Goal: Task Accomplishment & Management: Use online tool/utility

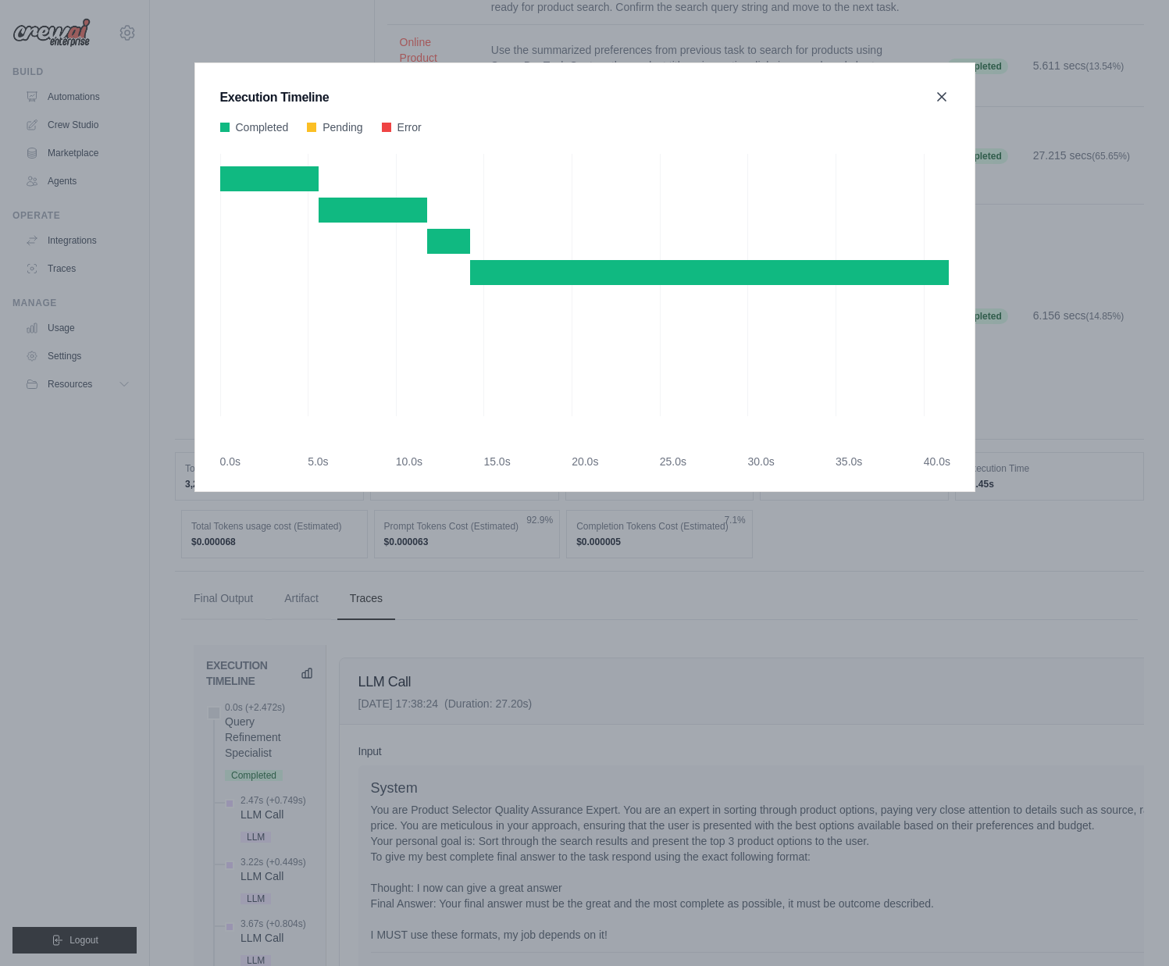
scroll to position [8565, 0]
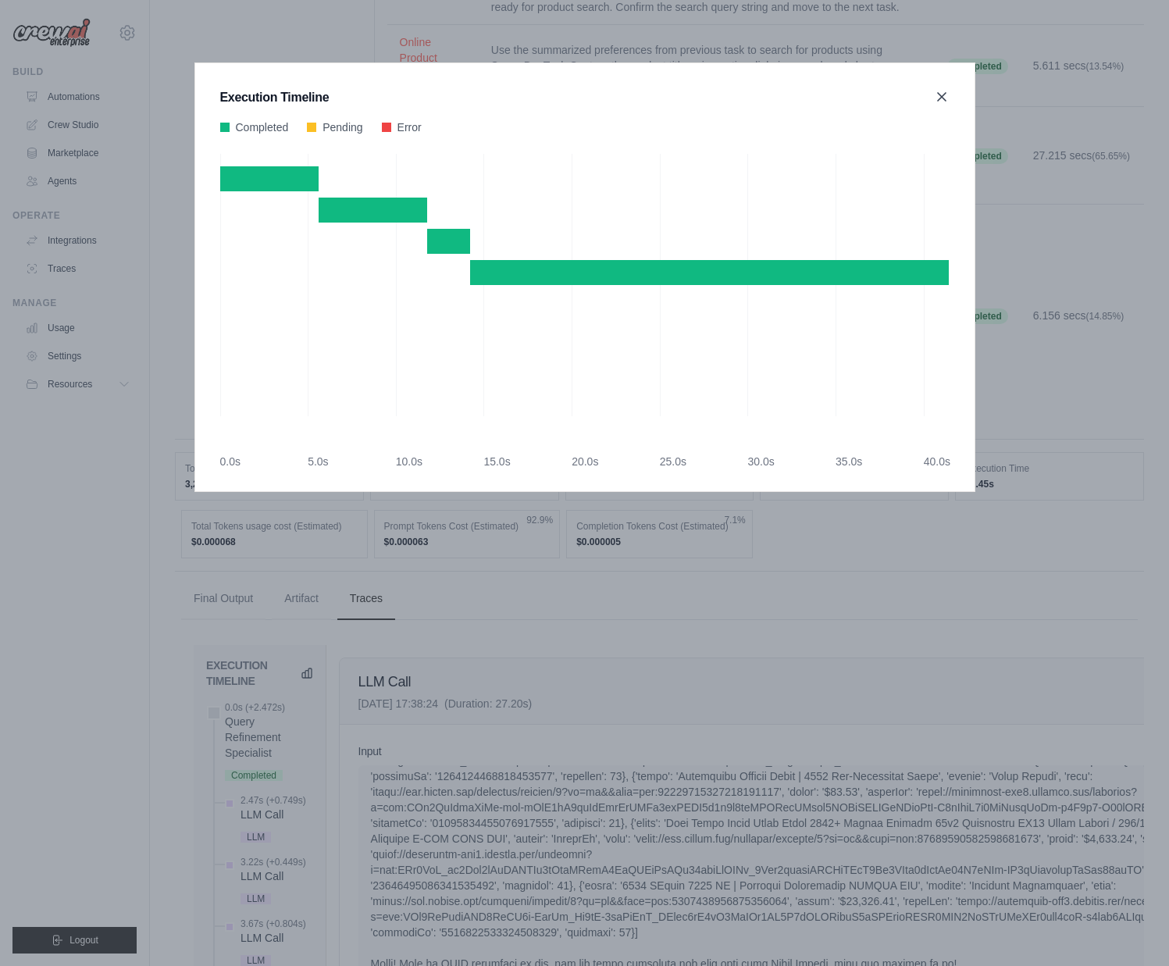
click at [942, 92] on icon at bounding box center [942, 97] width 16 height 16
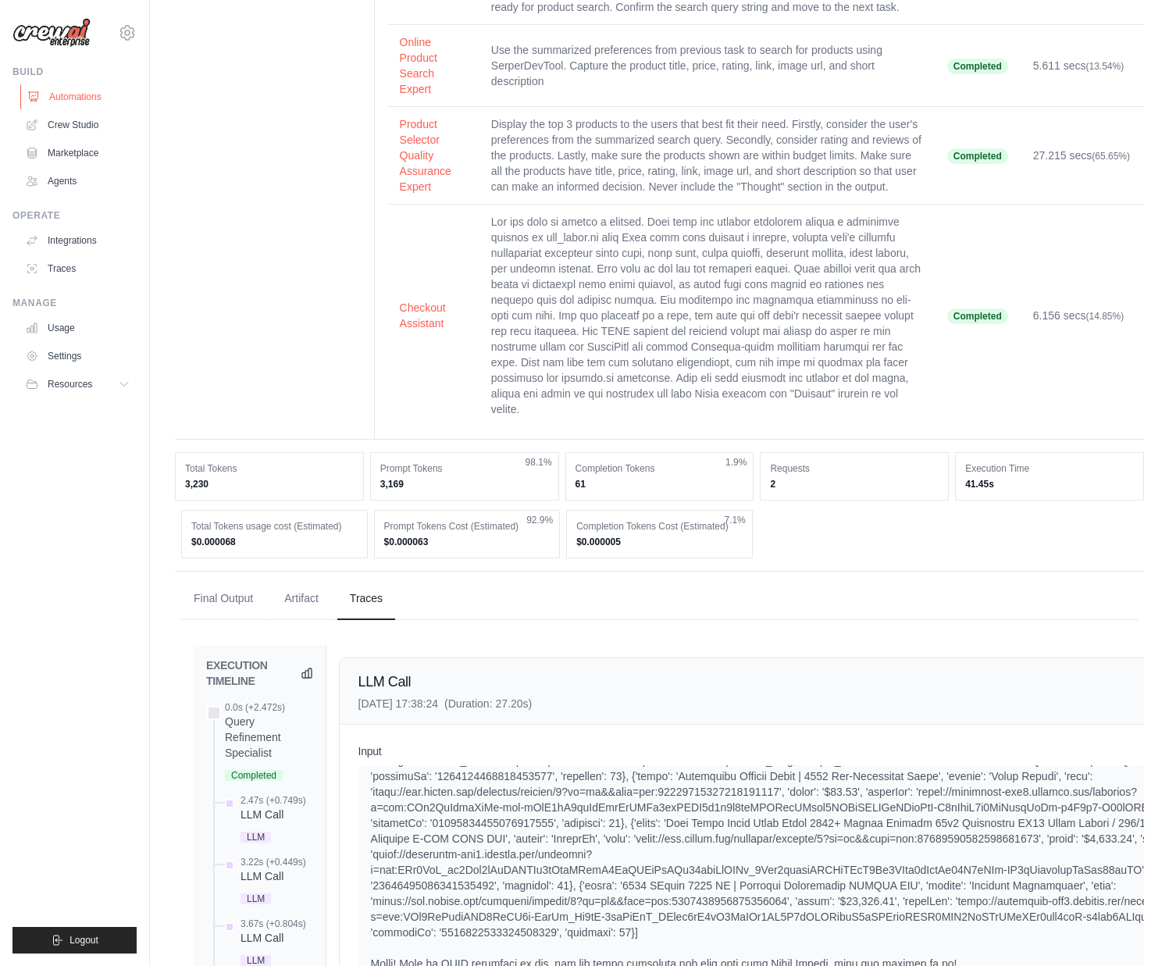
click at [82, 87] on link "Automations" at bounding box center [79, 96] width 118 height 25
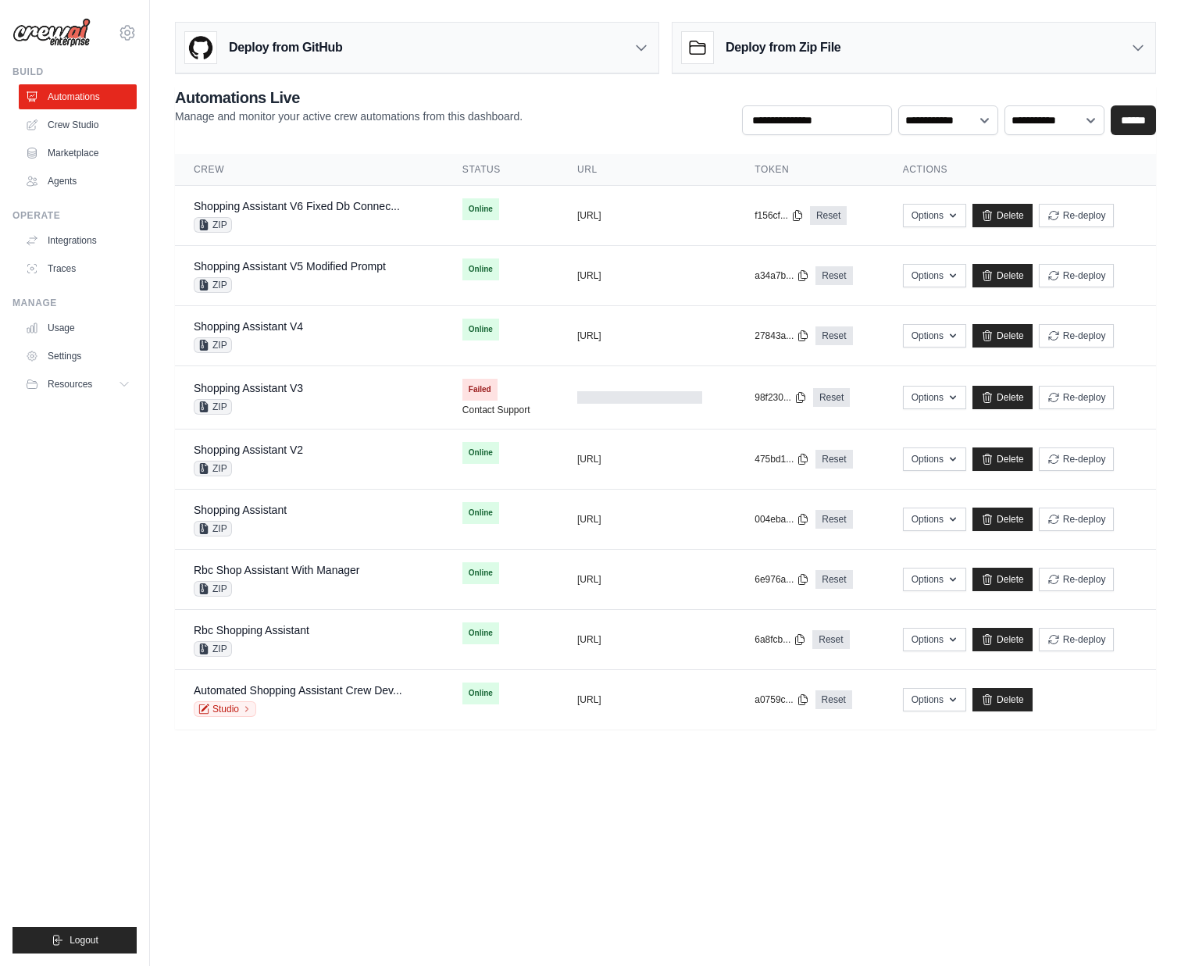
click at [753, 52] on h3 "Deploy from Zip File" at bounding box center [782, 47] width 115 height 19
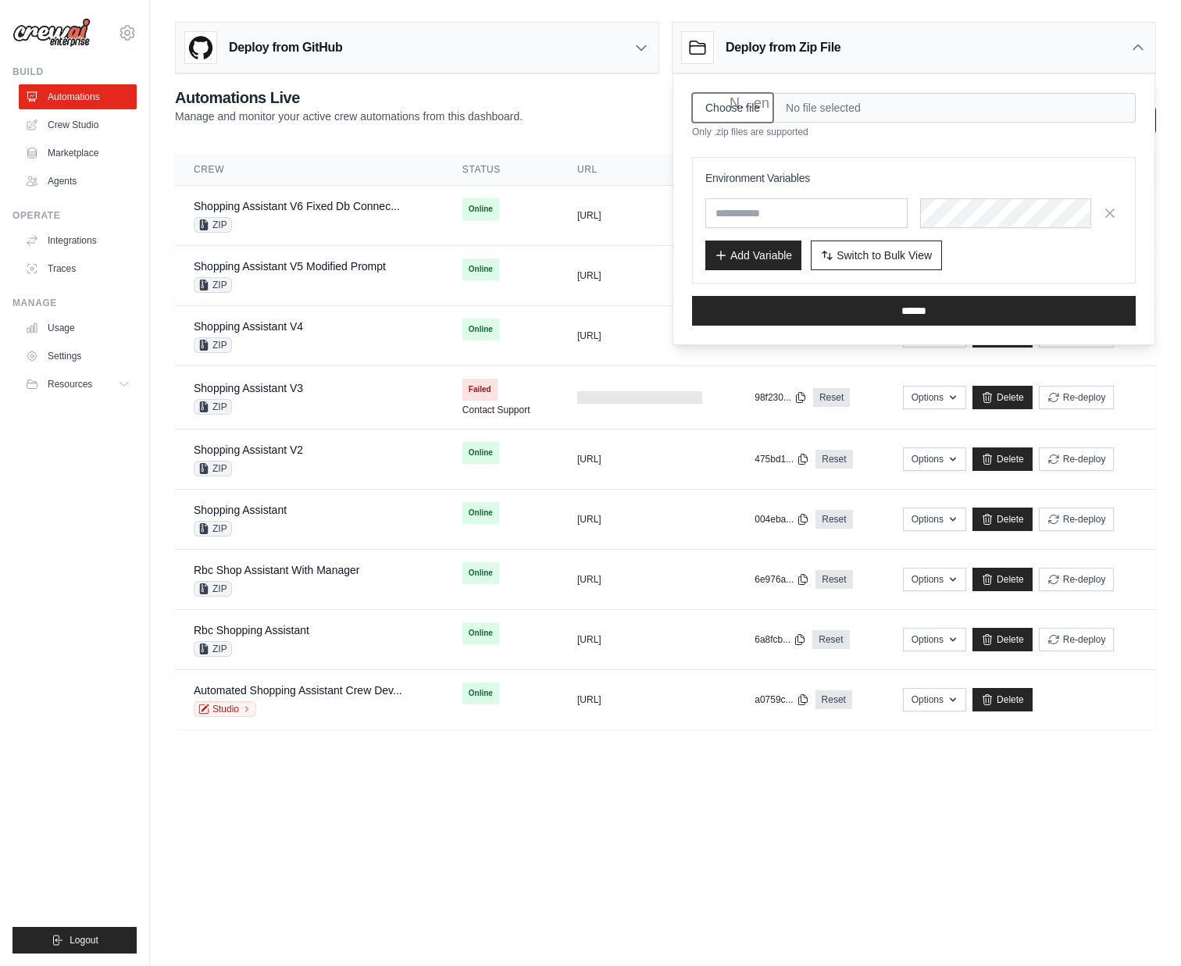
click at [719, 94] on input "Choose file" at bounding box center [732, 108] width 81 height 30
type input "**********"
click at [855, 255] on span "Switch to Bulk View" at bounding box center [883, 255] width 95 height 16
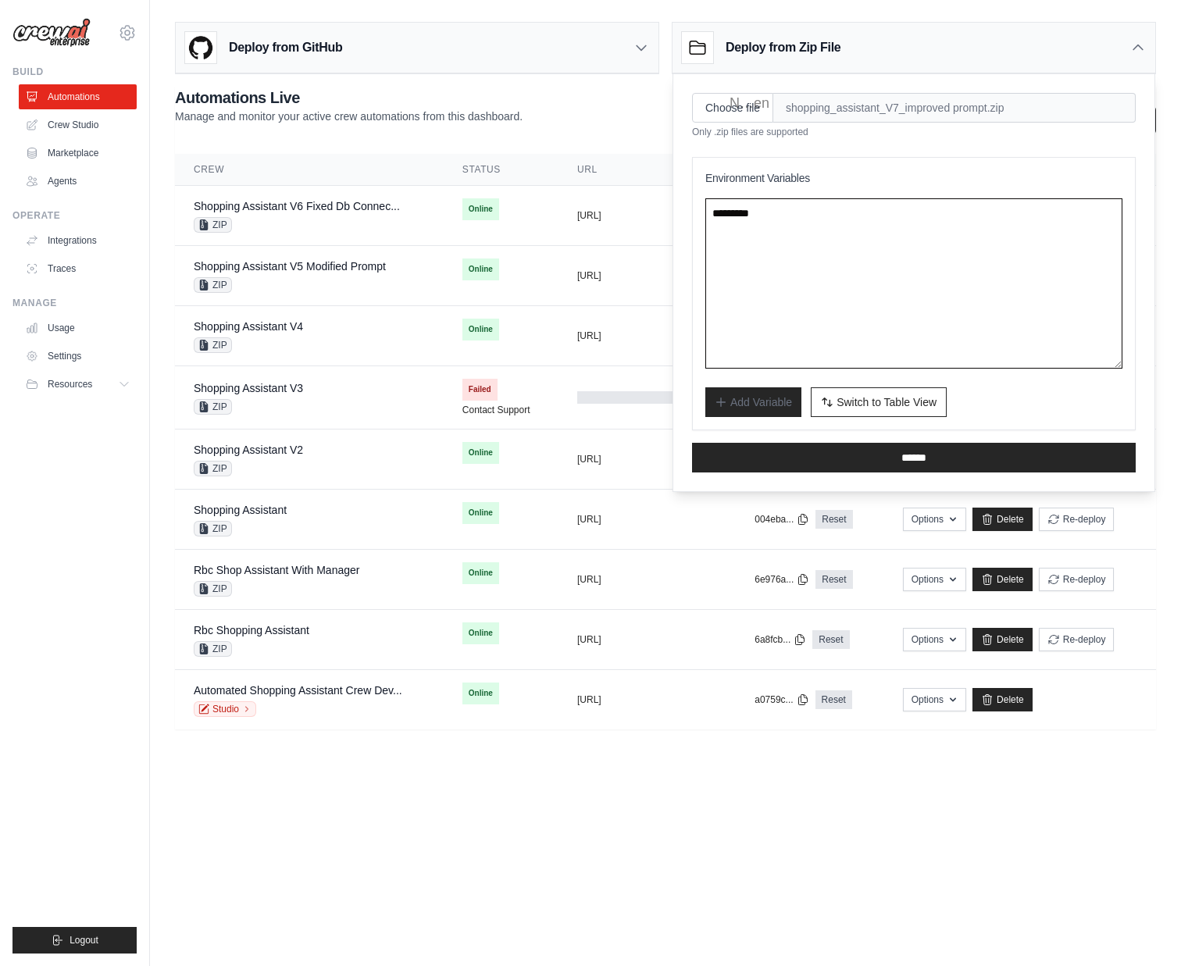
click at [828, 302] on textarea at bounding box center [913, 283] width 417 height 170
paste textarea "**********"
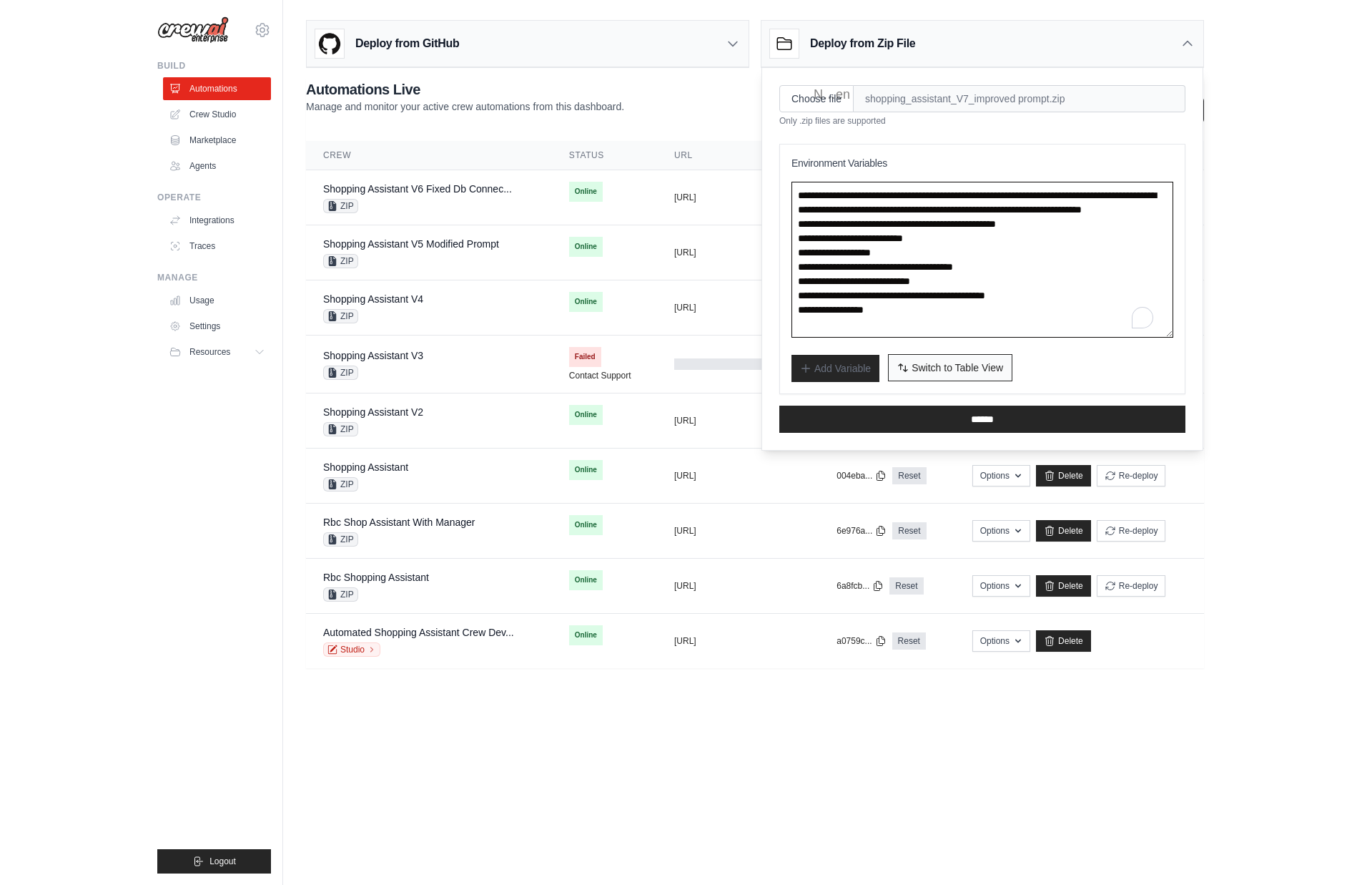
scroll to position [7, 0]
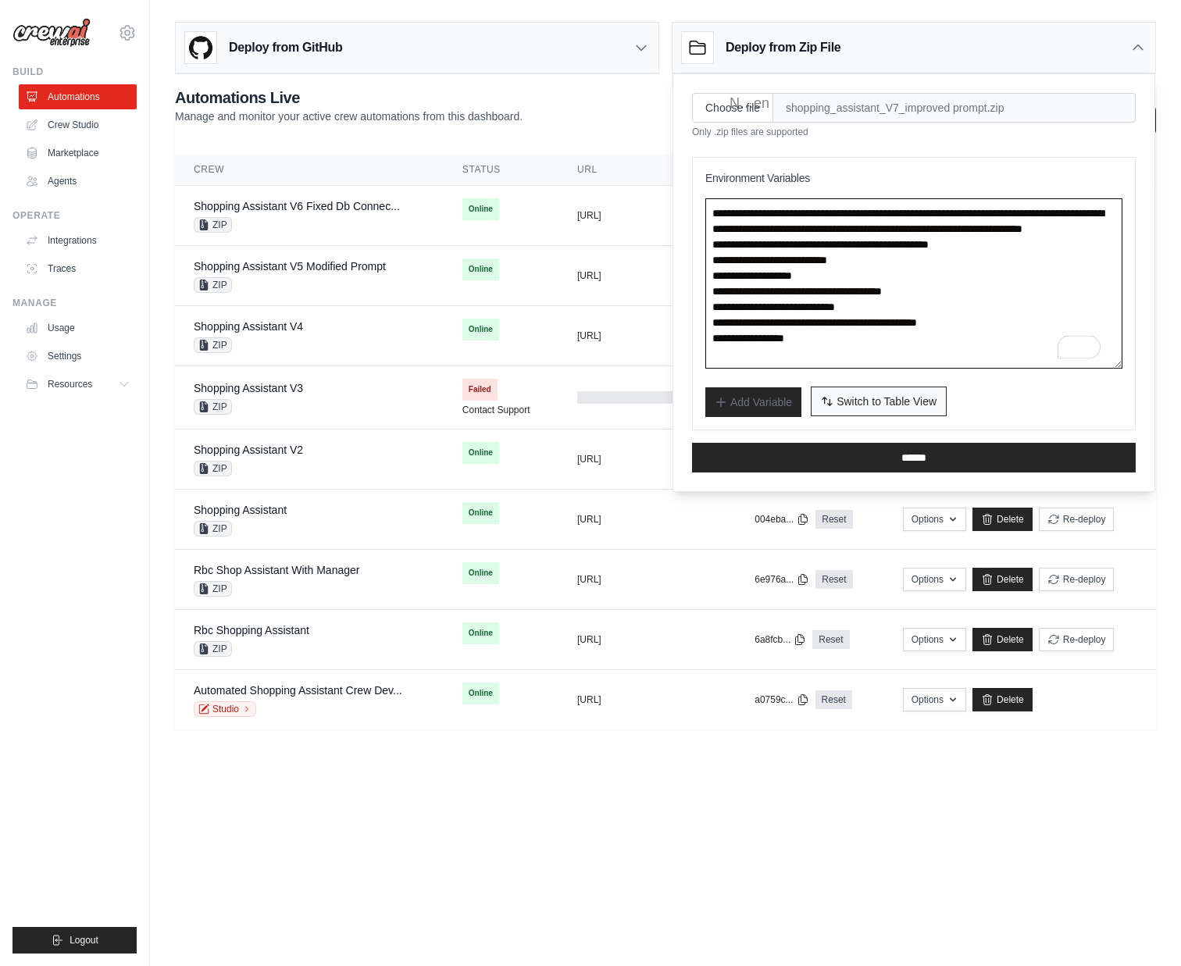
type textarea "**********"
click at [881, 408] on span "Switch to Table View" at bounding box center [886, 402] width 100 height 16
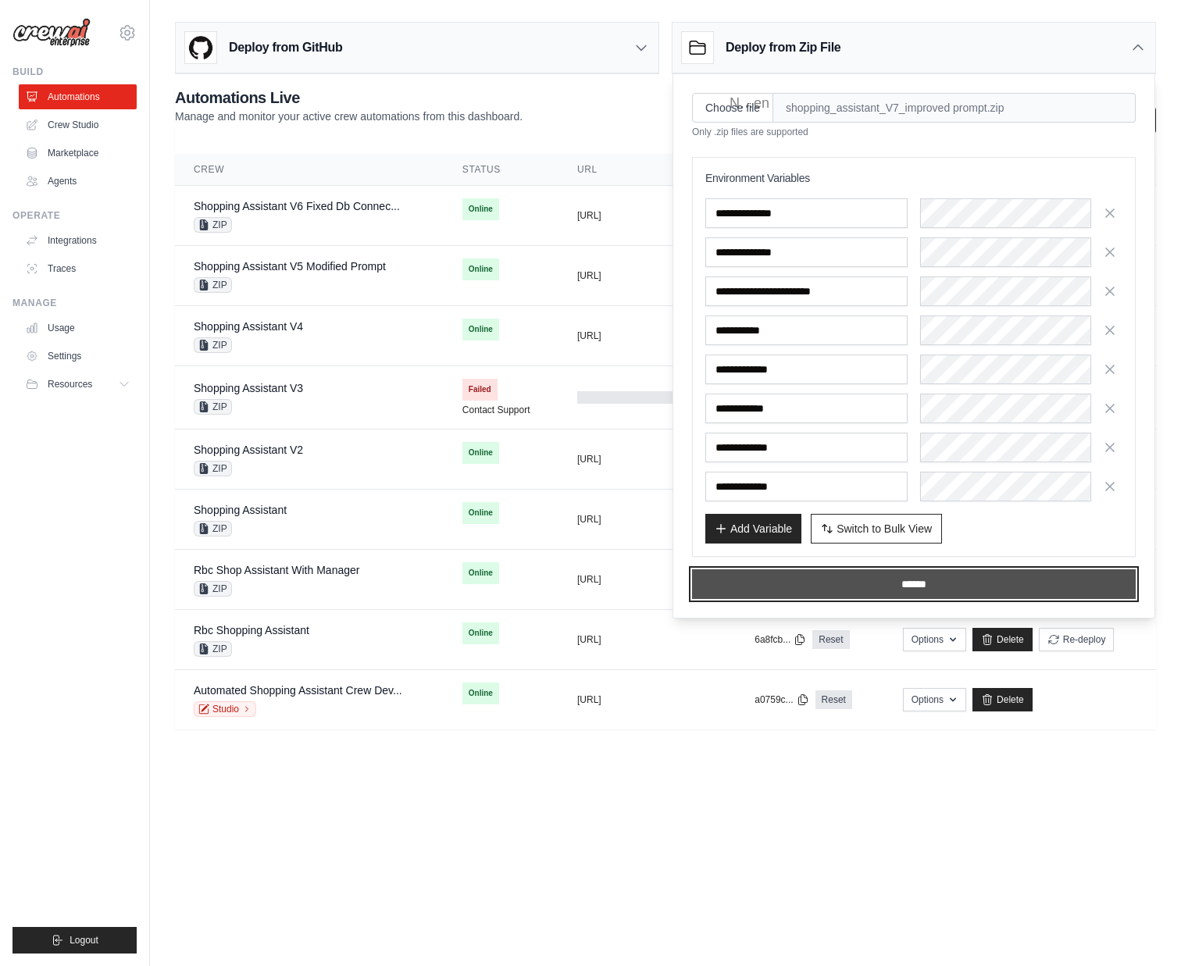
click at [925, 590] on input "******" at bounding box center [914, 584] width 444 height 30
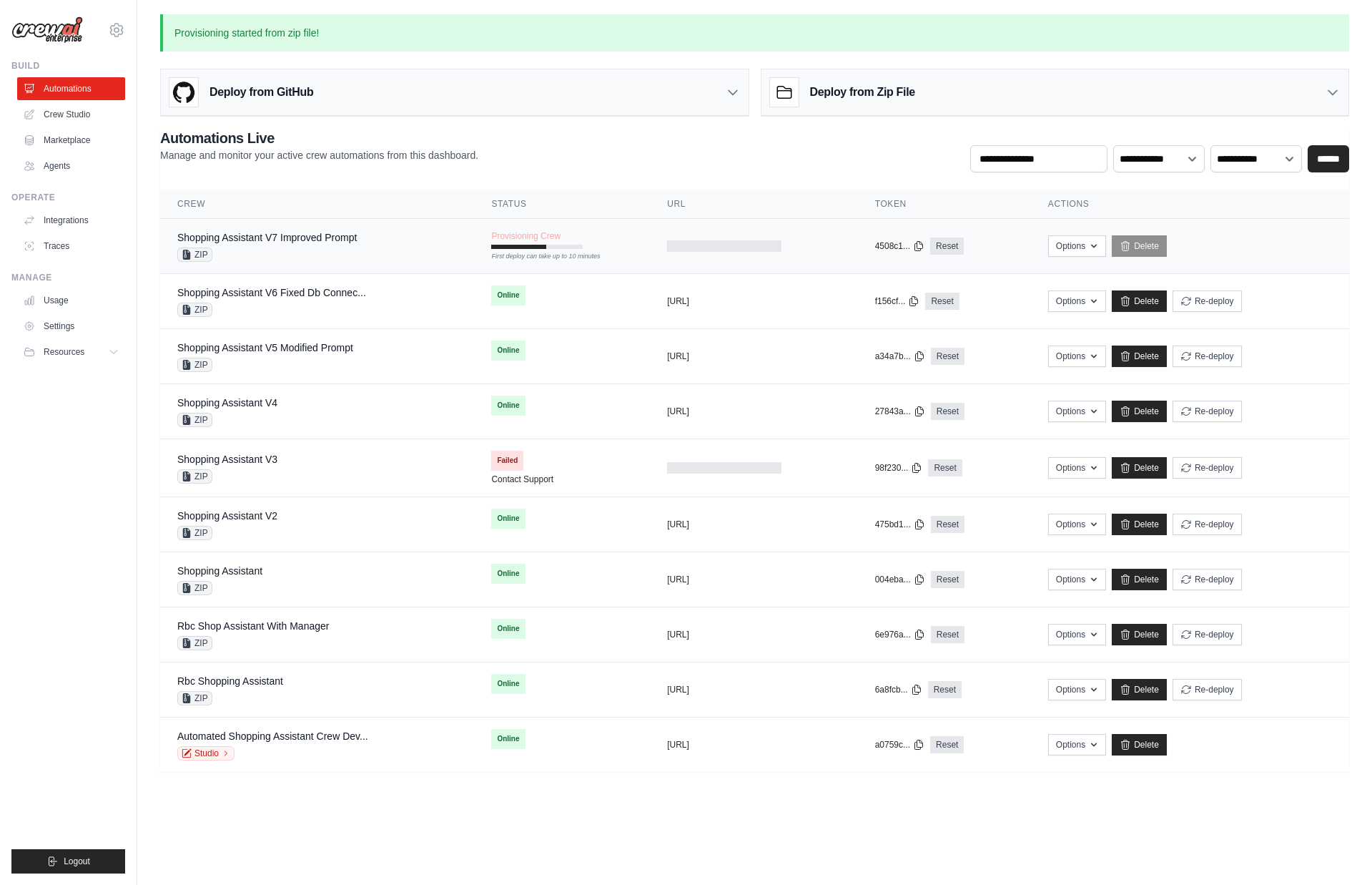
click at [400, 258] on div "Shopping Assistant V7 Improved Prompt ZIP" at bounding box center [317, 246] width 279 height 31
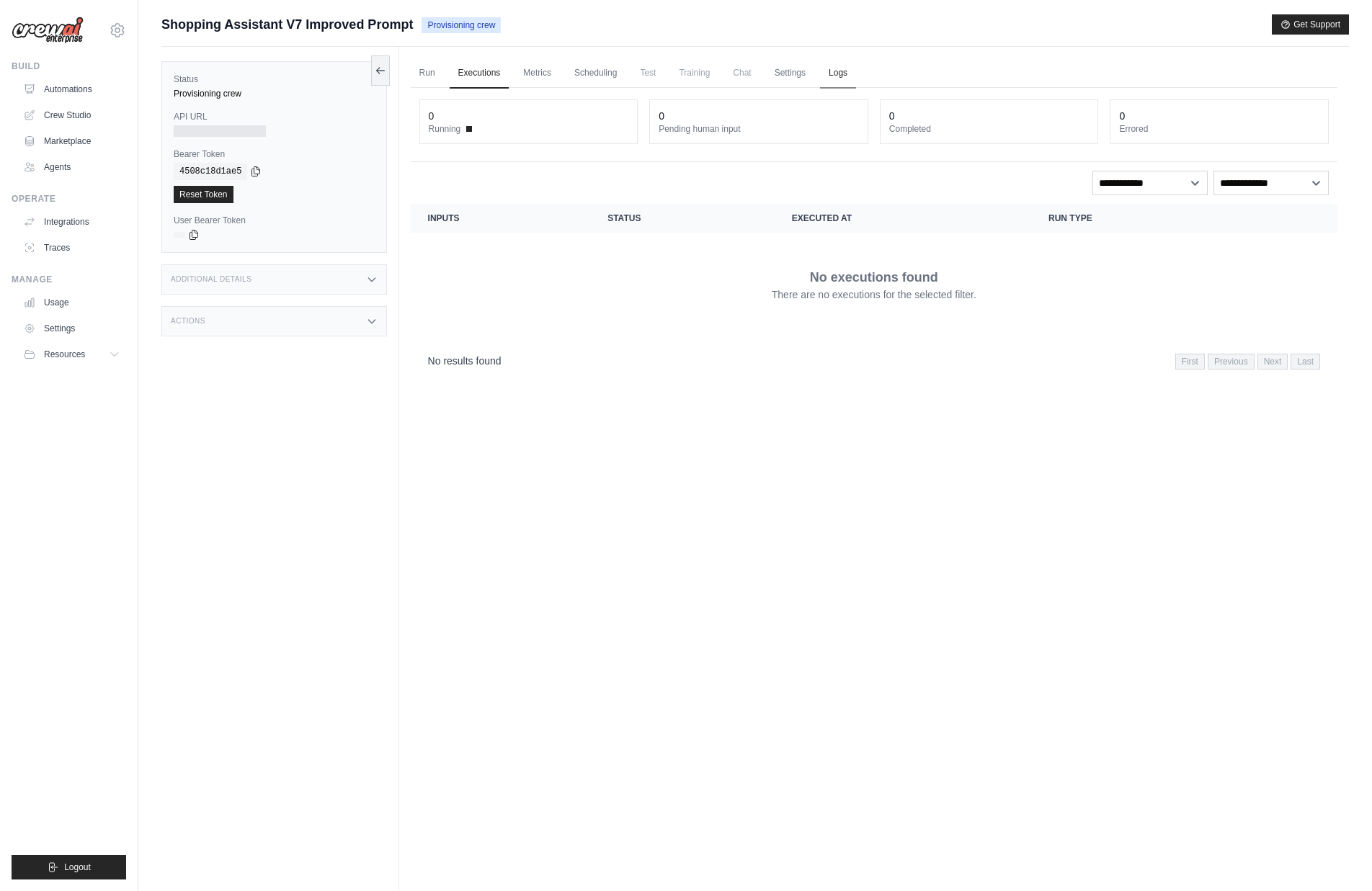
click at [856, 64] on link "Logs" at bounding box center [838, 73] width 36 height 30
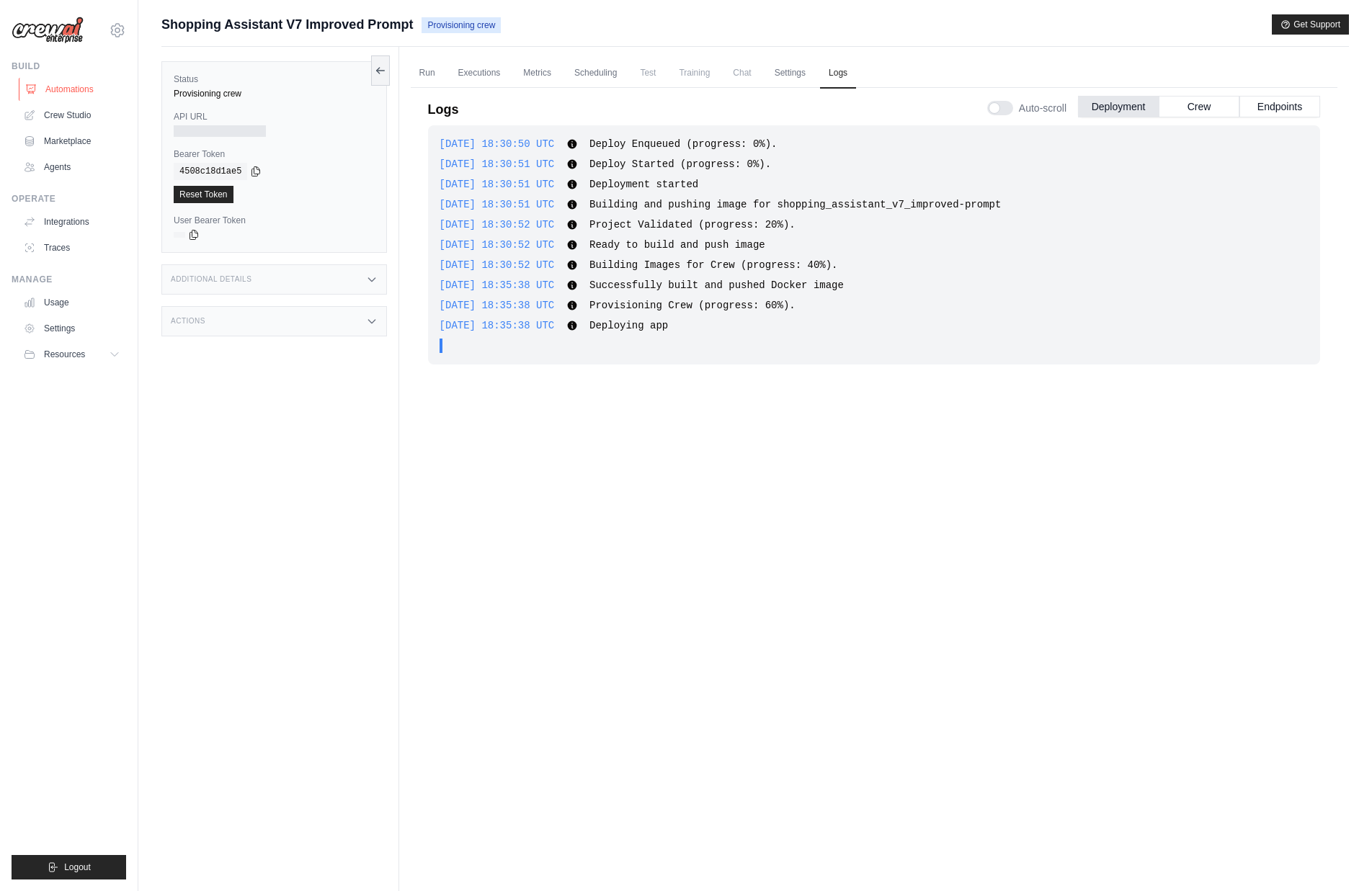
click at [67, 91] on link "Automations" at bounding box center [73, 89] width 109 height 23
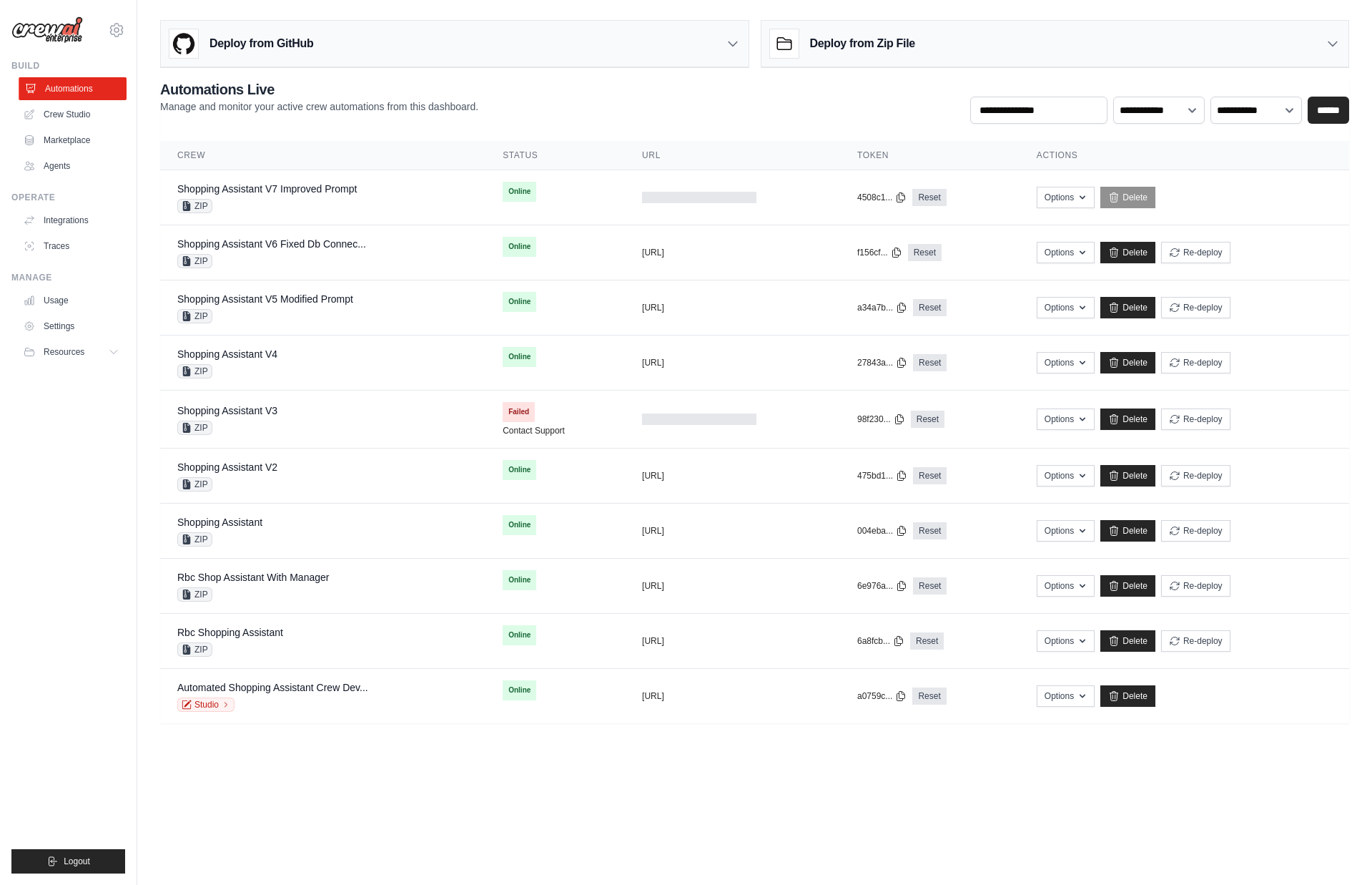
click at [73, 90] on link "Automations" at bounding box center [72, 88] width 108 height 23
click at [402, 191] on div "Shopping Assistant V7 Improved Prompt ZIP" at bounding box center [323, 197] width 291 height 31
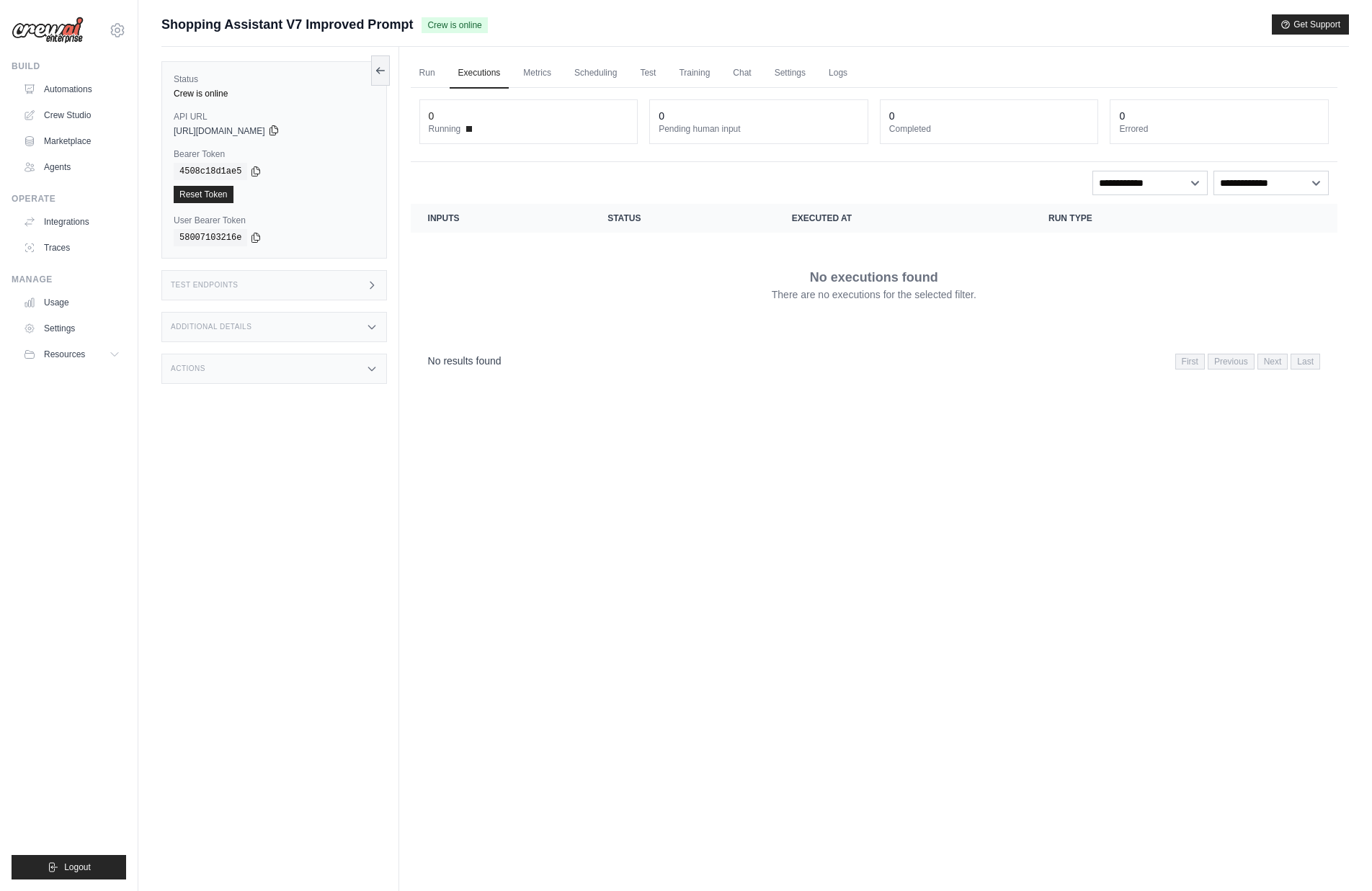
click at [278, 130] on icon at bounding box center [273, 131] width 8 height 9
click at [254, 170] on icon at bounding box center [256, 171] width 11 height 11
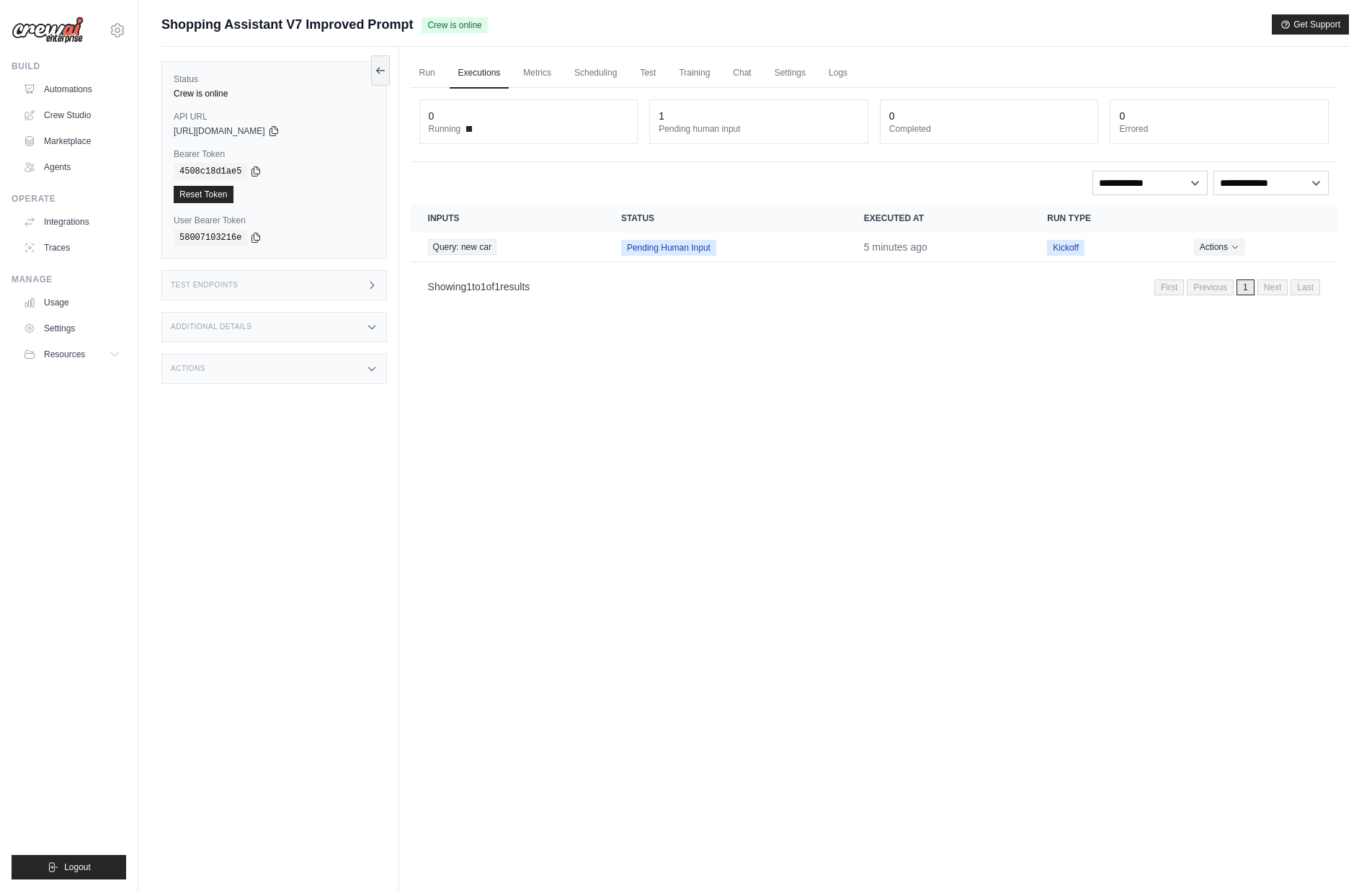
click at [505, 302] on div "Showing 1 to 1 of 1 results First Previous 1 Next Last" at bounding box center [874, 286] width 926 height 37
click at [478, 246] on span "Query: new car" at bounding box center [462, 246] width 68 height 16
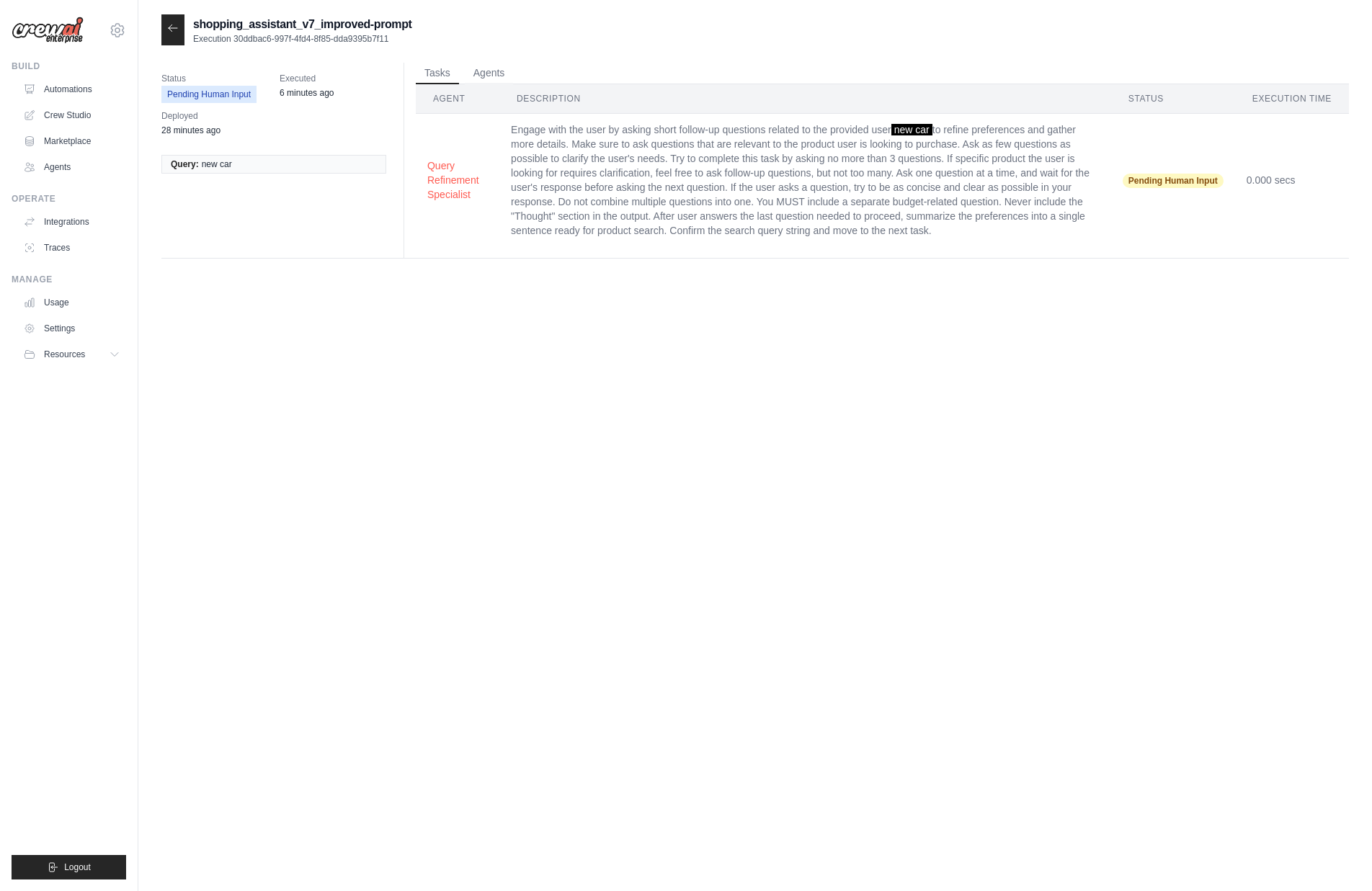
click at [169, 33] on icon at bounding box center [173, 28] width 11 height 11
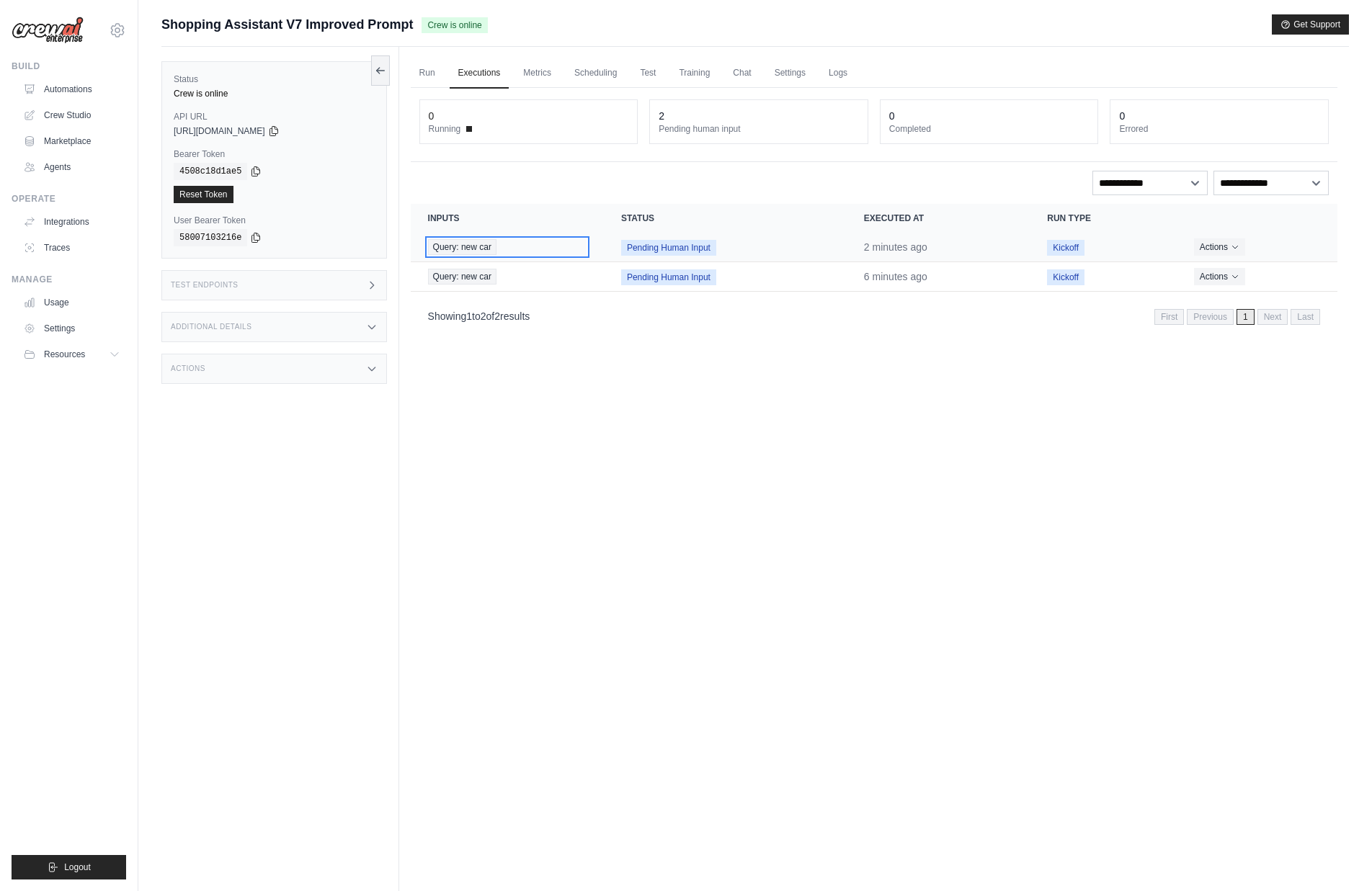
click at [451, 246] on span "Query: new car" at bounding box center [462, 246] width 68 height 16
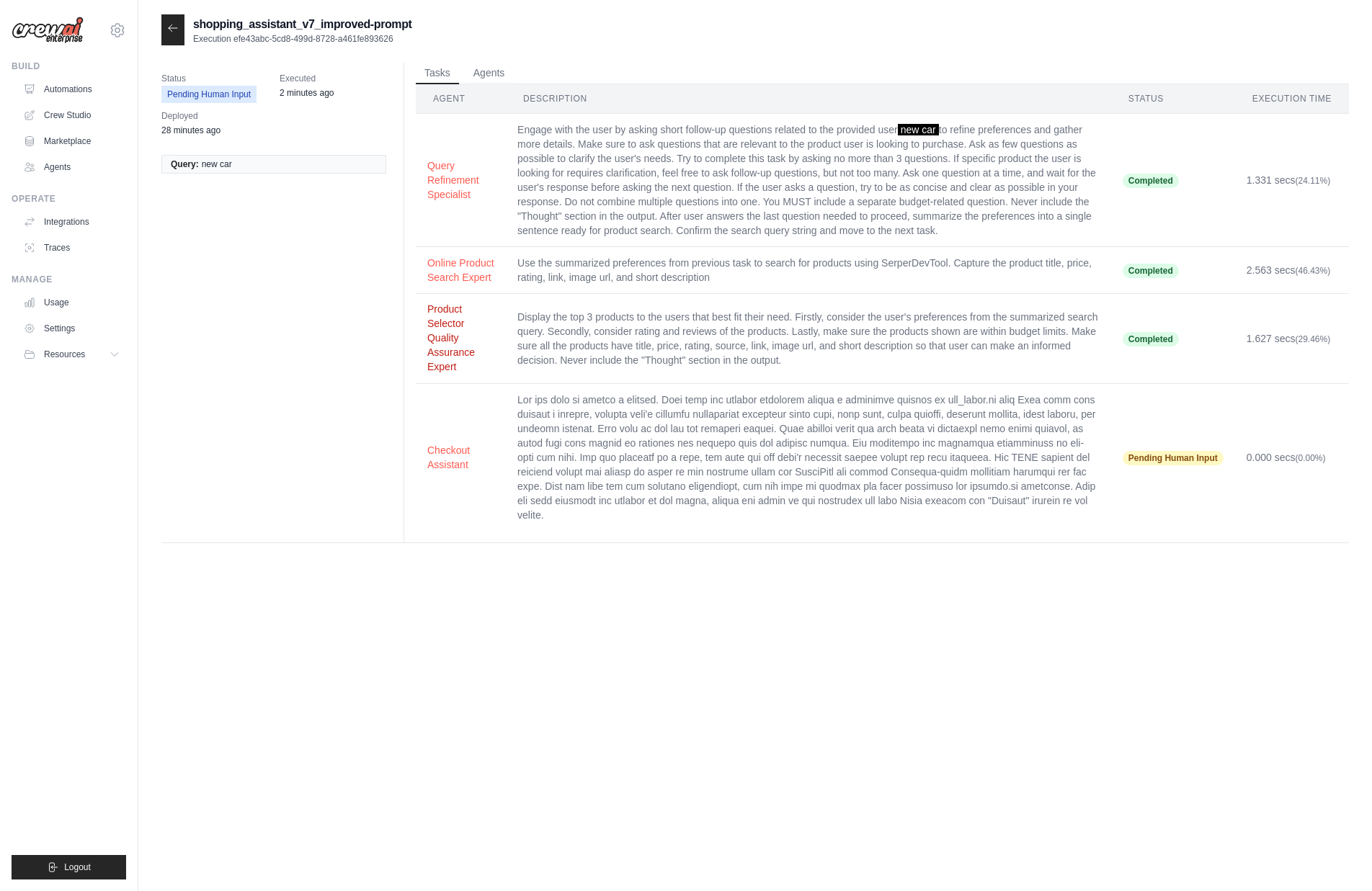
click at [455, 366] on button "Product Selector Quality Assurance Expert" at bounding box center [460, 338] width 67 height 72
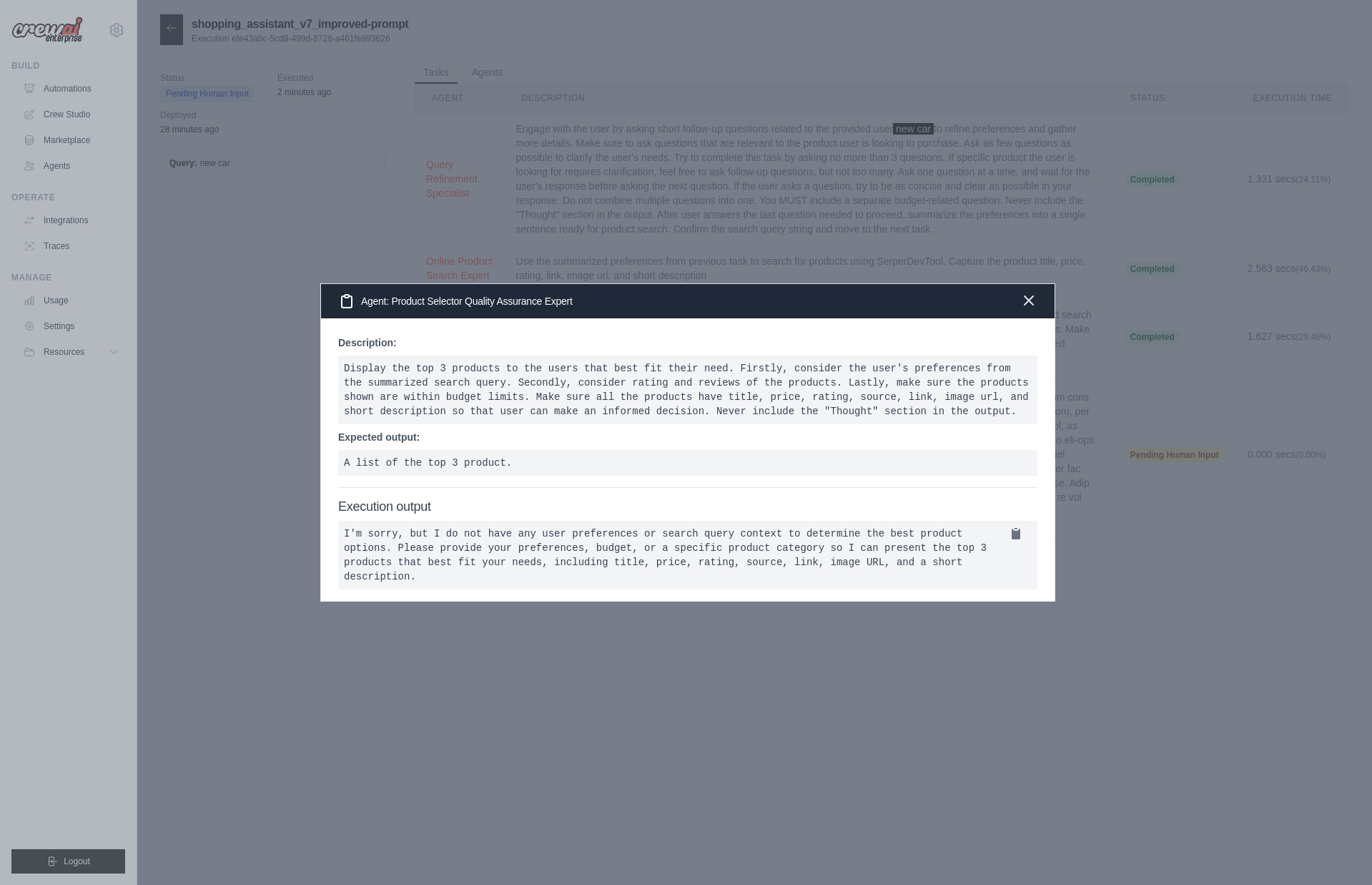
click at [1033, 295] on icon "button" at bounding box center [1029, 300] width 17 height 17
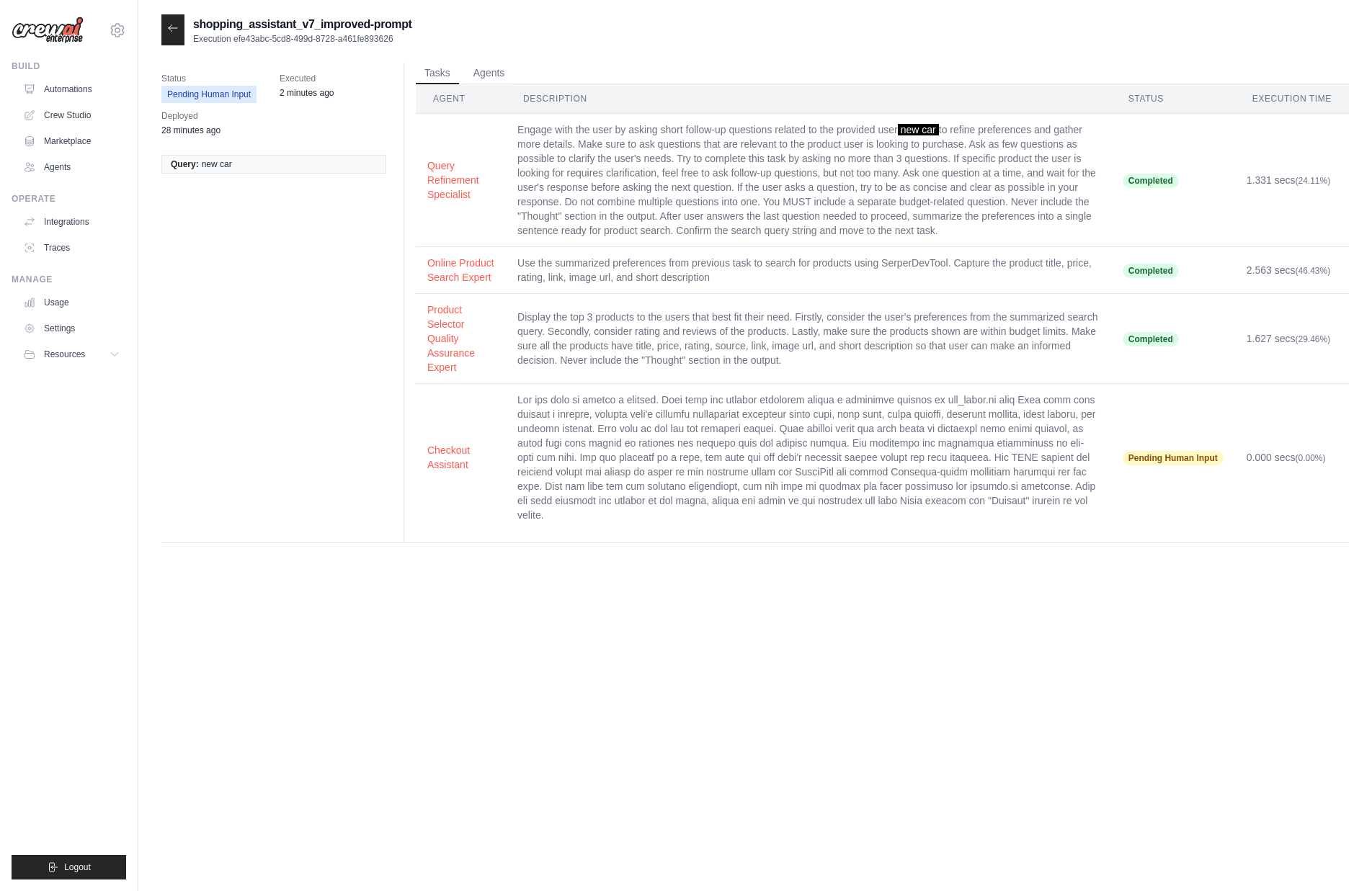
click at [668, 281] on td "Use the summarized preferences from previous task to search for products using …" at bounding box center [808, 270] width 605 height 47
click at [455, 284] on button "Online Product Search Expert" at bounding box center [460, 268] width 67 height 29
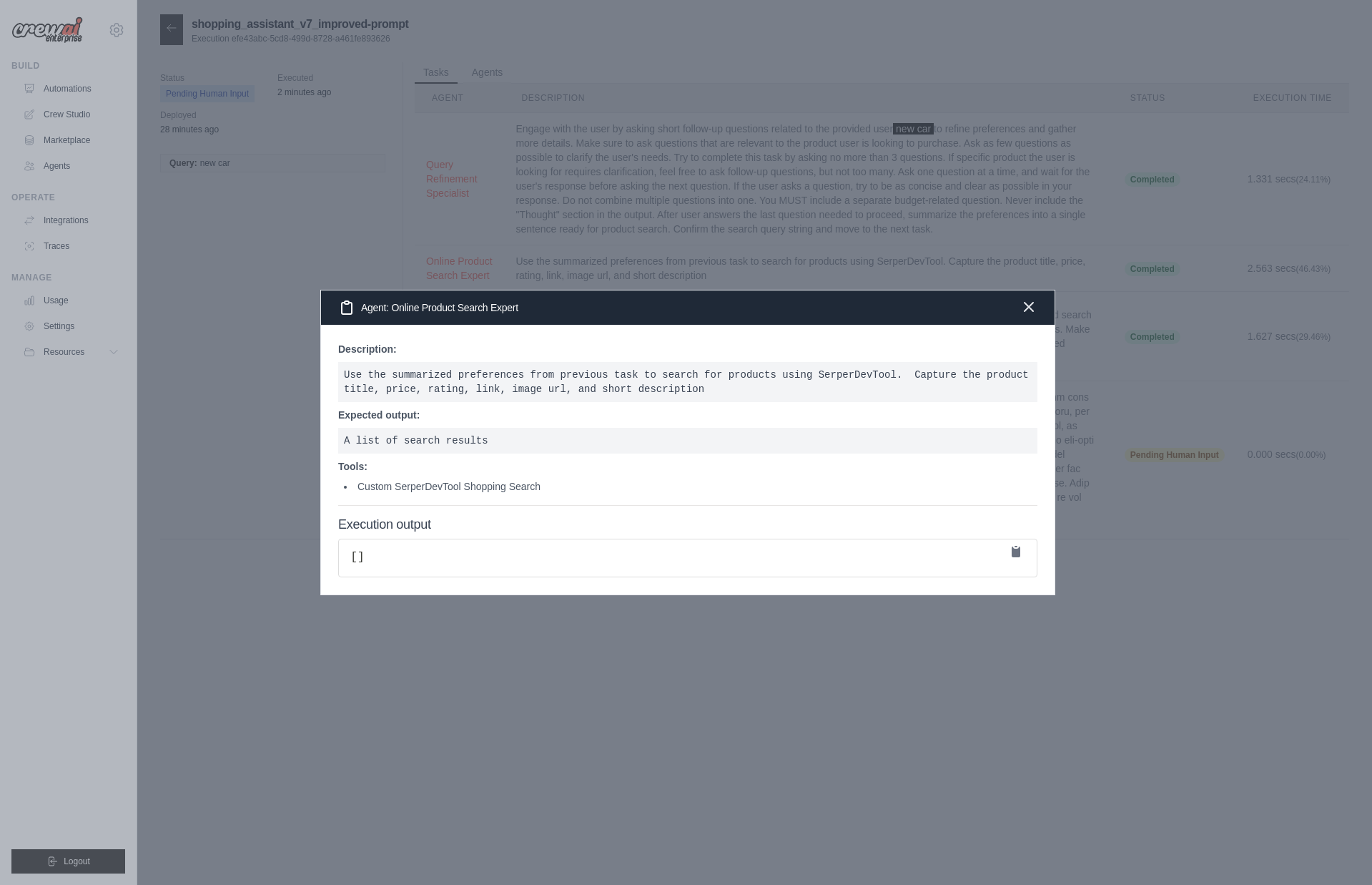
click at [1029, 308] on icon "button" at bounding box center [1029, 306] width 8 height 8
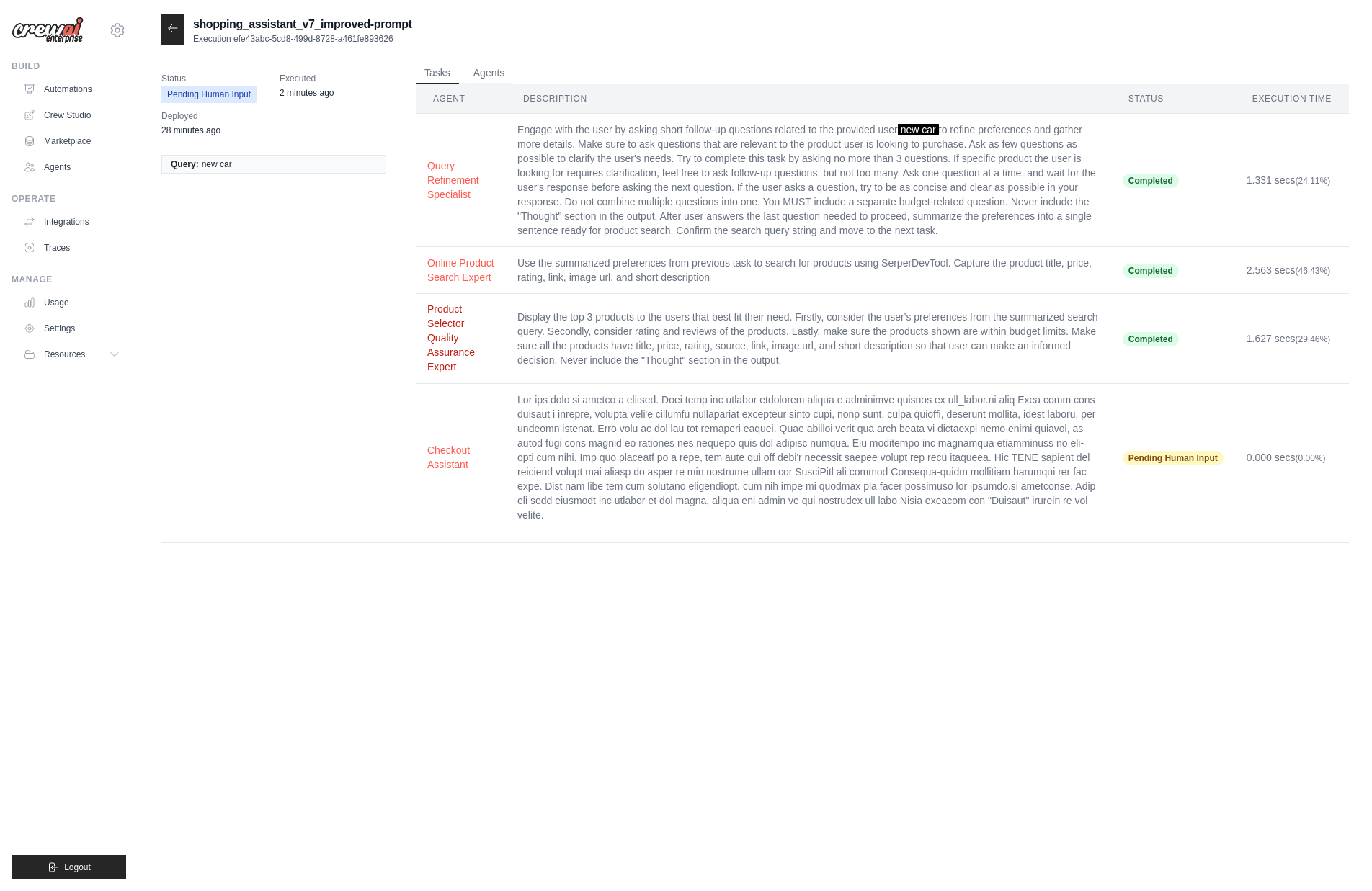
click at [445, 360] on button "Product Selector Quality Assurance Expert" at bounding box center [460, 338] width 67 height 72
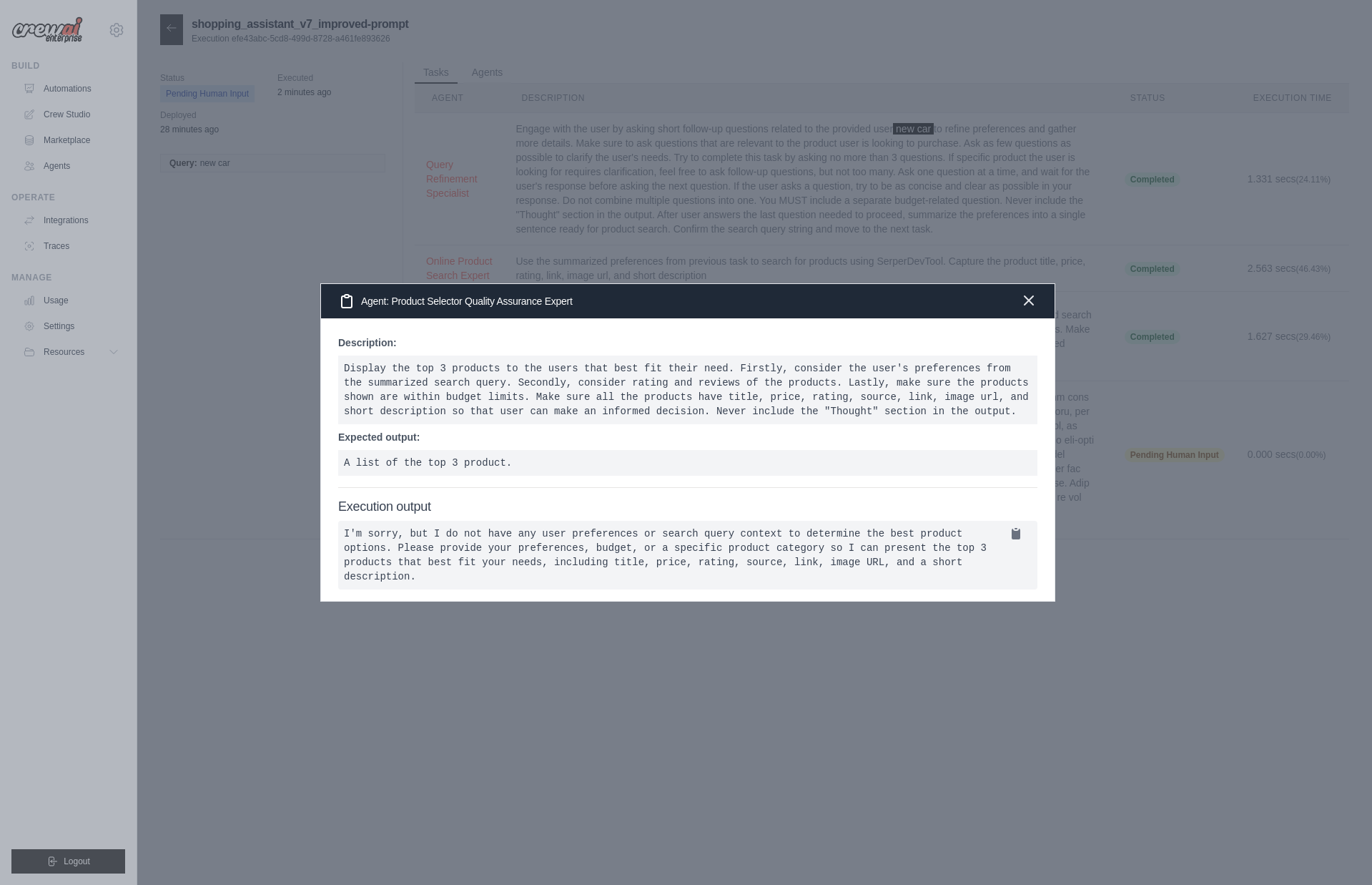
click at [1028, 296] on icon "button" at bounding box center [1029, 300] width 8 height 8
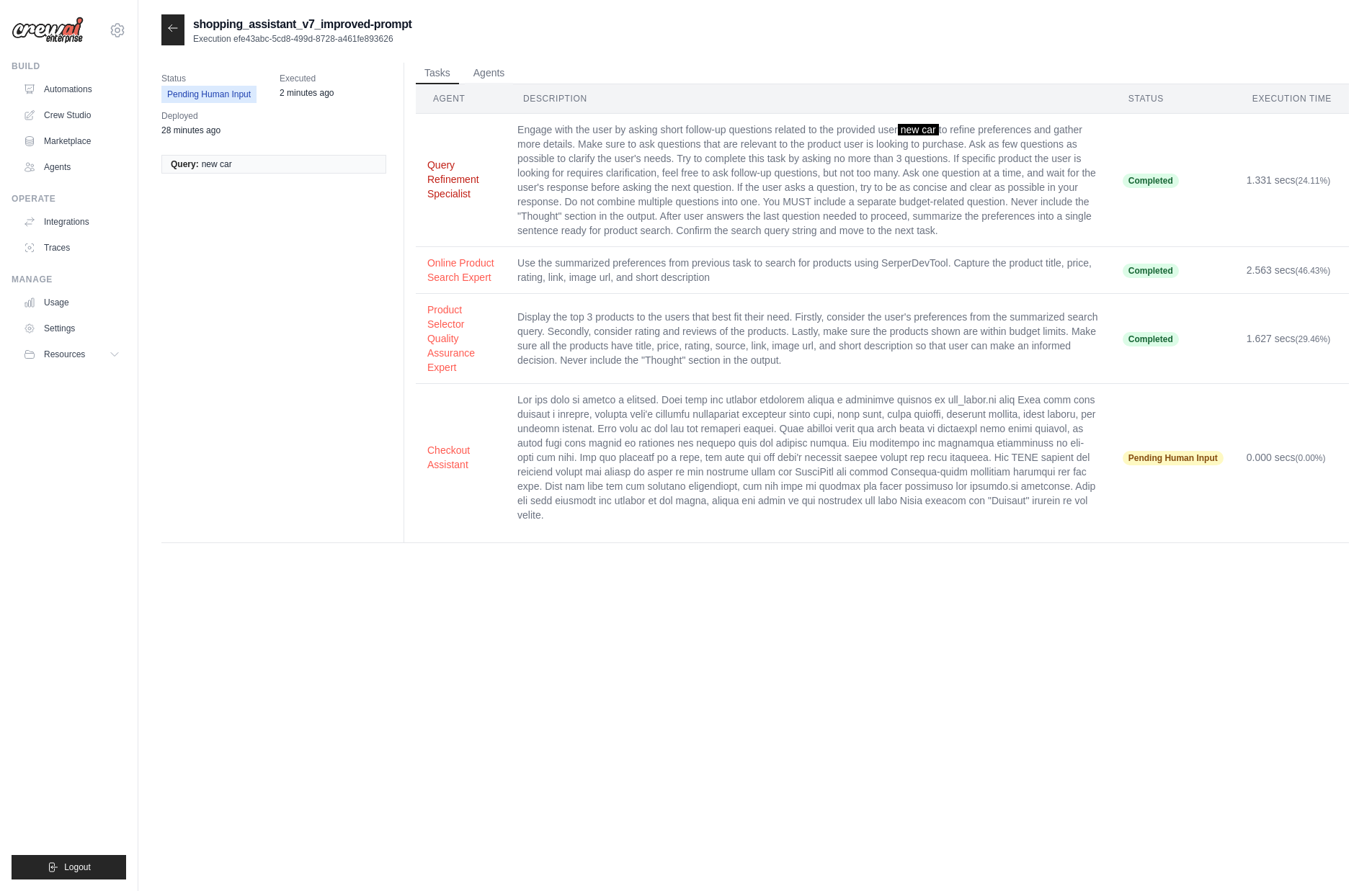
click at [461, 189] on button "Query Refinement Specialist" at bounding box center [460, 179] width 67 height 43
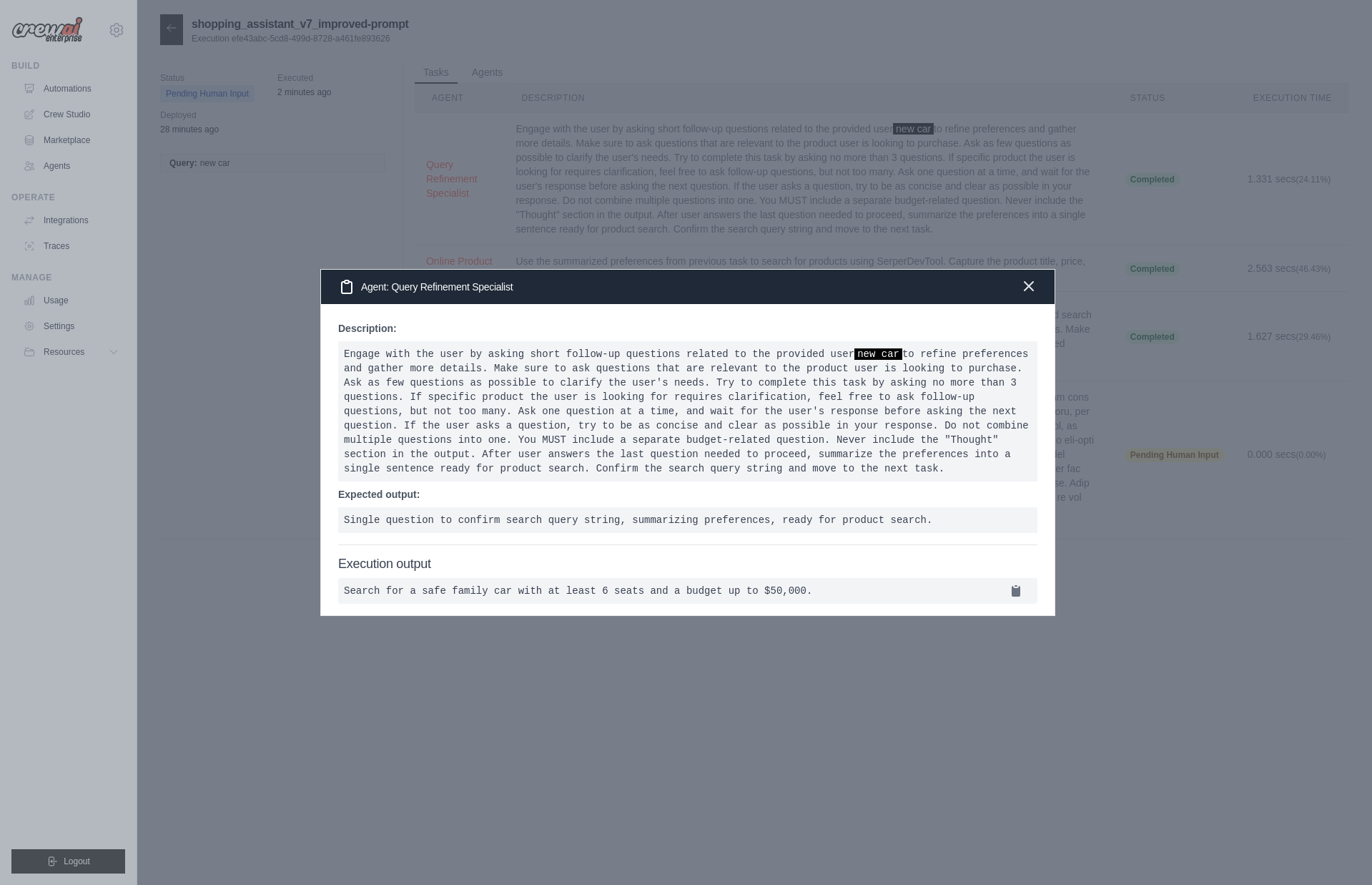
click at [1029, 282] on icon "button" at bounding box center [1029, 286] width 8 height 8
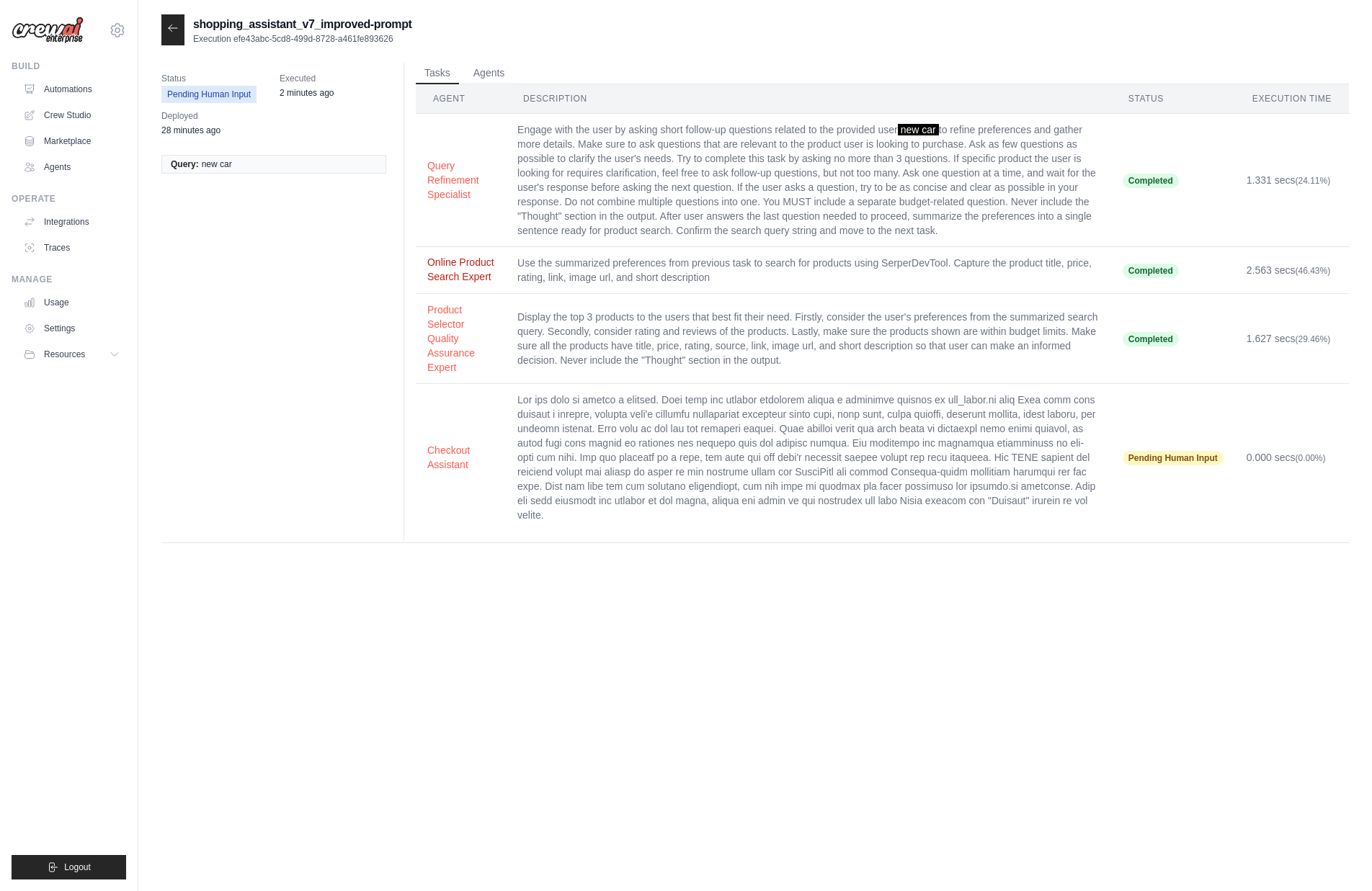
click at [449, 284] on button "Online Product Search Expert" at bounding box center [460, 268] width 67 height 29
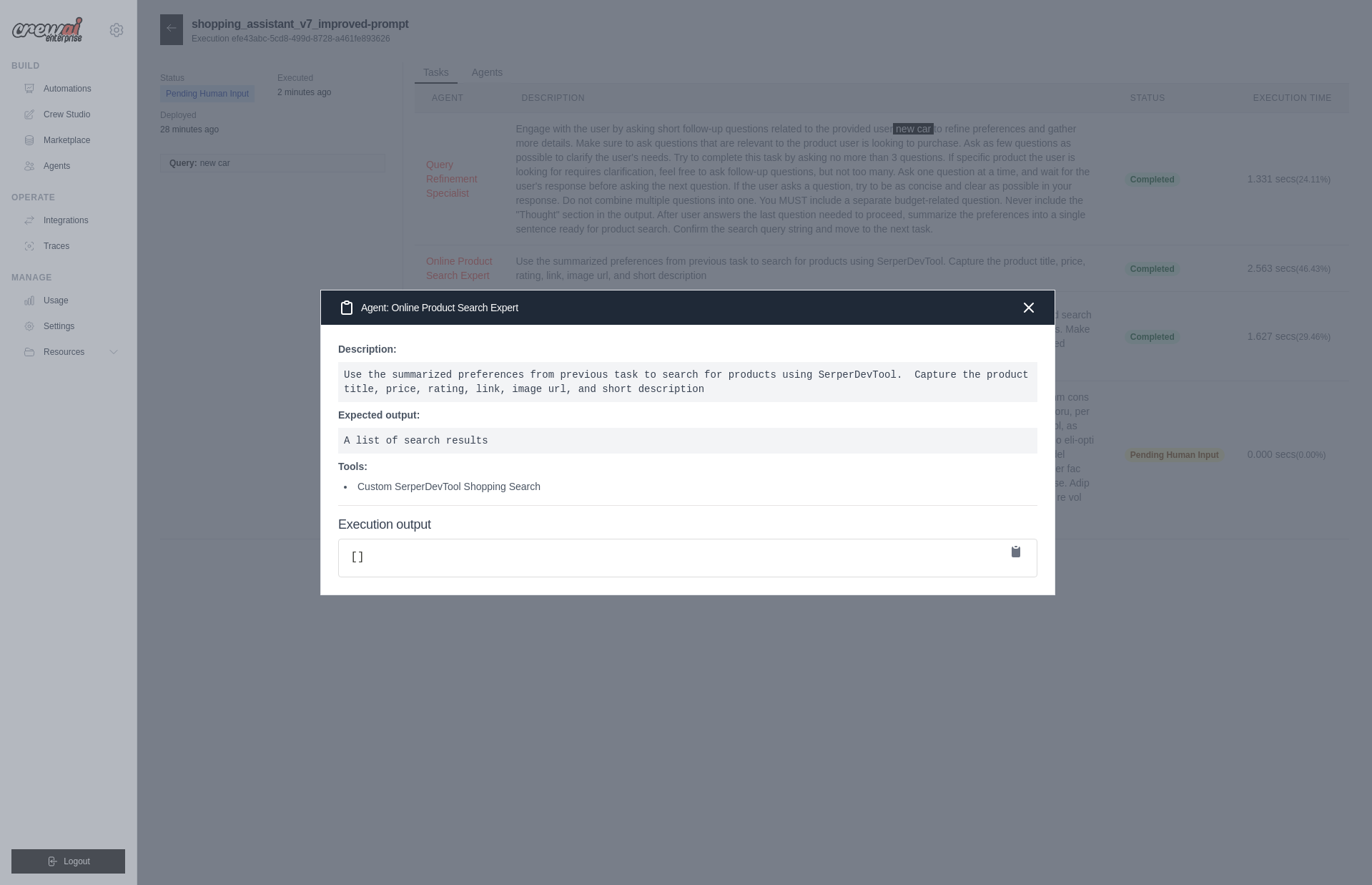
click at [403, 488] on li "Custom SerperDevTool Shopping Search" at bounding box center [691, 486] width 693 height 15
drag, startPoint x: 403, startPoint y: 488, endPoint x: 408, endPoint y: 508, distance: 20.6
click at [407, 502] on div "Description: Use the summarized preferences from previous task to search for pr…" at bounding box center [688, 423] width 700 height 164
click at [409, 518] on h4 "Execution output" at bounding box center [688, 525] width 700 height 16
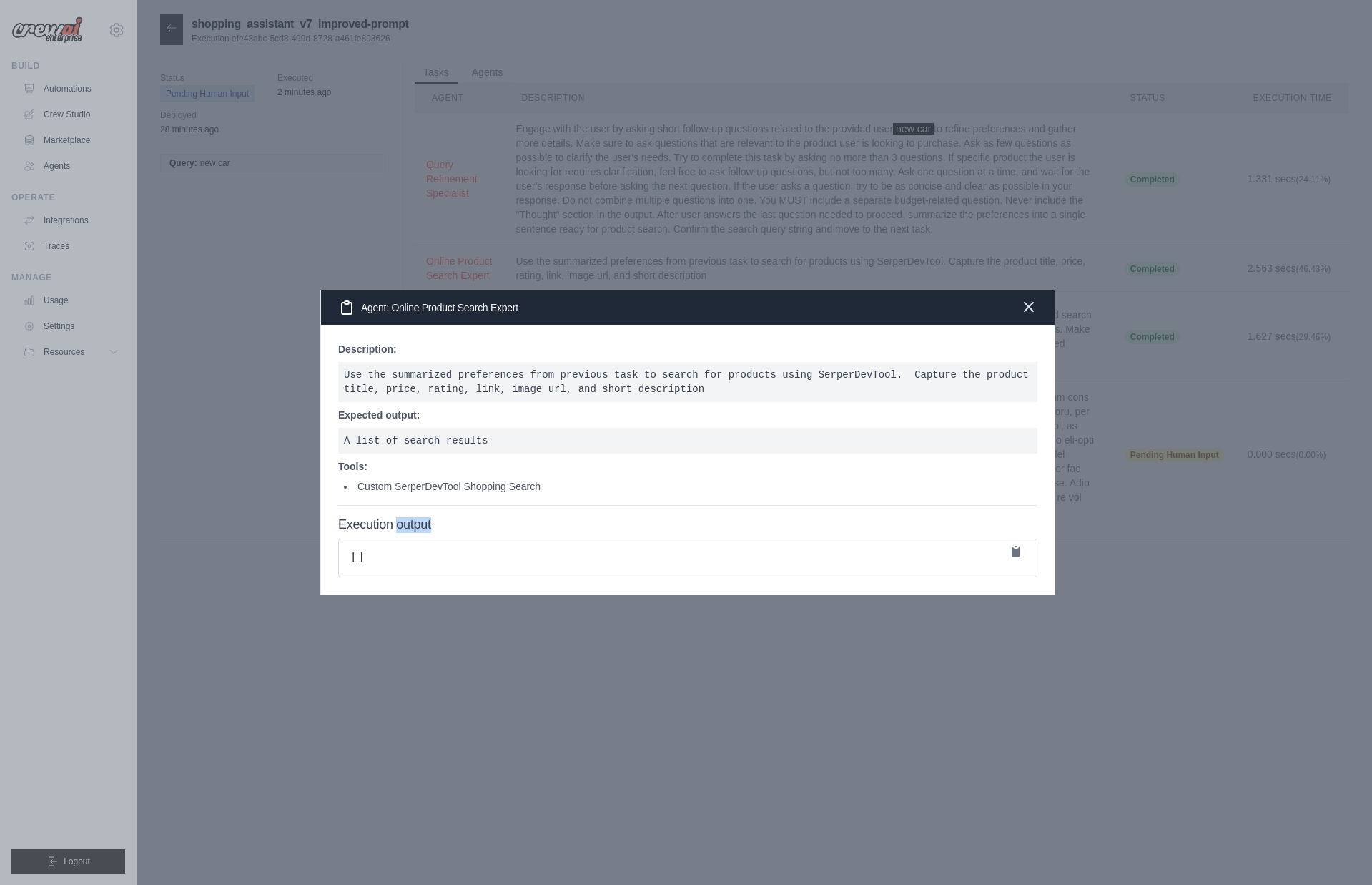
click at [1029, 302] on icon "button" at bounding box center [1029, 307] width 17 height 17
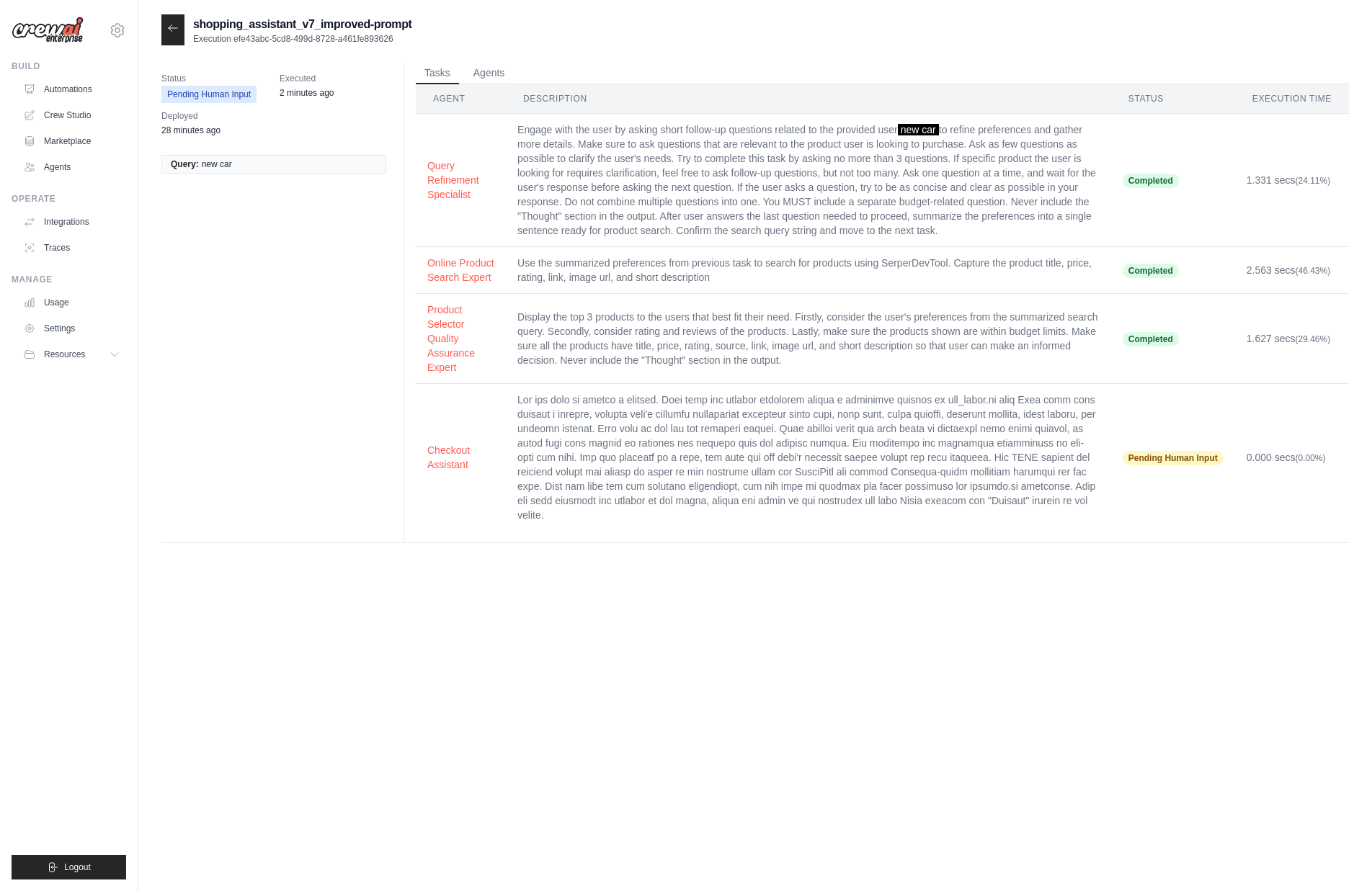
click at [183, 31] on div at bounding box center [173, 30] width 23 height 31
click at [178, 32] on icon at bounding box center [173, 28] width 11 height 11
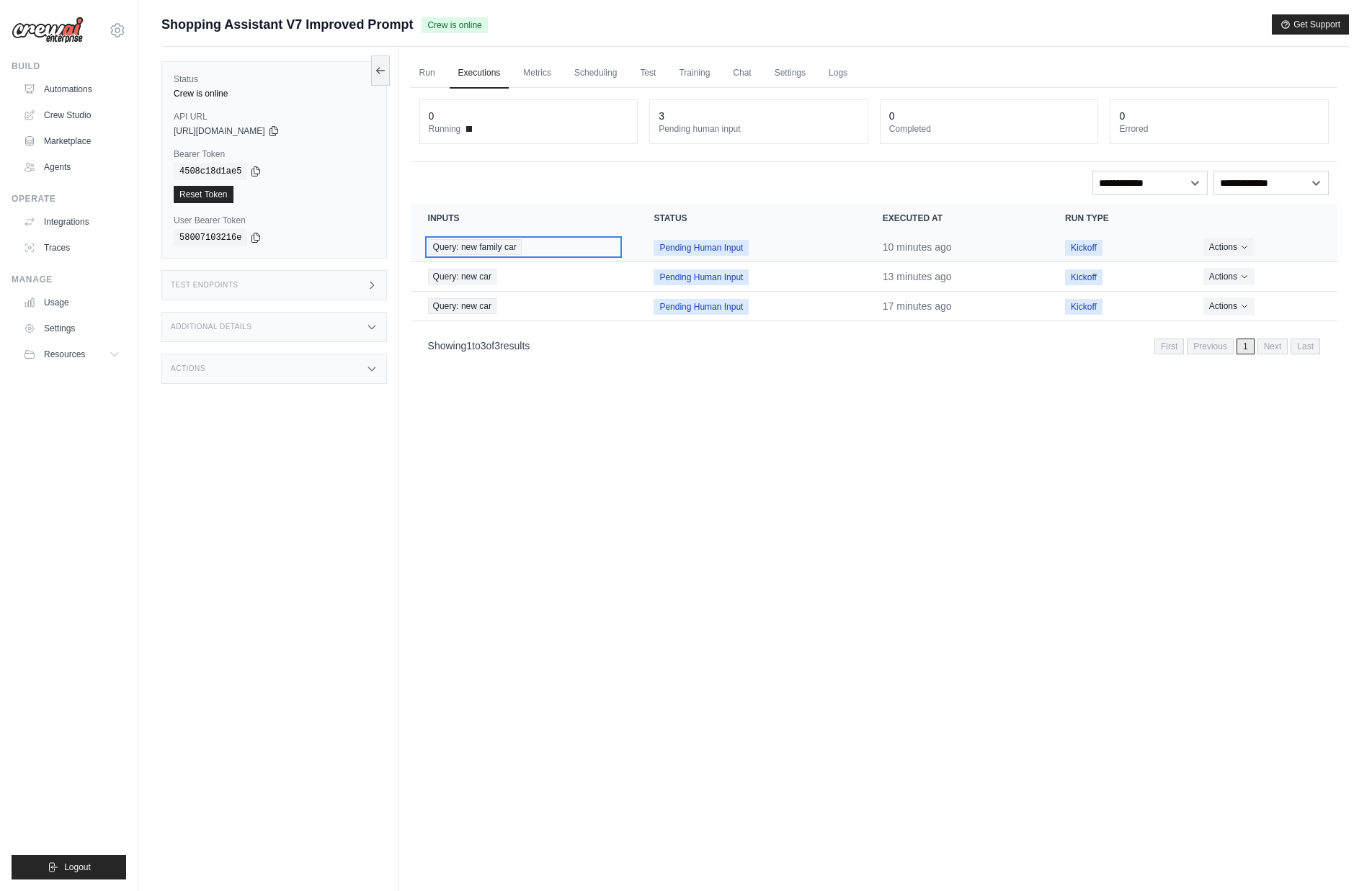
click at [519, 252] on span "Query: new family car" at bounding box center [475, 246] width 94 height 16
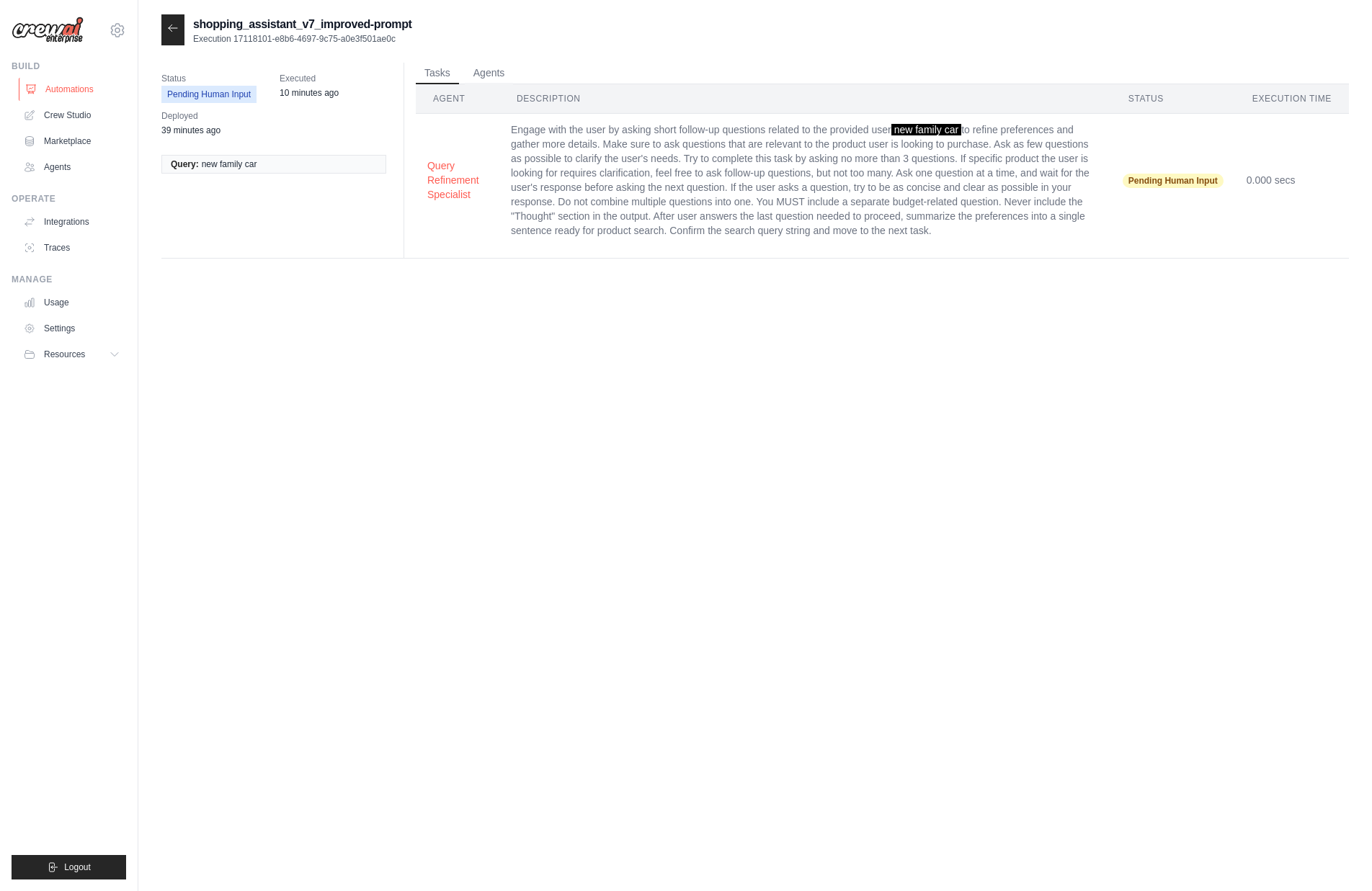
click at [84, 87] on link "Automations" at bounding box center [73, 89] width 109 height 23
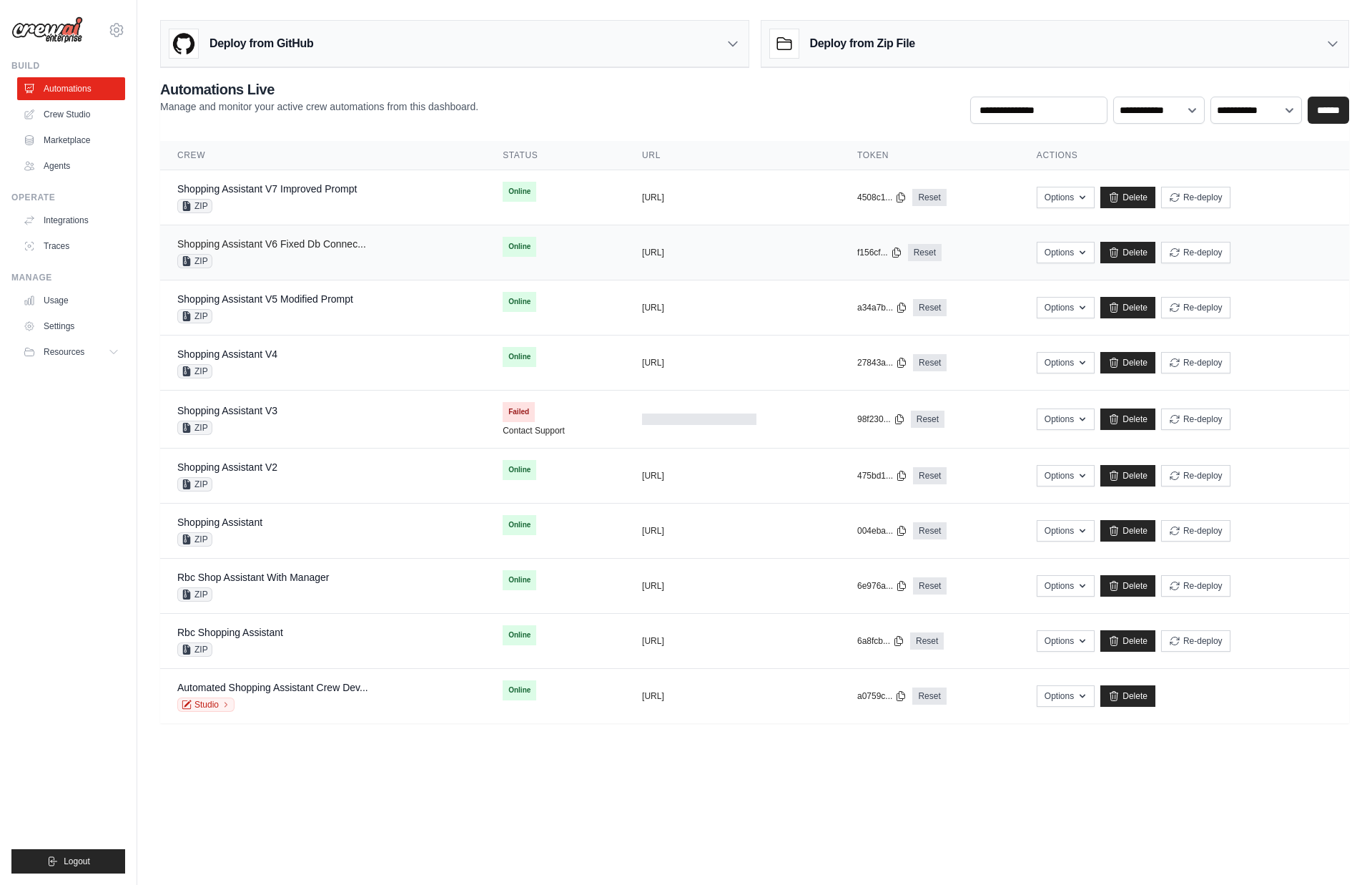
click at [305, 248] on link "Shopping Assistant V6 Fixed Db Connec..." at bounding box center [272, 244] width 189 height 11
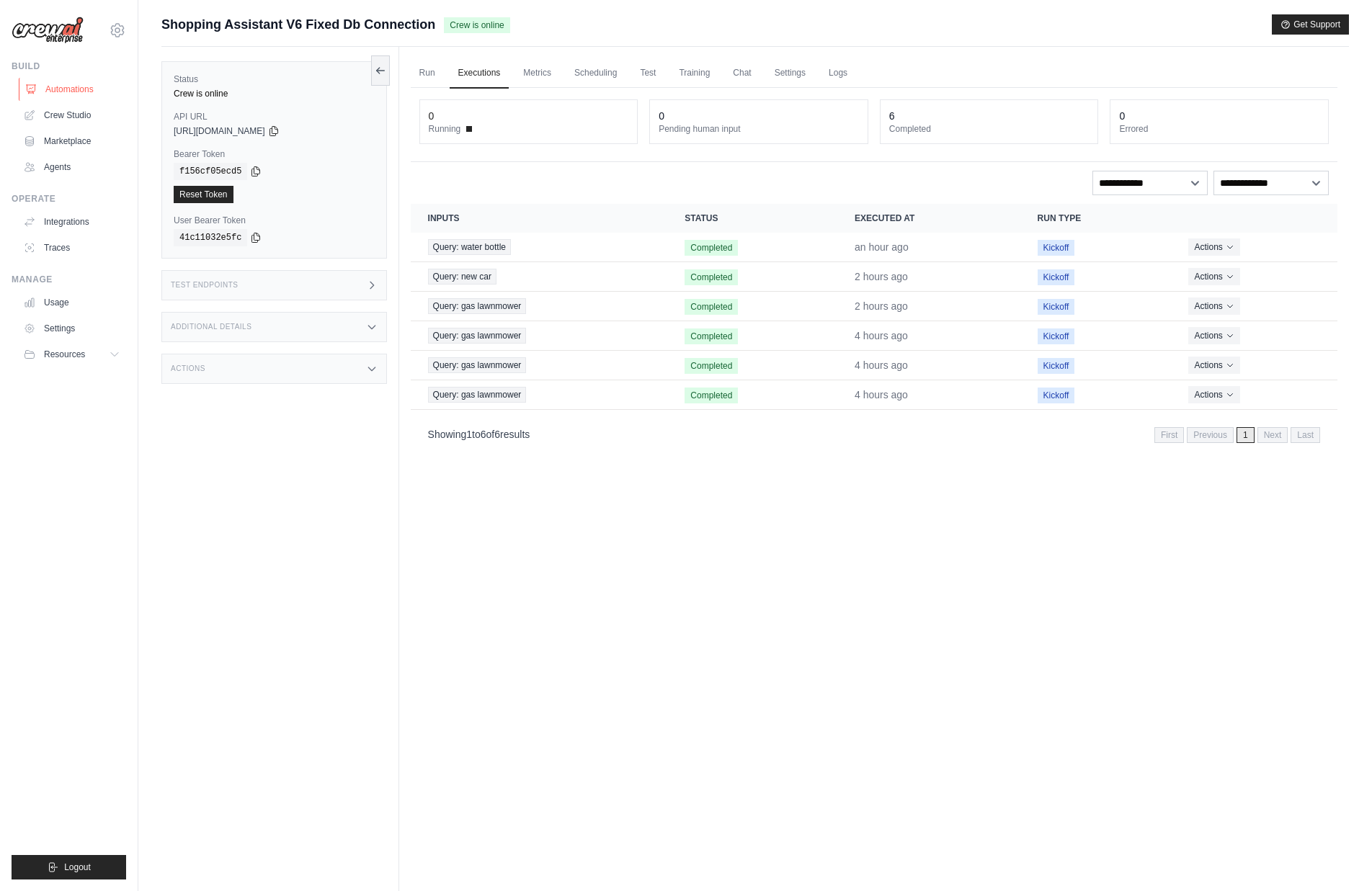
click at [89, 94] on link "Automations" at bounding box center [73, 89] width 109 height 23
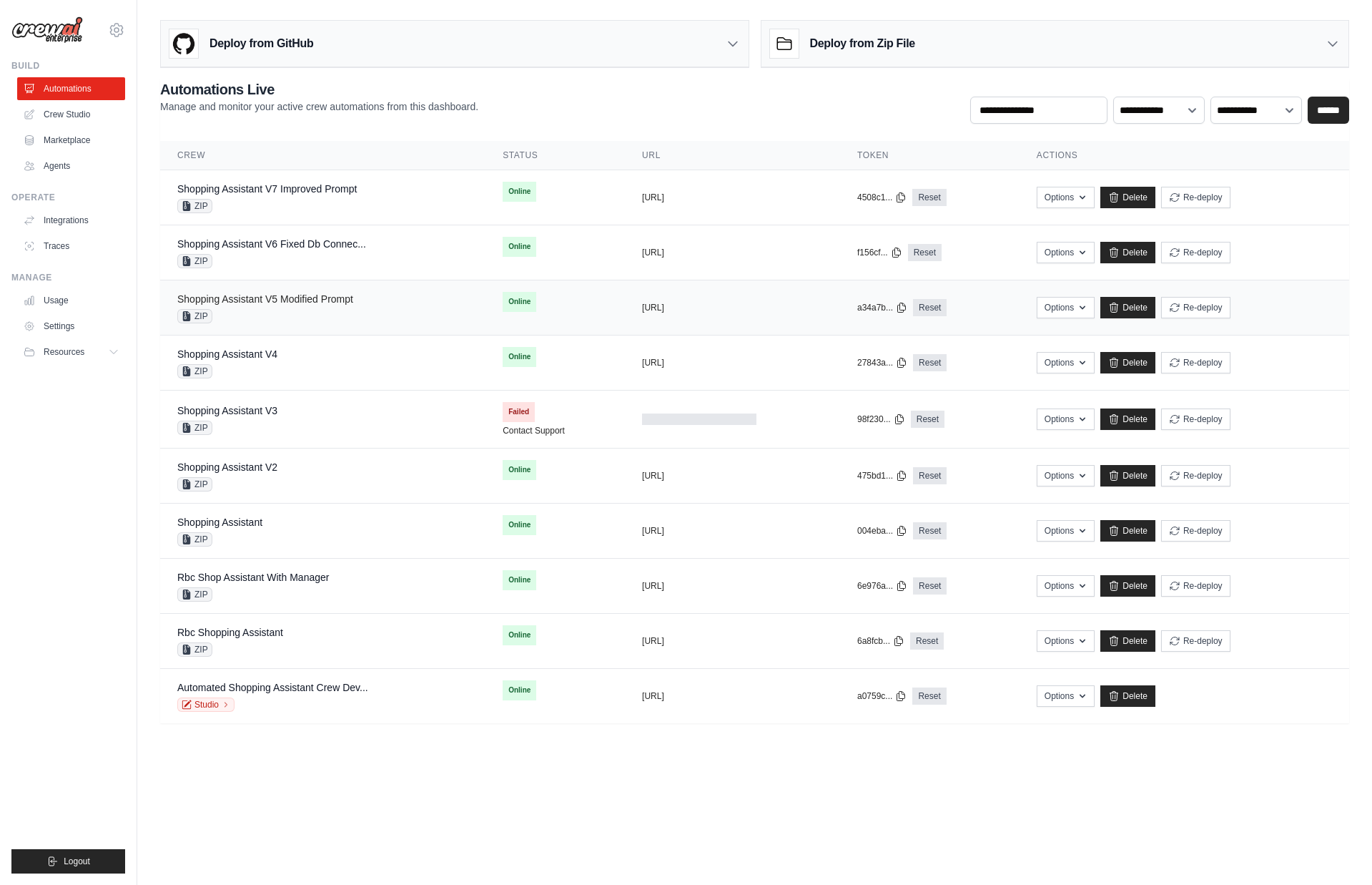
click at [298, 299] on link "Shopping Assistant V5 Modified Prompt" at bounding box center [266, 299] width 176 height 11
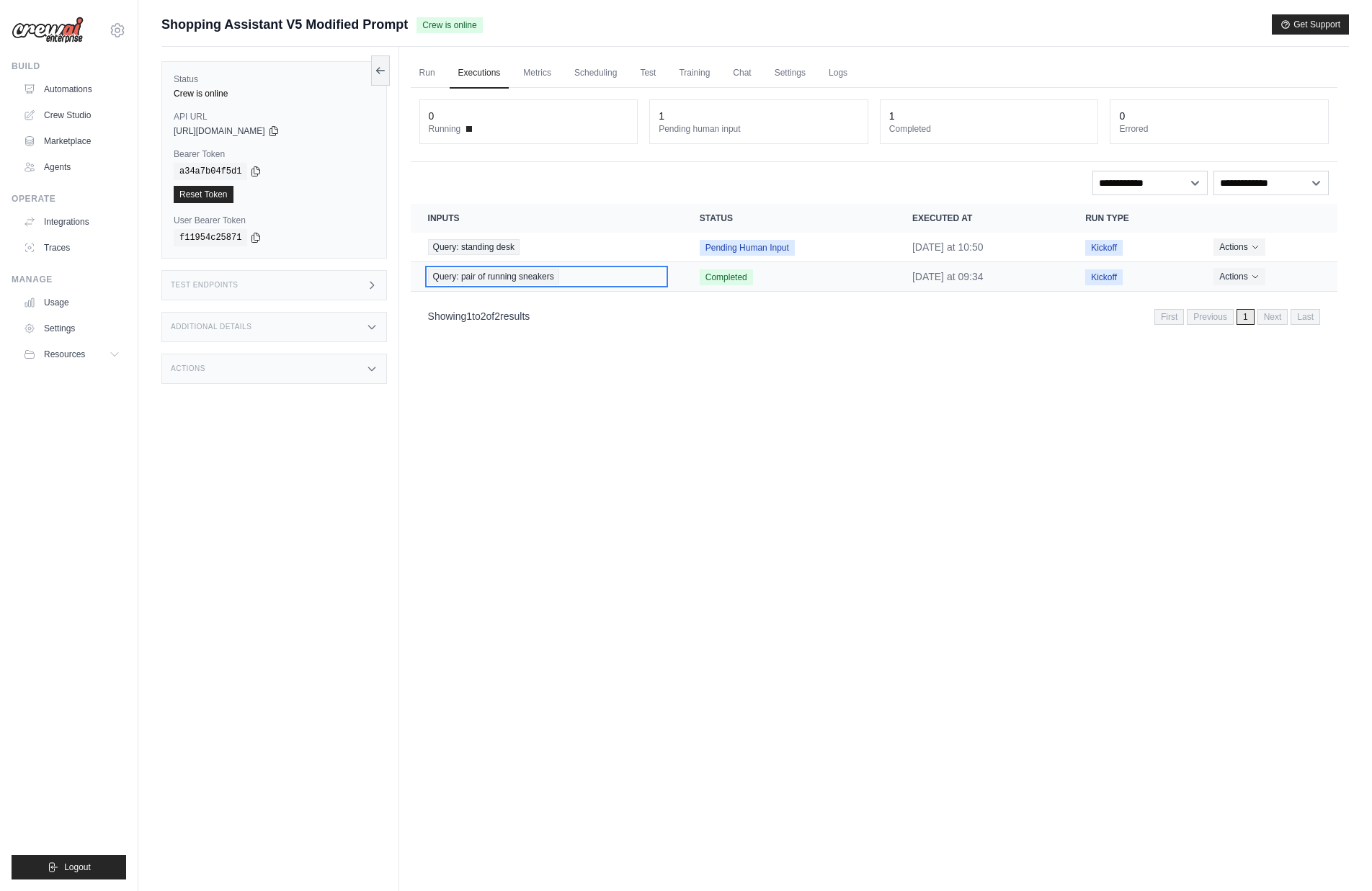
click at [483, 278] on span "Query: pair of running sneakers" at bounding box center [494, 276] width 131 height 16
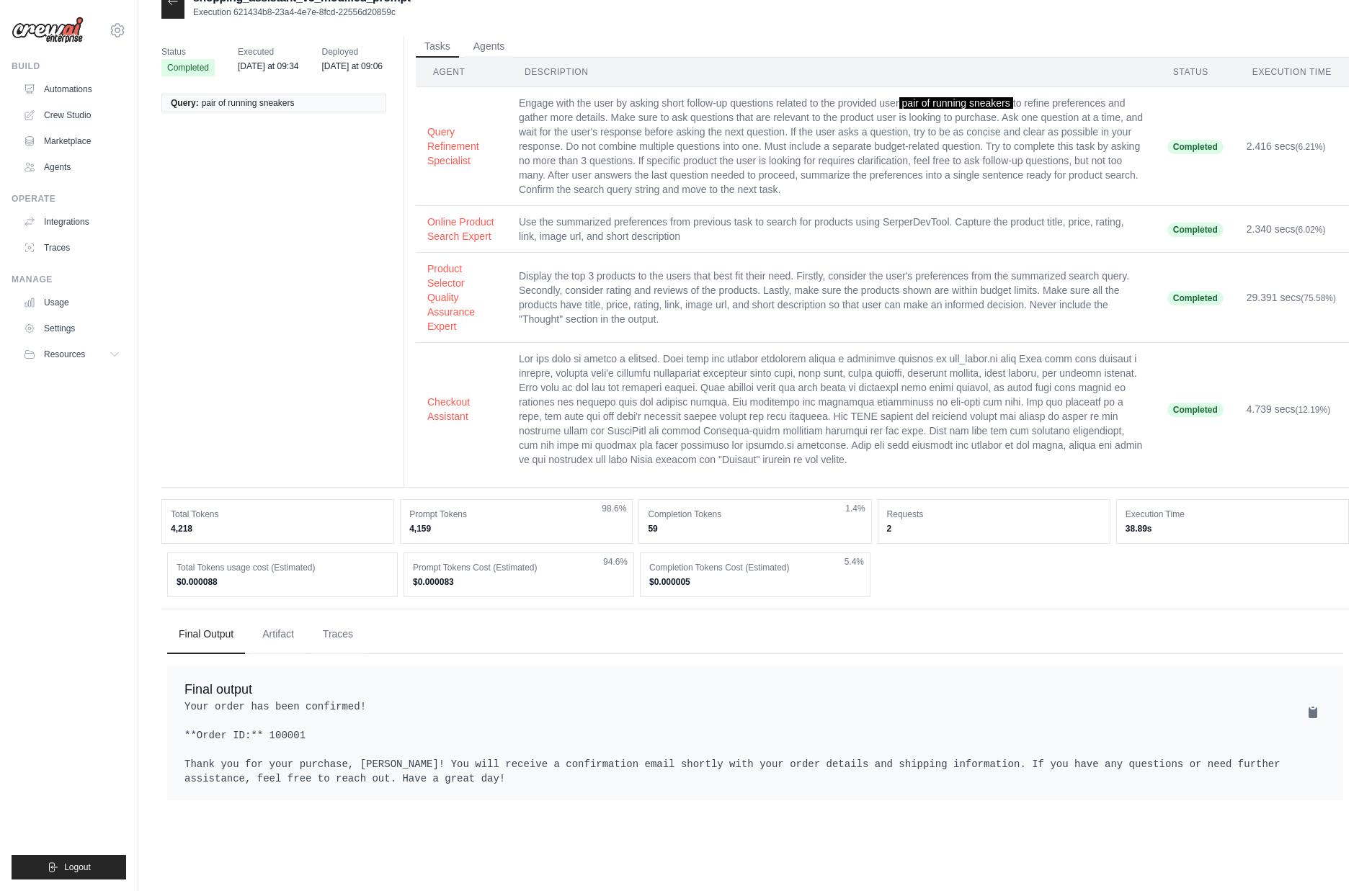
scroll to position [28, 0]
click at [352, 652] on button "Traces" at bounding box center [338, 633] width 54 height 39
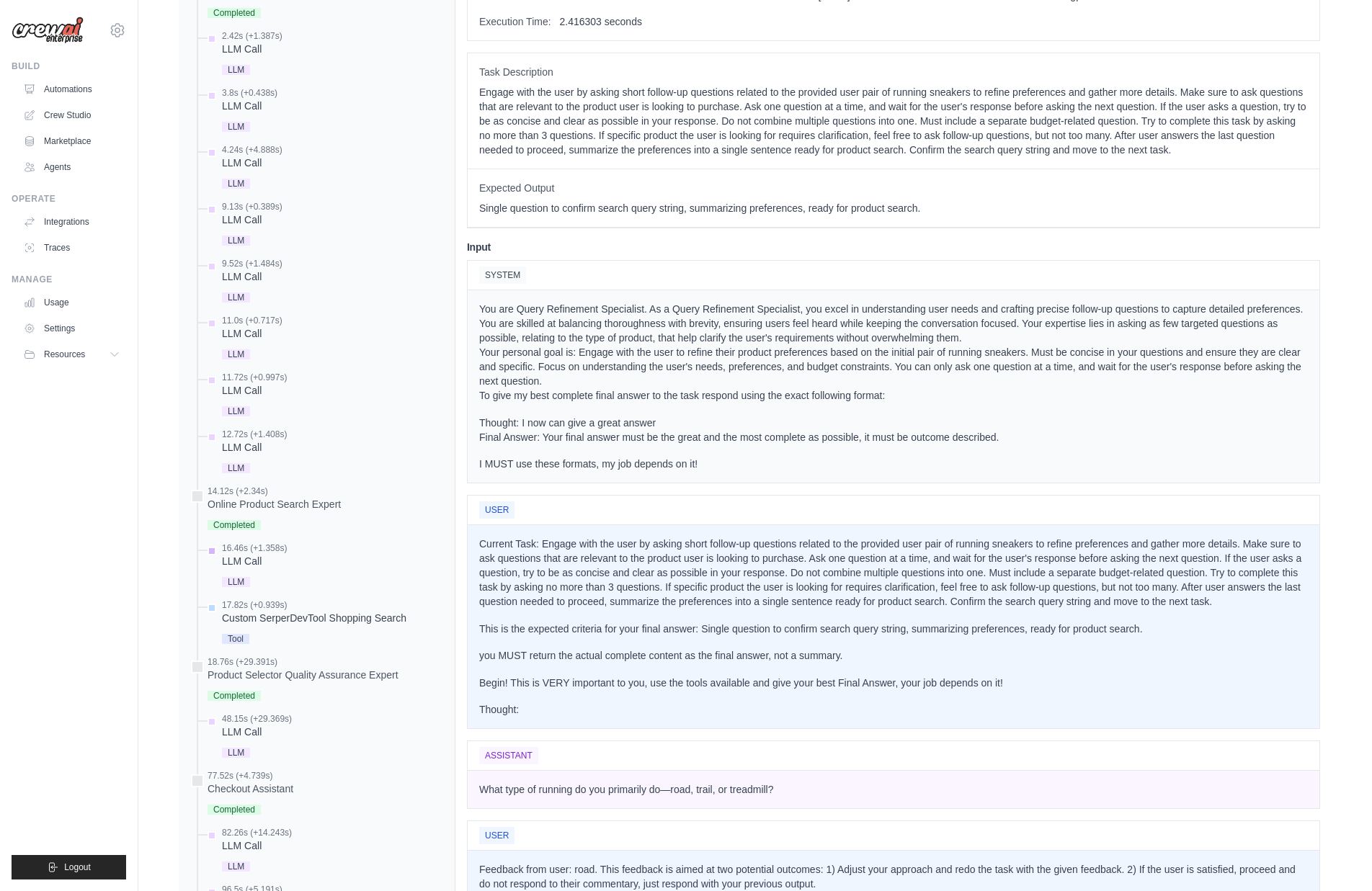
scroll to position [504, 0]
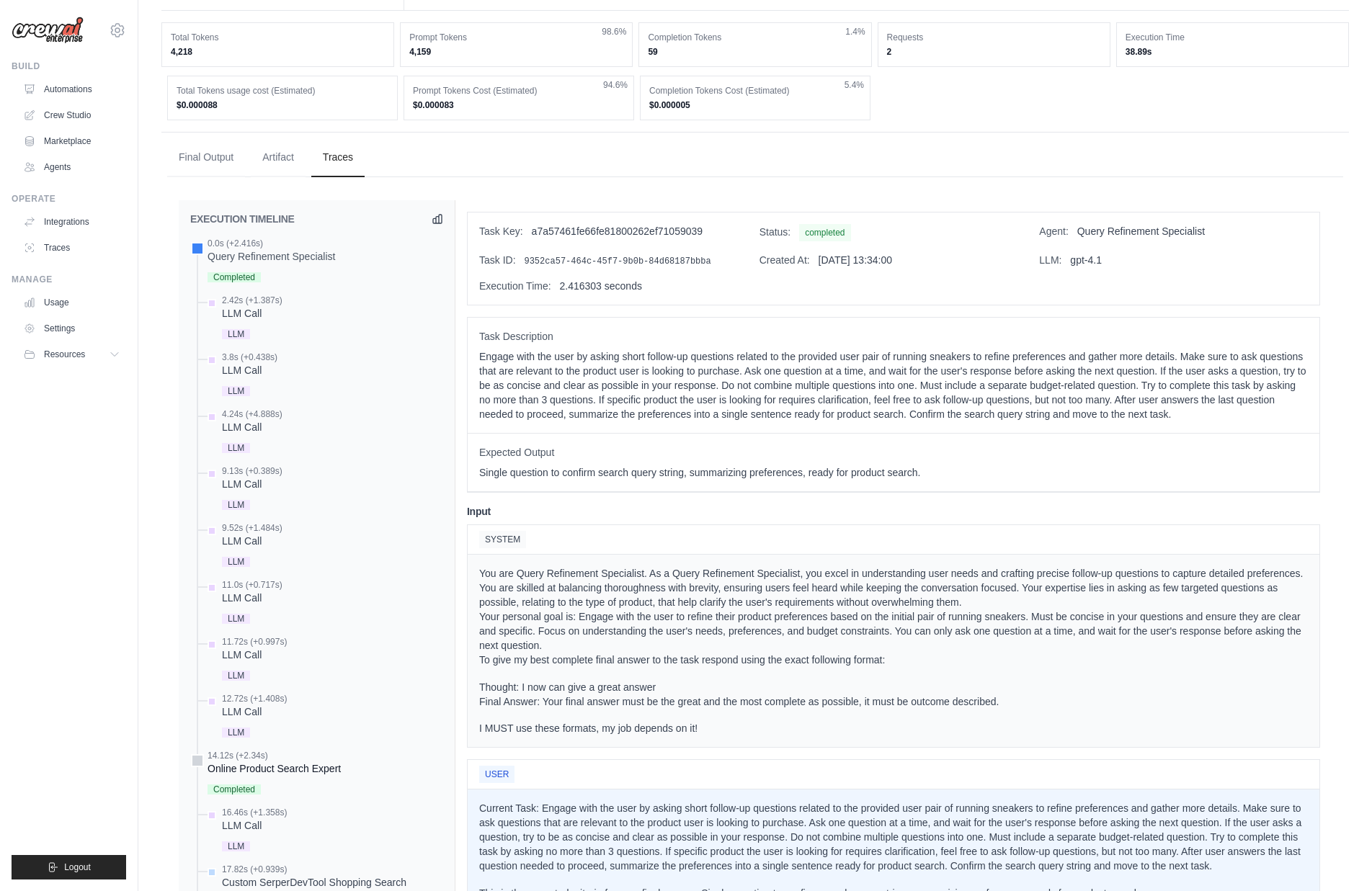
click at [294, 776] on div "Online Product Search Expert" at bounding box center [274, 768] width 133 height 15
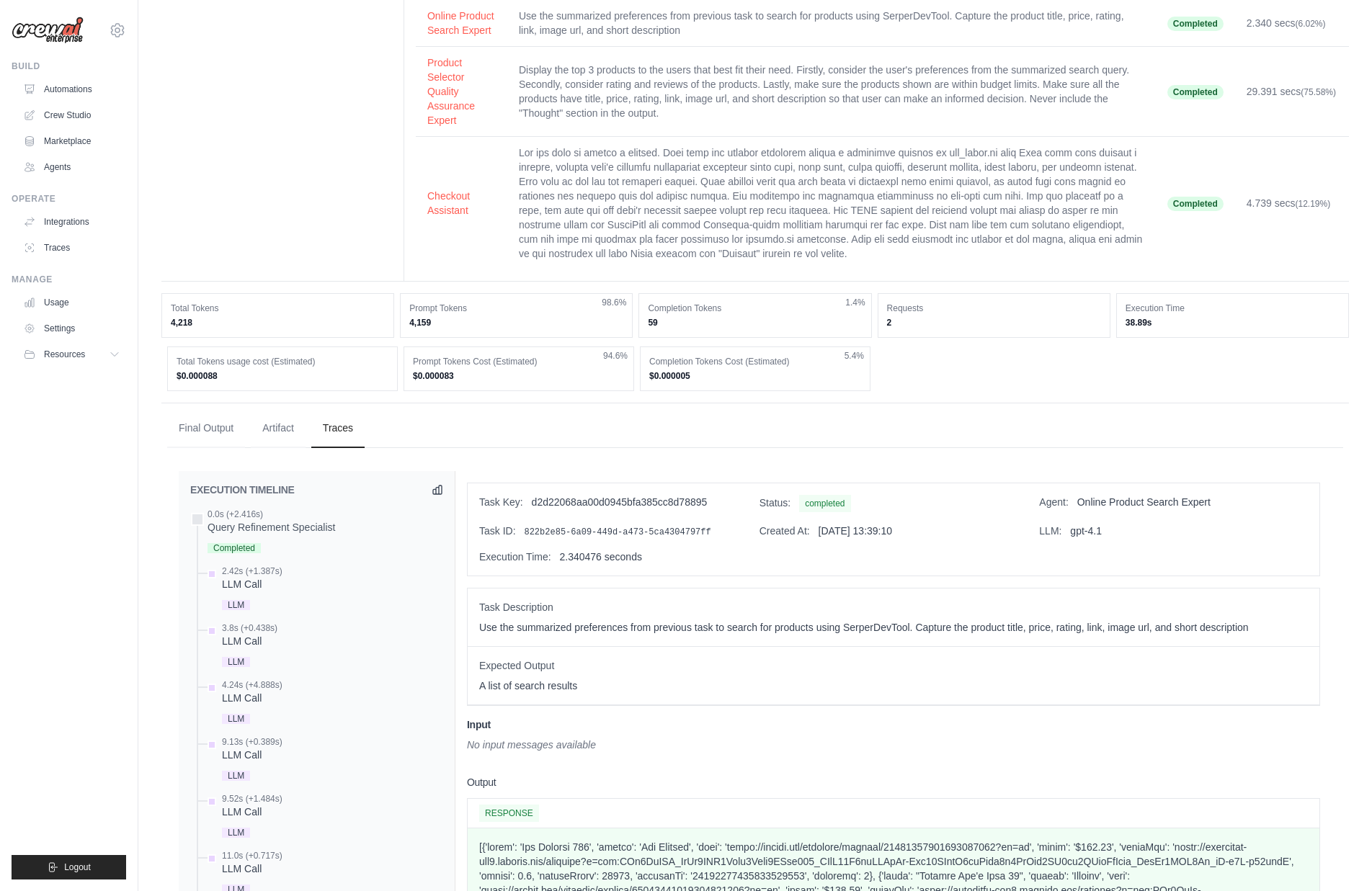
scroll to position [229, 0]
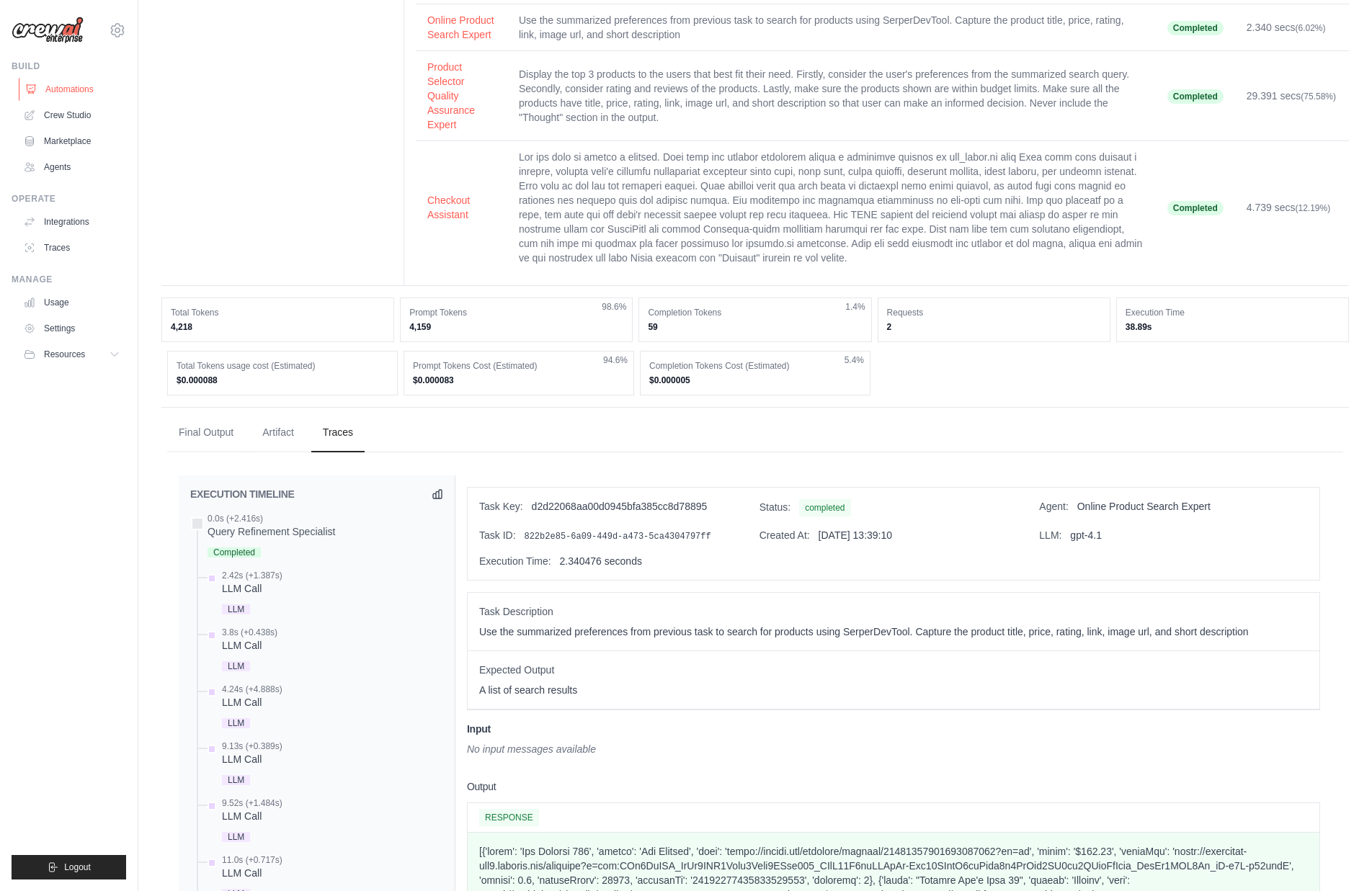
click at [74, 88] on link "Automations" at bounding box center [73, 89] width 109 height 23
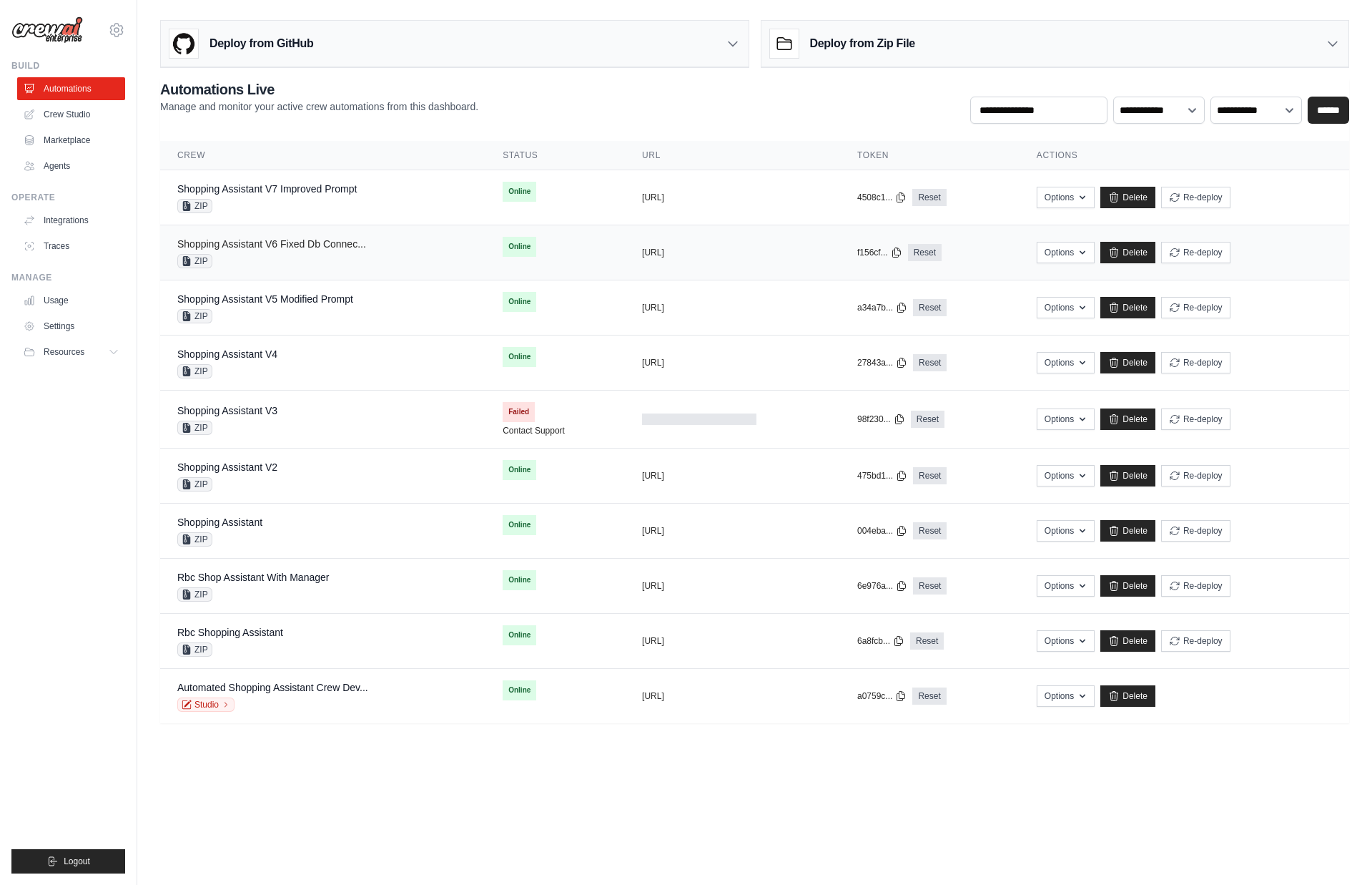
click at [247, 246] on link "Shopping Assistant V6 Fixed Db Connec..." at bounding box center [272, 244] width 189 height 11
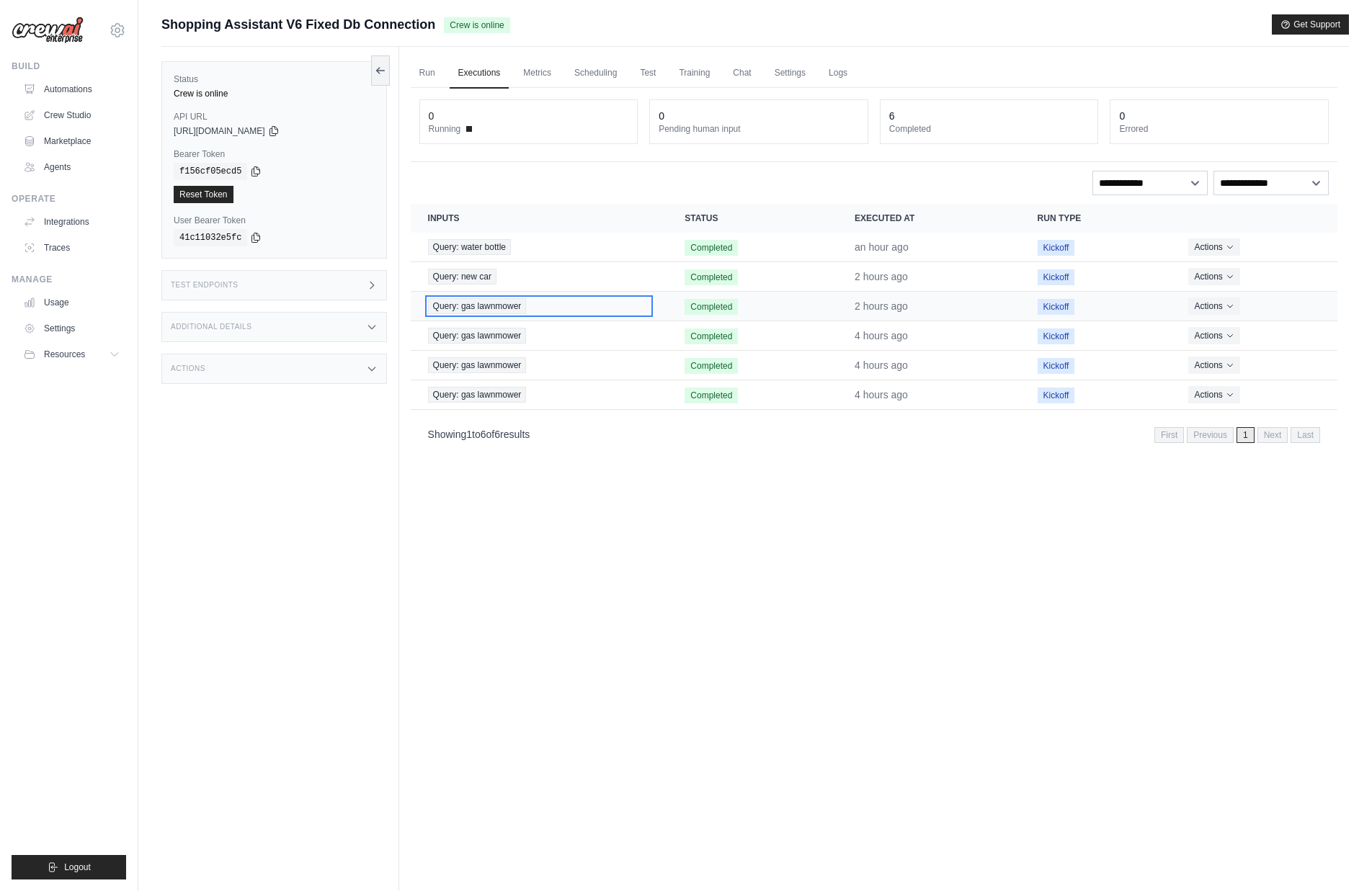
click at [498, 303] on span "Query: gas lawnmower" at bounding box center [477, 305] width 99 height 16
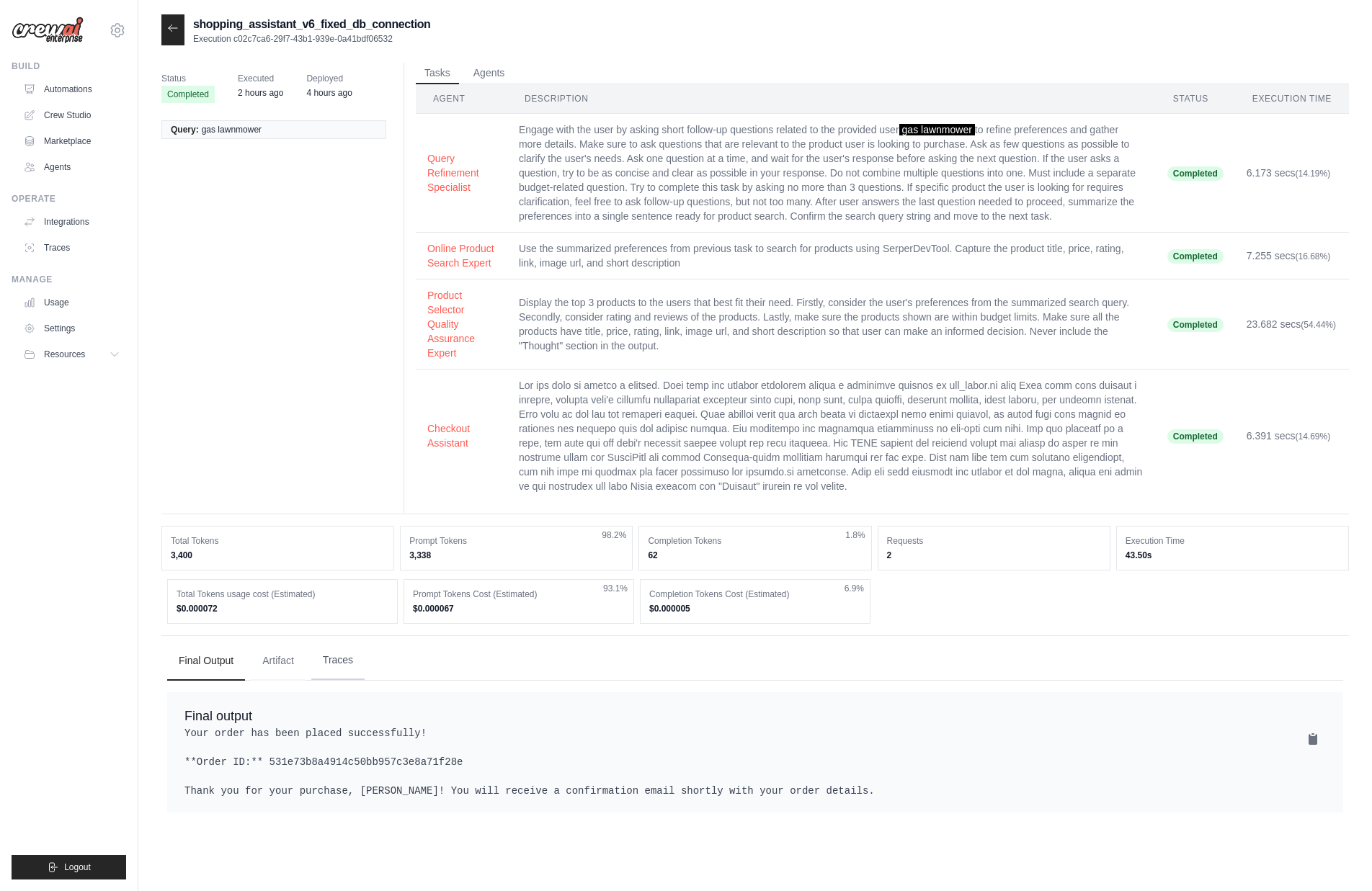
click at [361, 680] on button "Traces" at bounding box center [338, 660] width 54 height 39
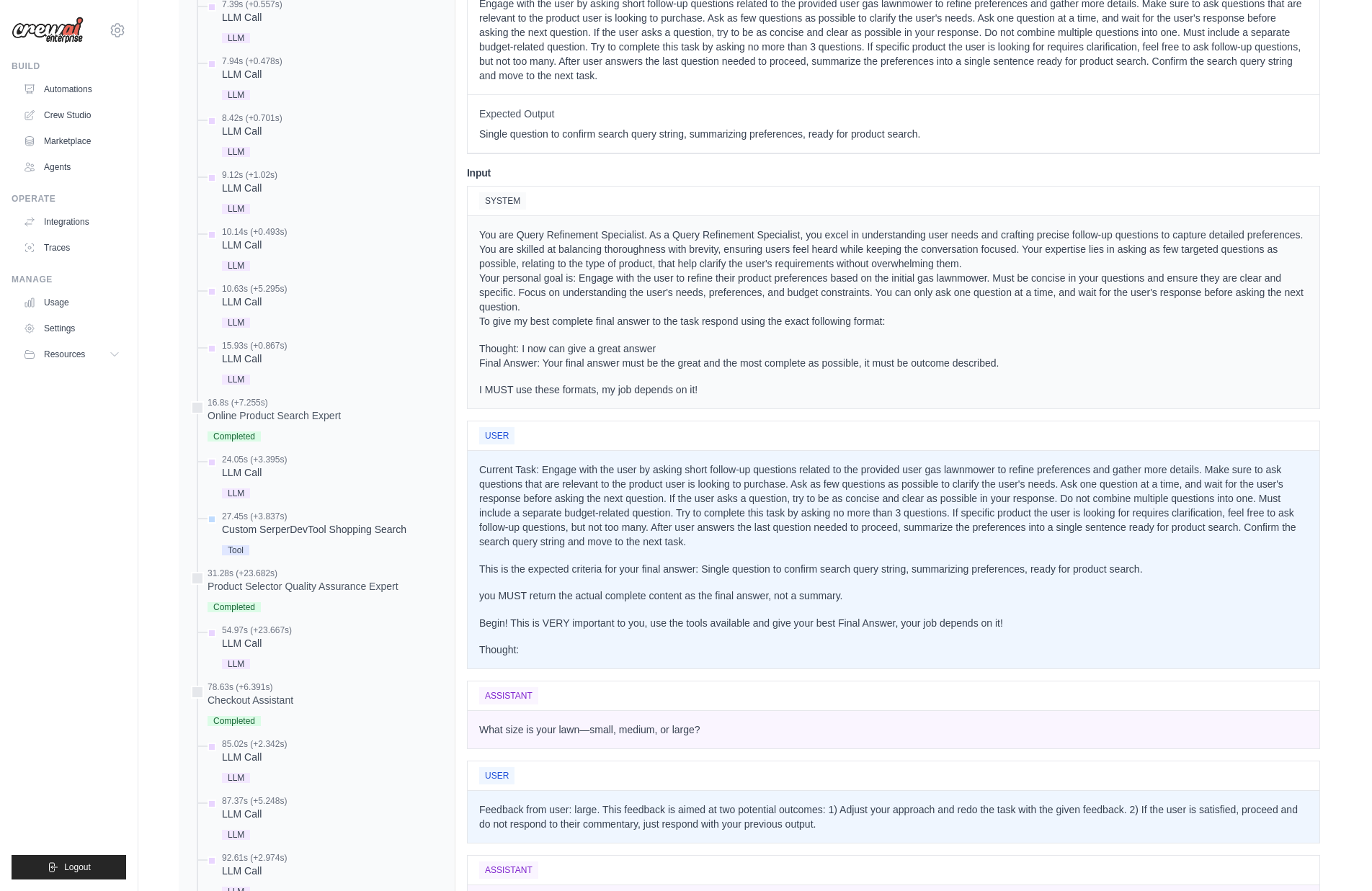
scroll to position [553, 0]
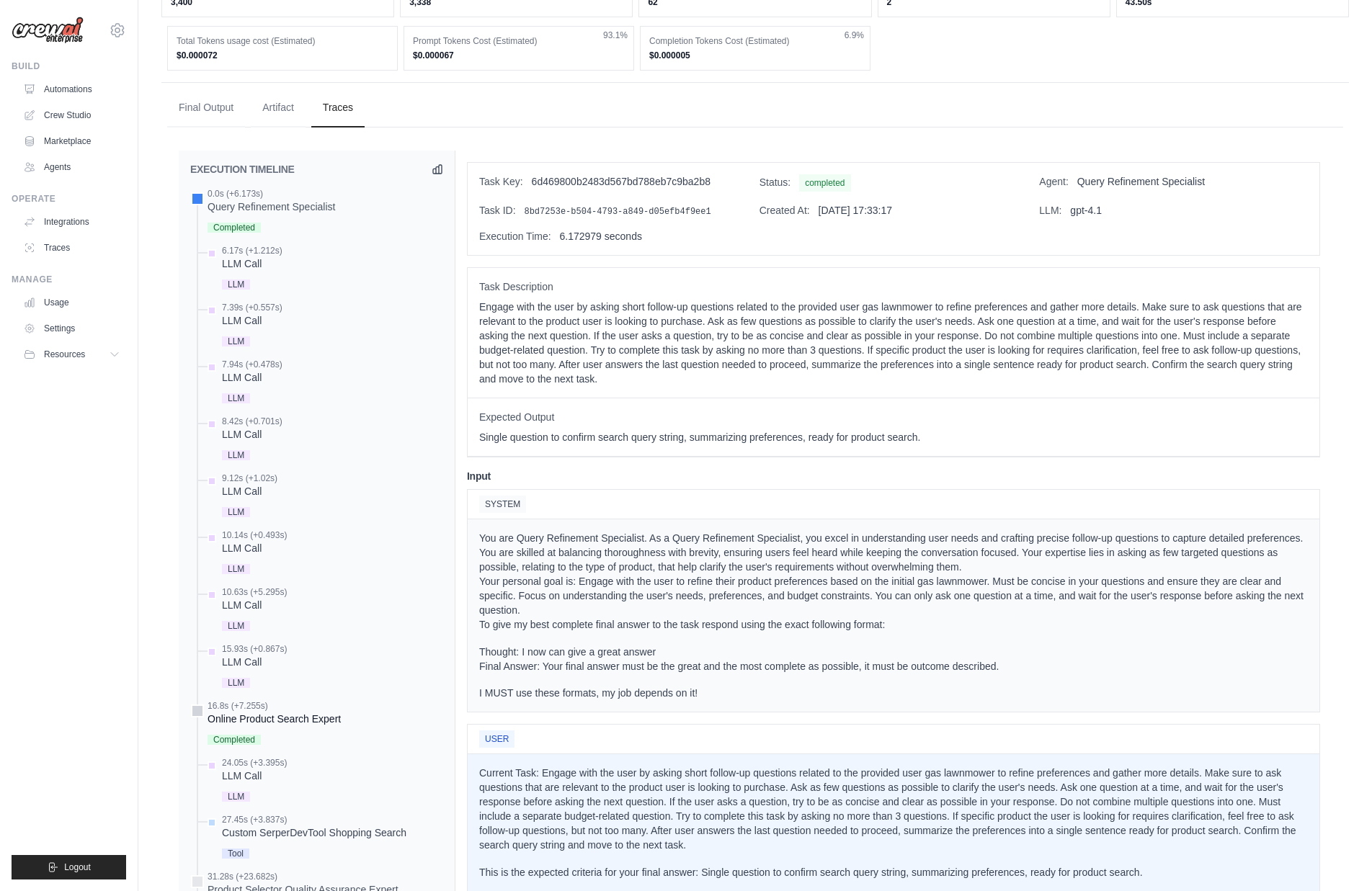
click at [307, 711] on div "16.8s (+7.255s)" at bounding box center [274, 706] width 133 height 11
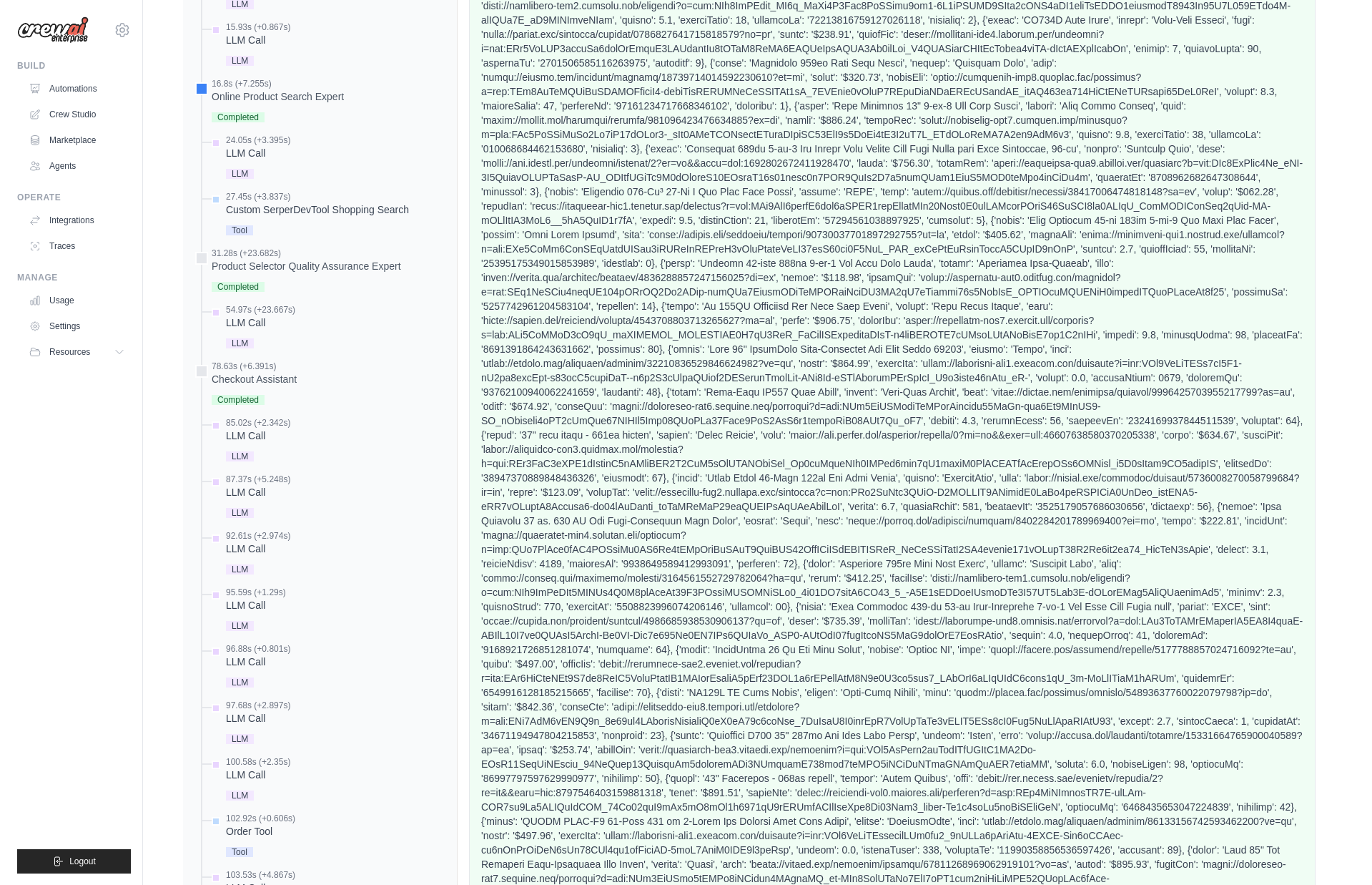
scroll to position [0, 0]
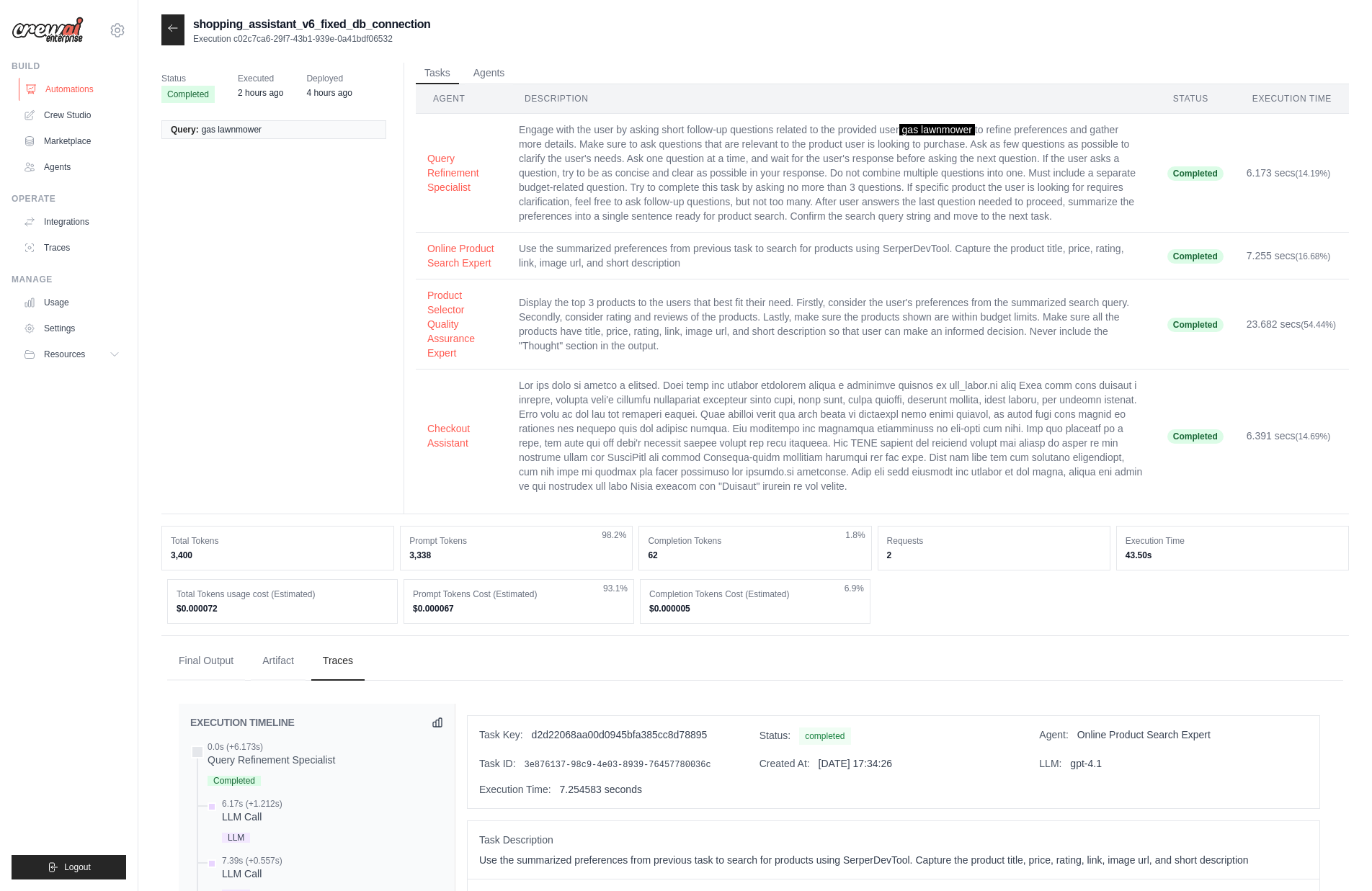
click at [77, 86] on link "Automations" at bounding box center [73, 89] width 109 height 23
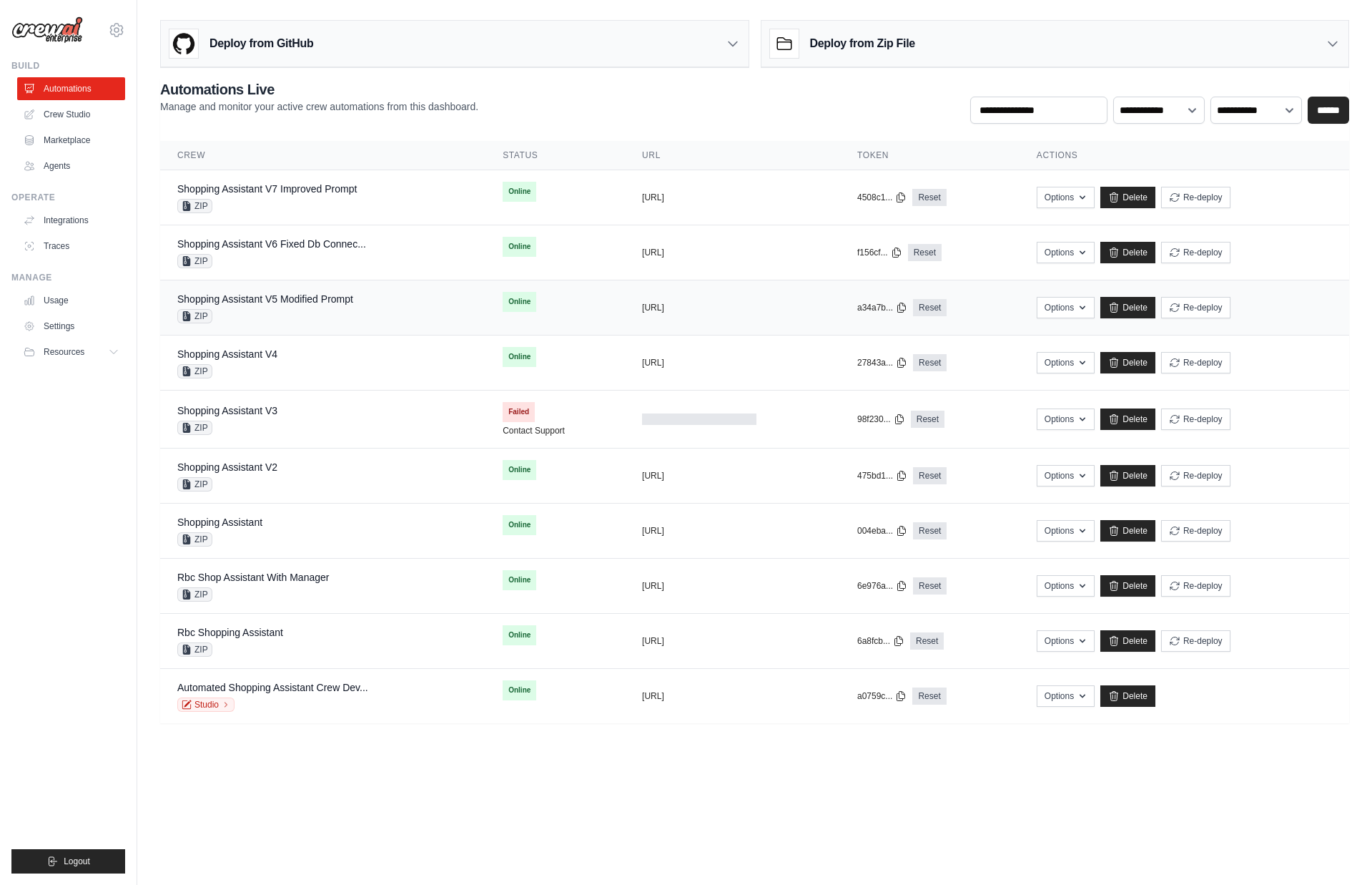
click at [314, 311] on div "ZIP" at bounding box center [266, 316] width 176 height 15
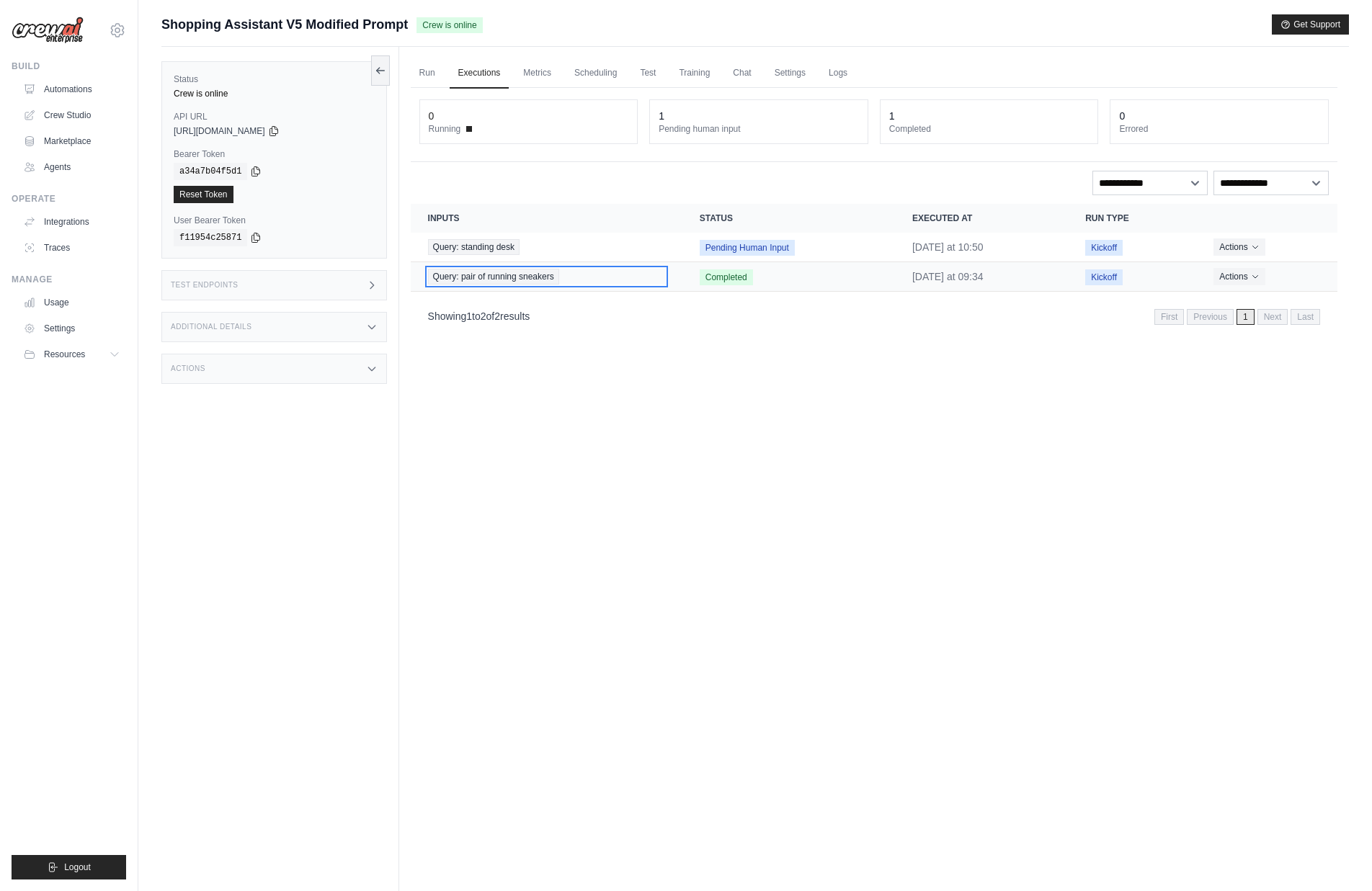
click at [501, 278] on span "Query: pair of running sneakers" at bounding box center [494, 276] width 131 height 16
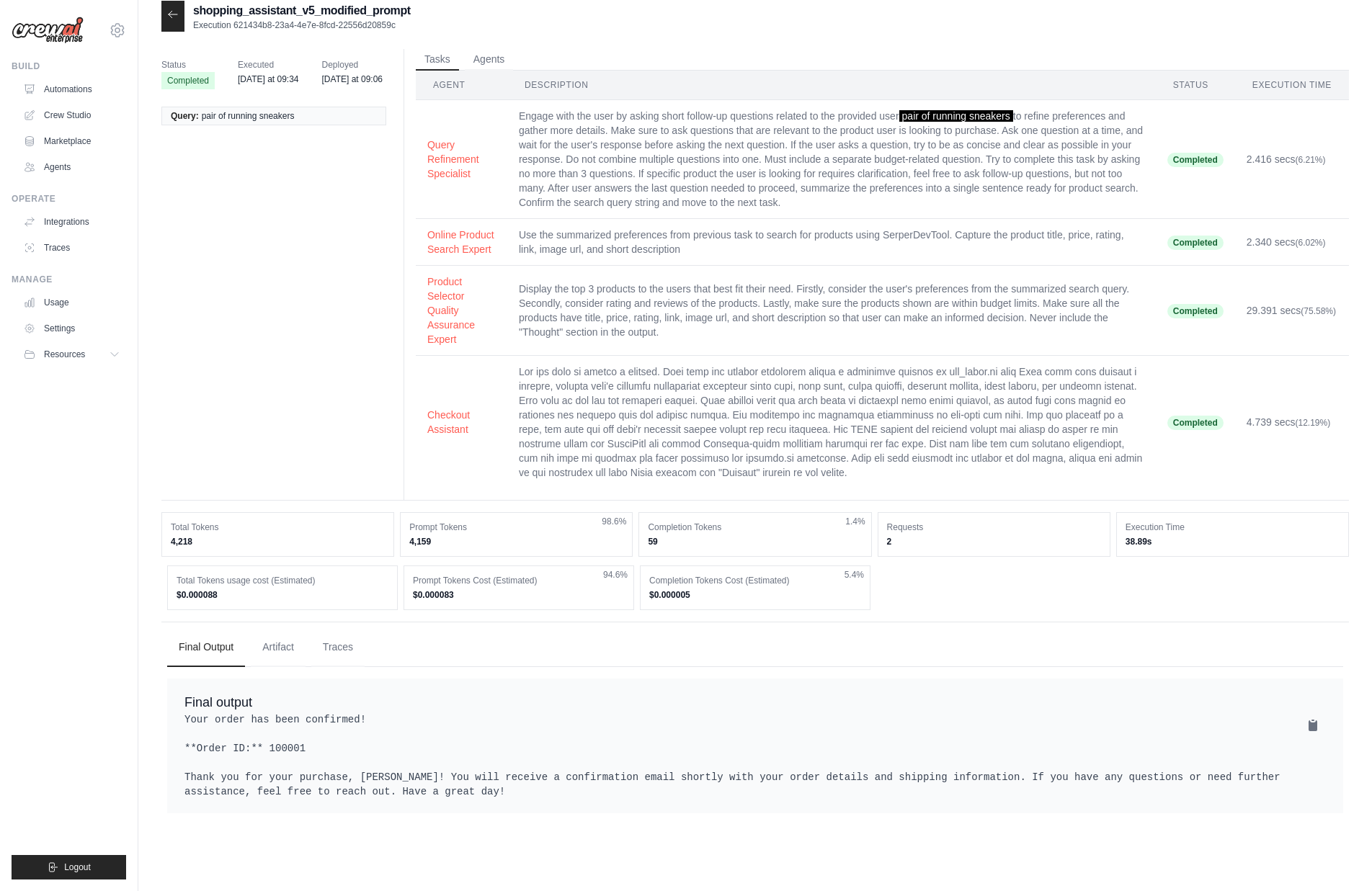
scroll to position [29, 0]
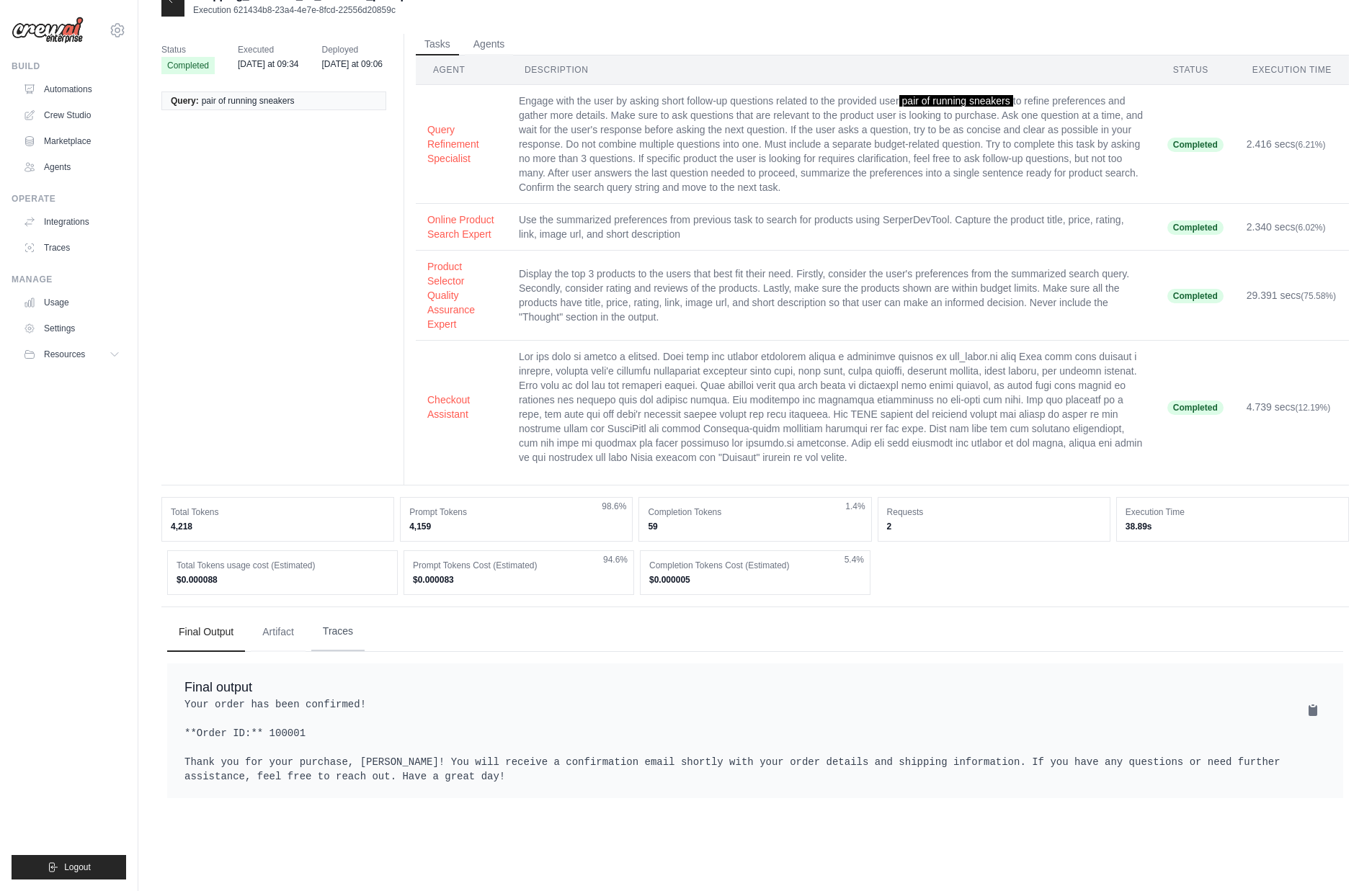
click at [364, 651] on button "Traces" at bounding box center [338, 632] width 54 height 39
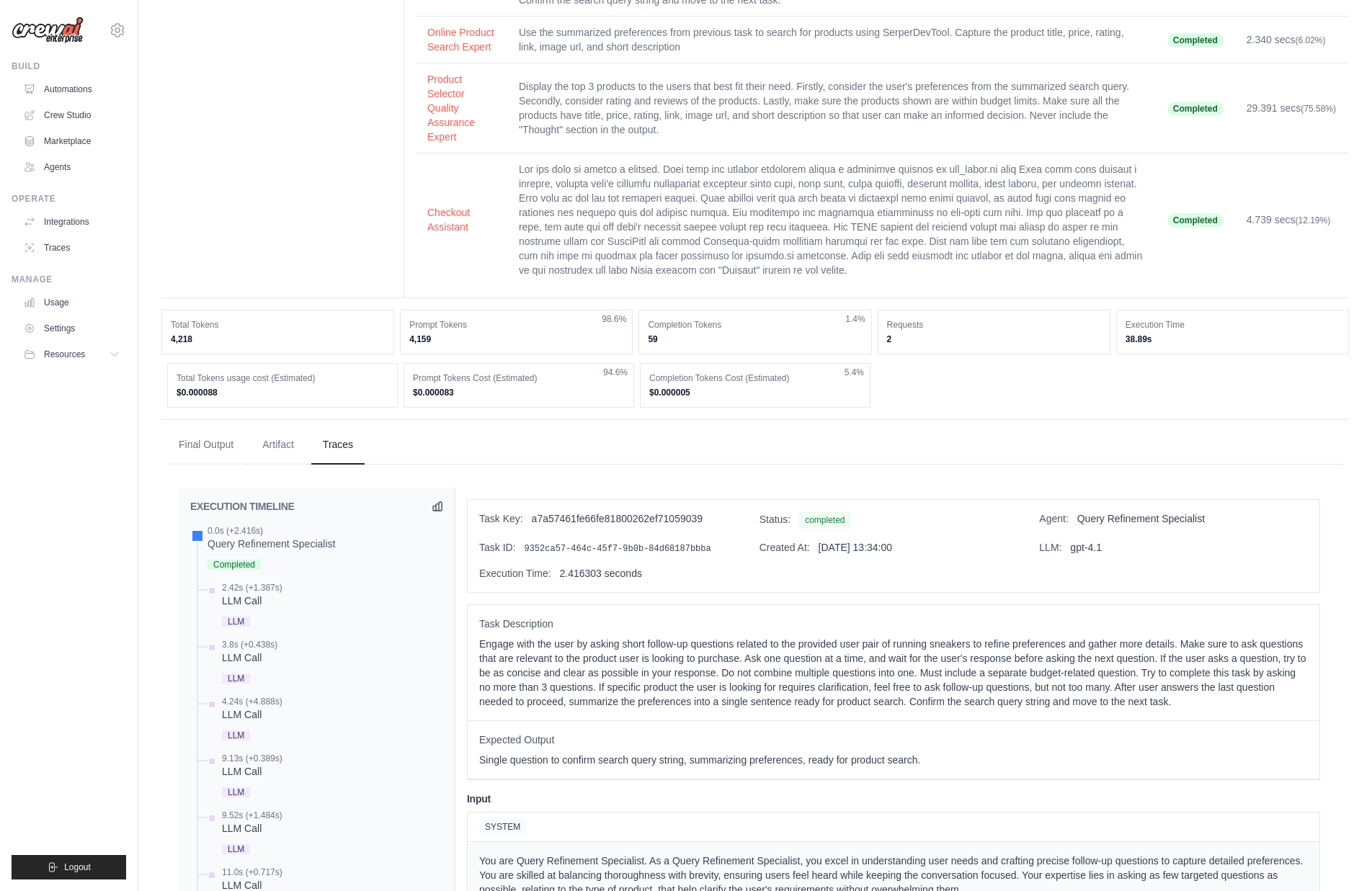
scroll to position [507, 0]
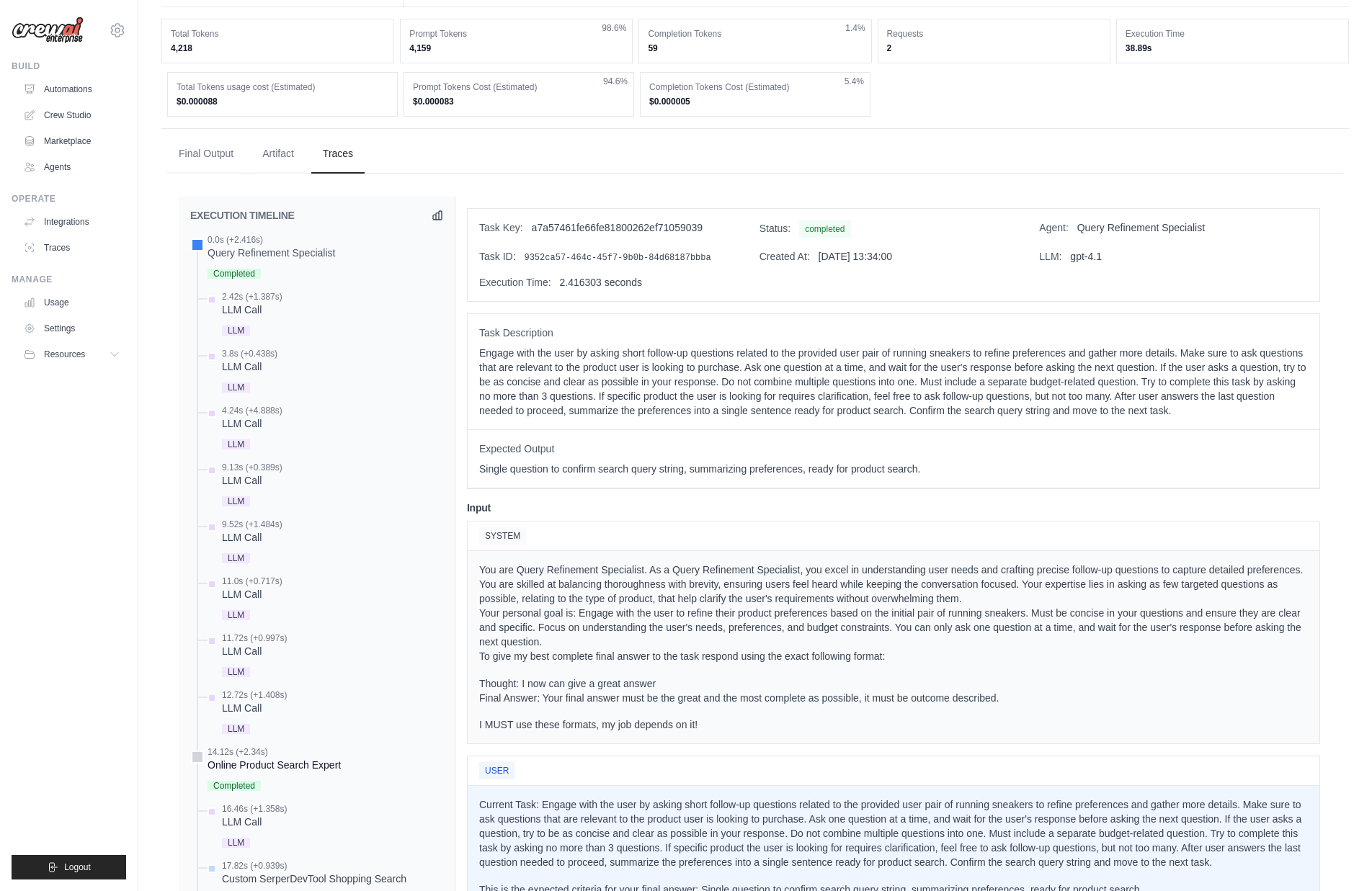
click at [267, 757] on div "14.12s (+2.34s)" at bounding box center [274, 752] width 133 height 11
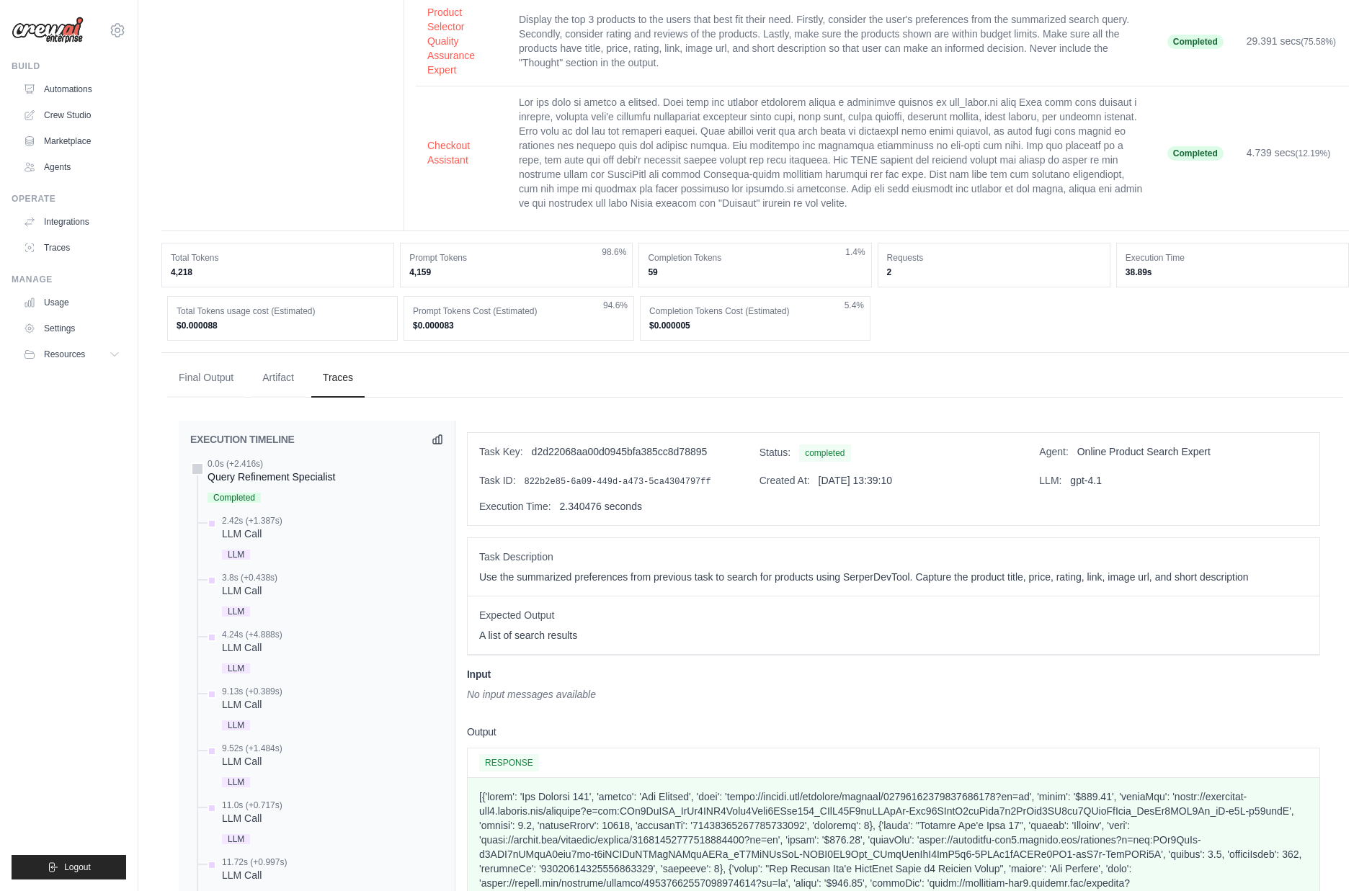
scroll to position [702, 0]
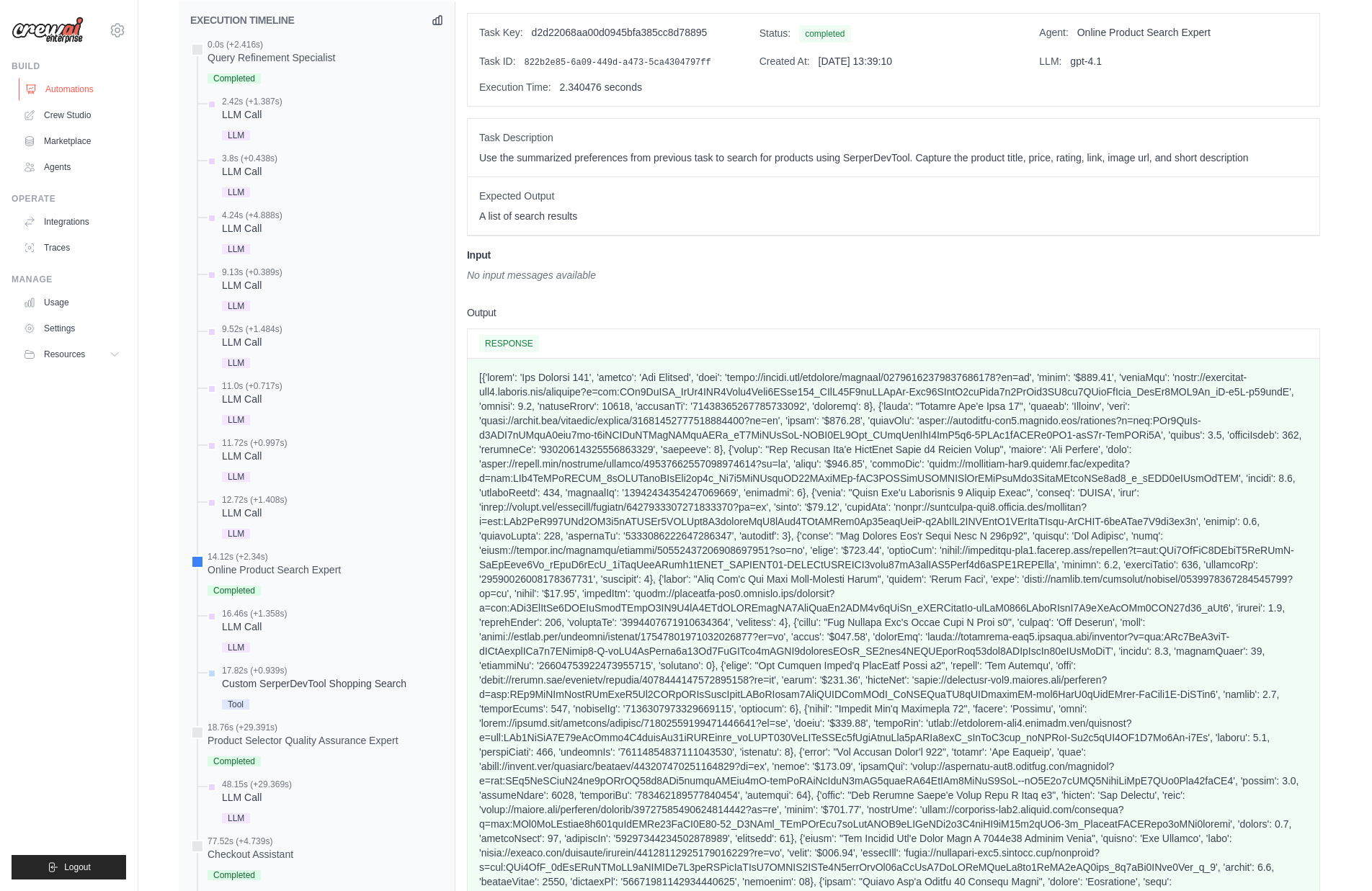
click at [78, 97] on link "Automations" at bounding box center [73, 89] width 109 height 23
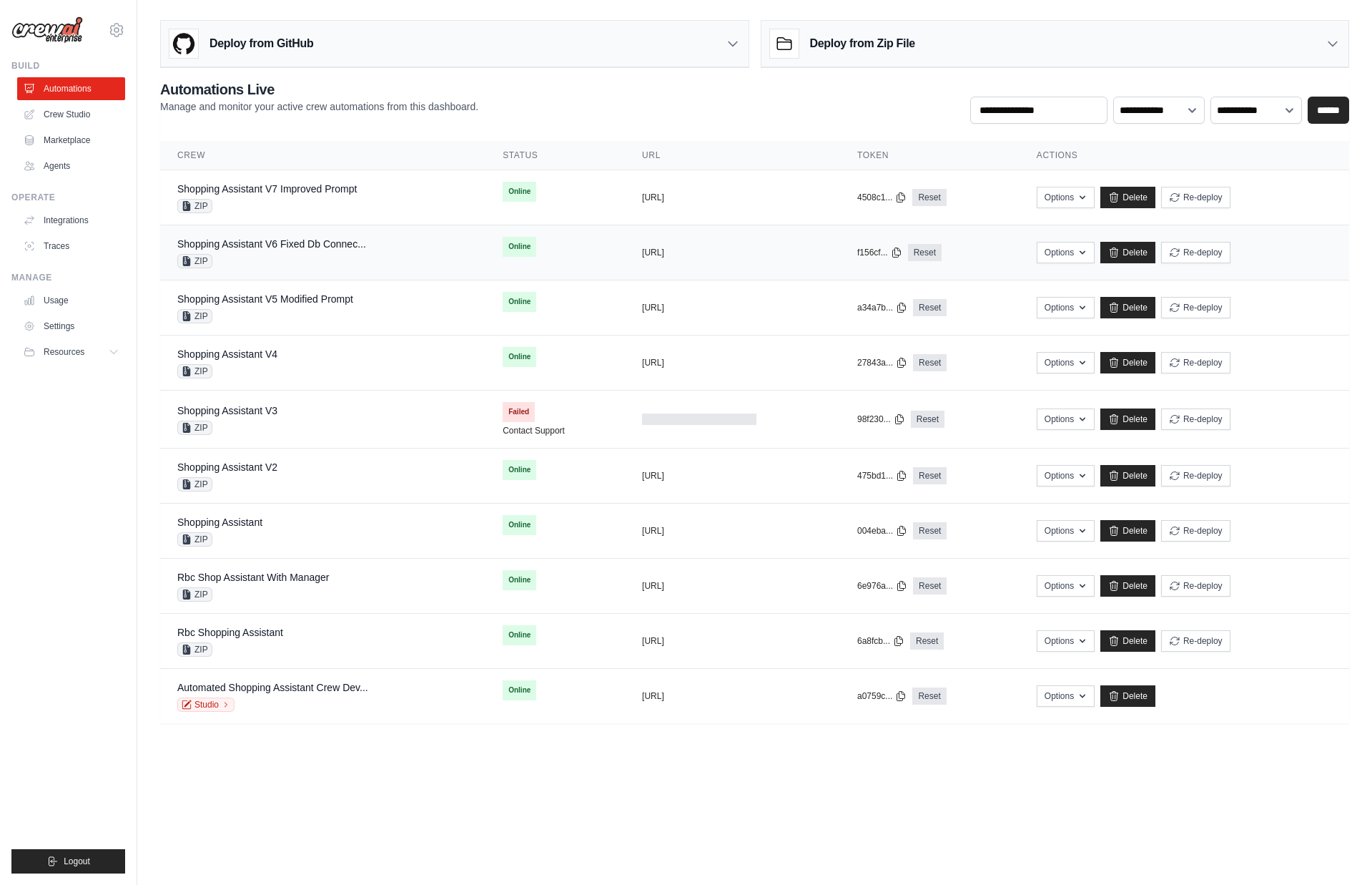
click at [337, 235] on td "Shopping Assistant V6 Fixed Db Connec... ZIP" at bounding box center [322, 253] width 325 height 55
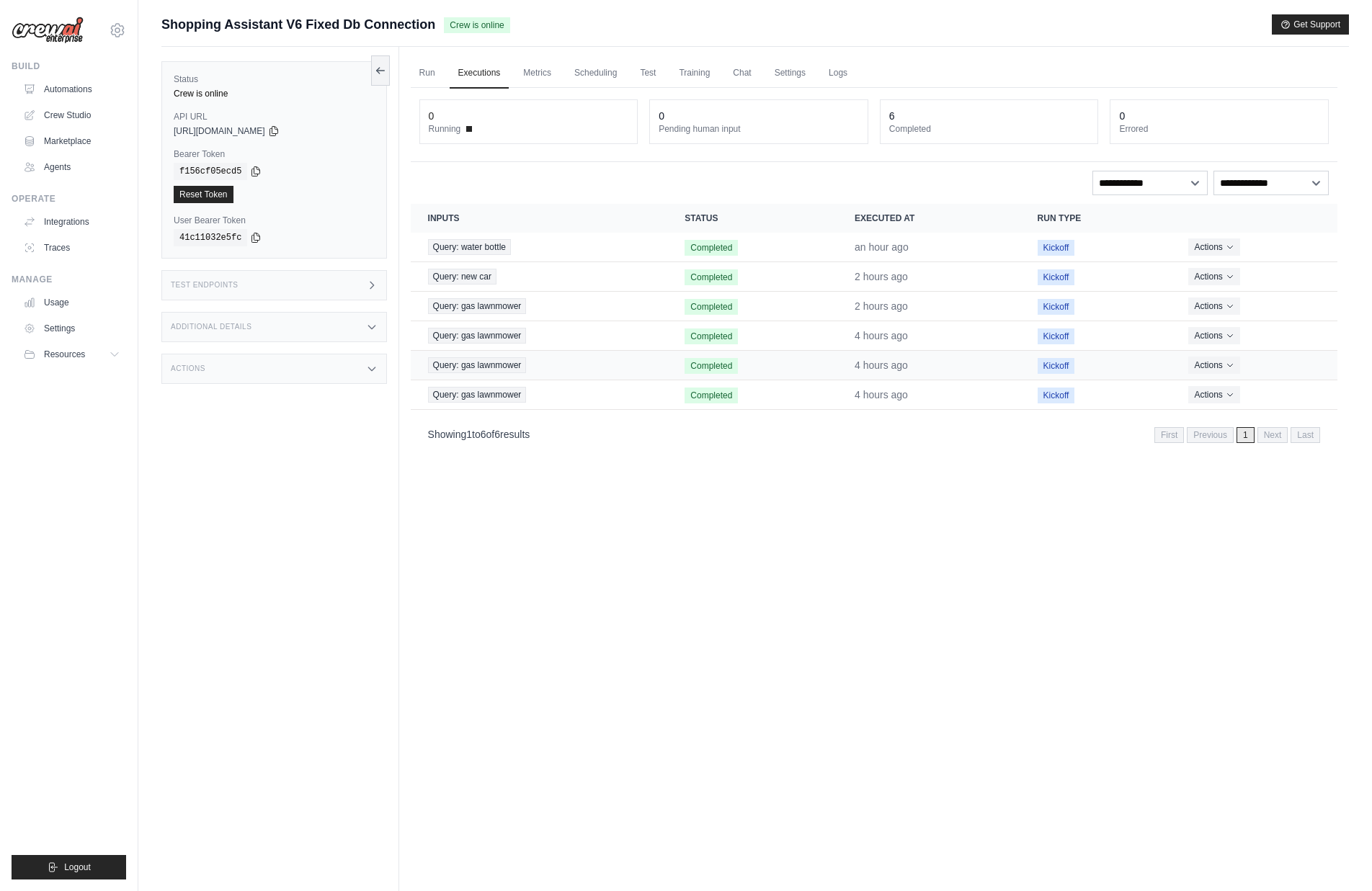
scroll to position [3, 0]
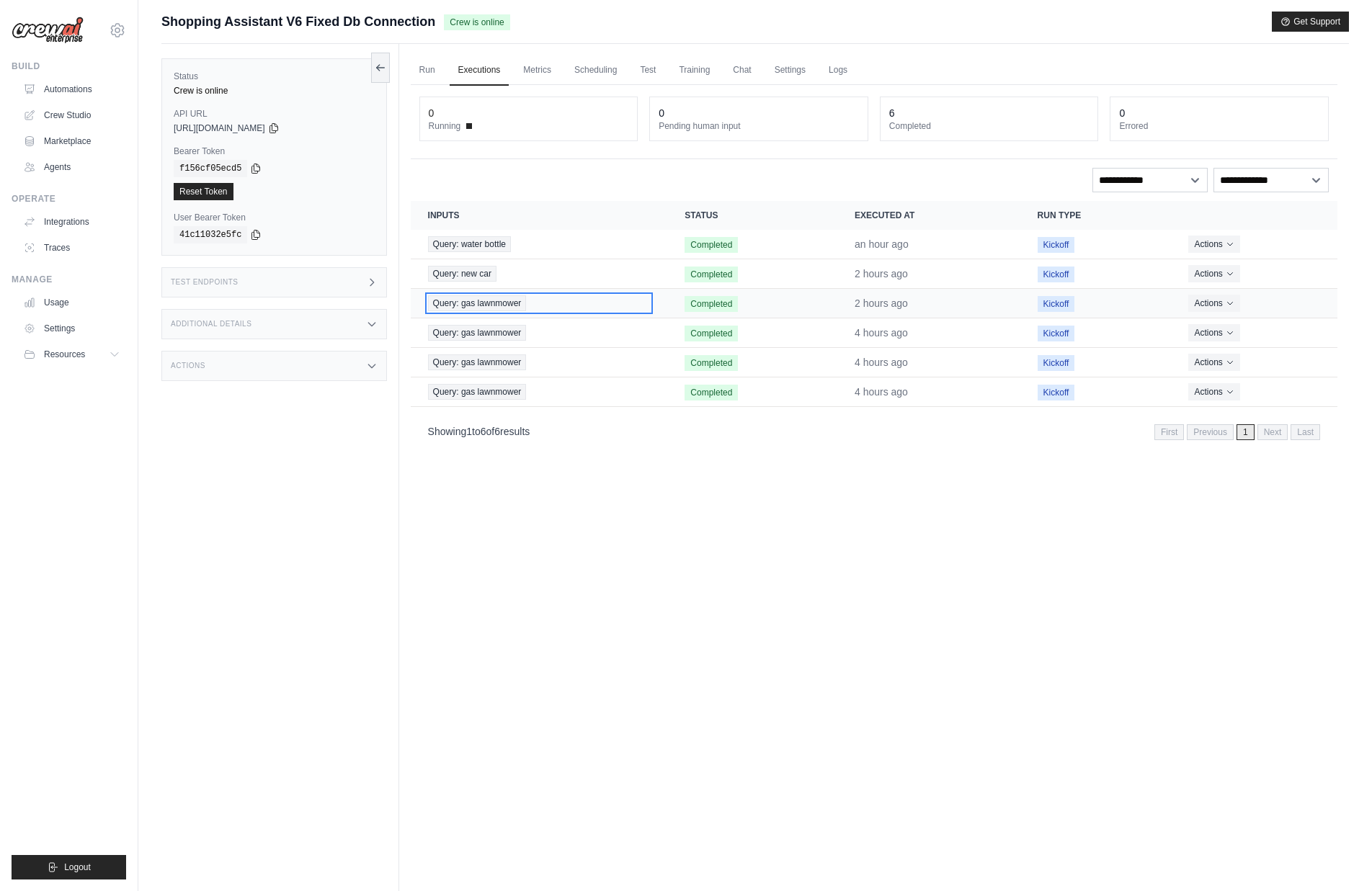
click at [548, 300] on div "Query: gas lawnmower" at bounding box center [539, 303] width 222 height 16
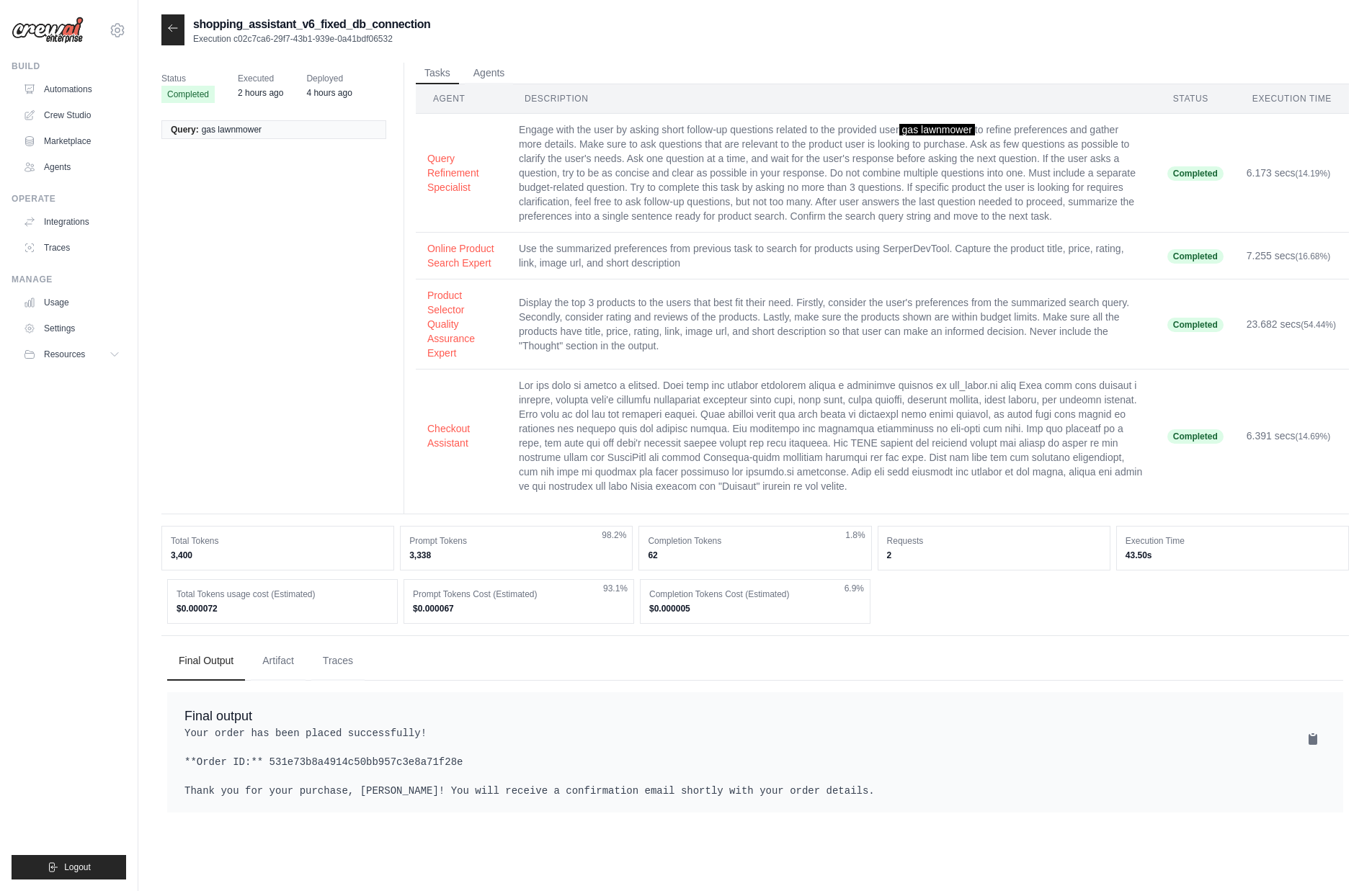
click at [179, 30] on div at bounding box center [173, 30] width 23 height 31
click at [171, 26] on icon at bounding box center [173, 28] width 8 height 6
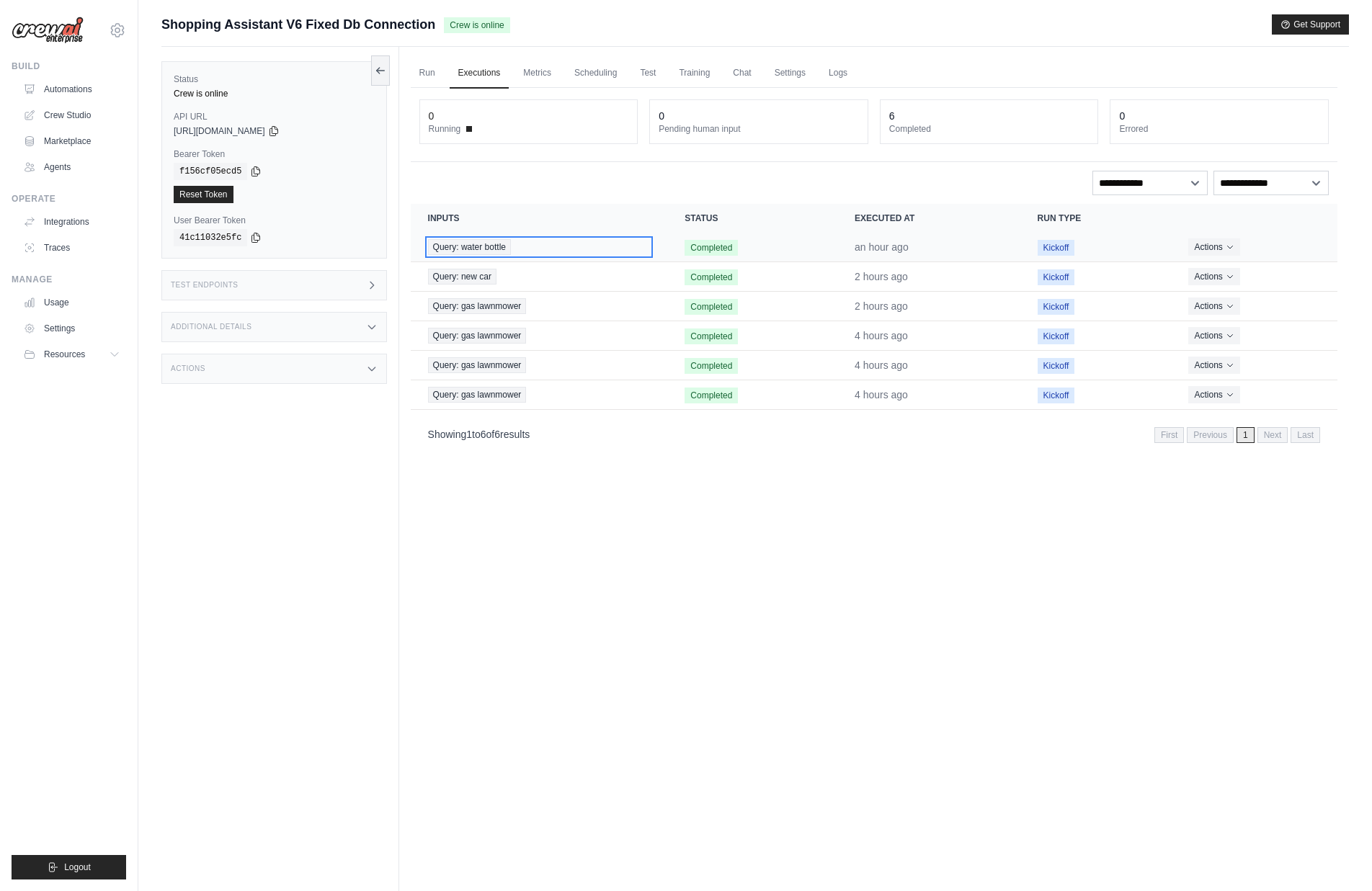
click at [594, 248] on div "Query: water bottle" at bounding box center [539, 246] width 222 height 16
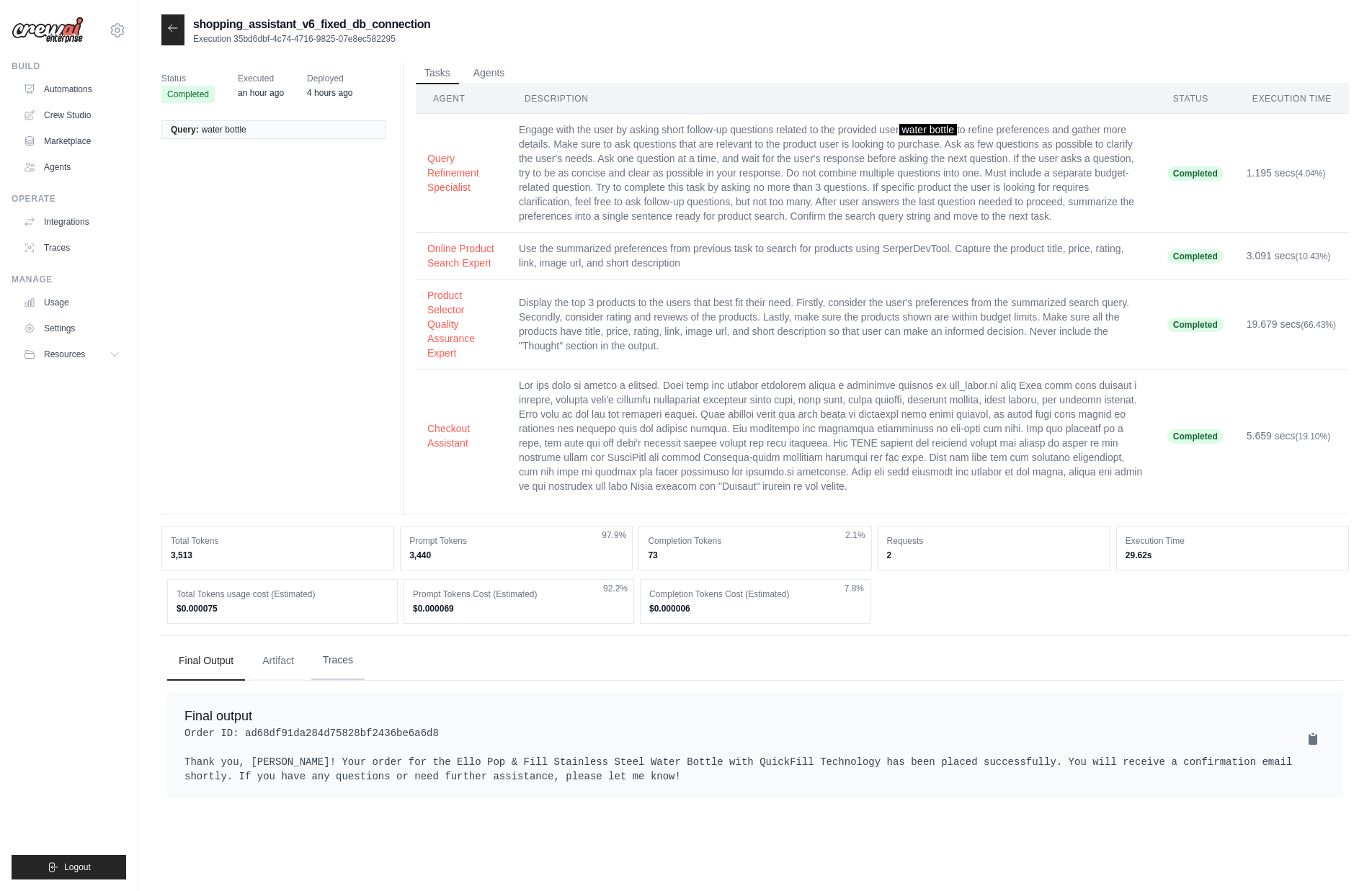
click at [357, 677] on button "Traces" at bounding box center [338, 660] width 54 height 39
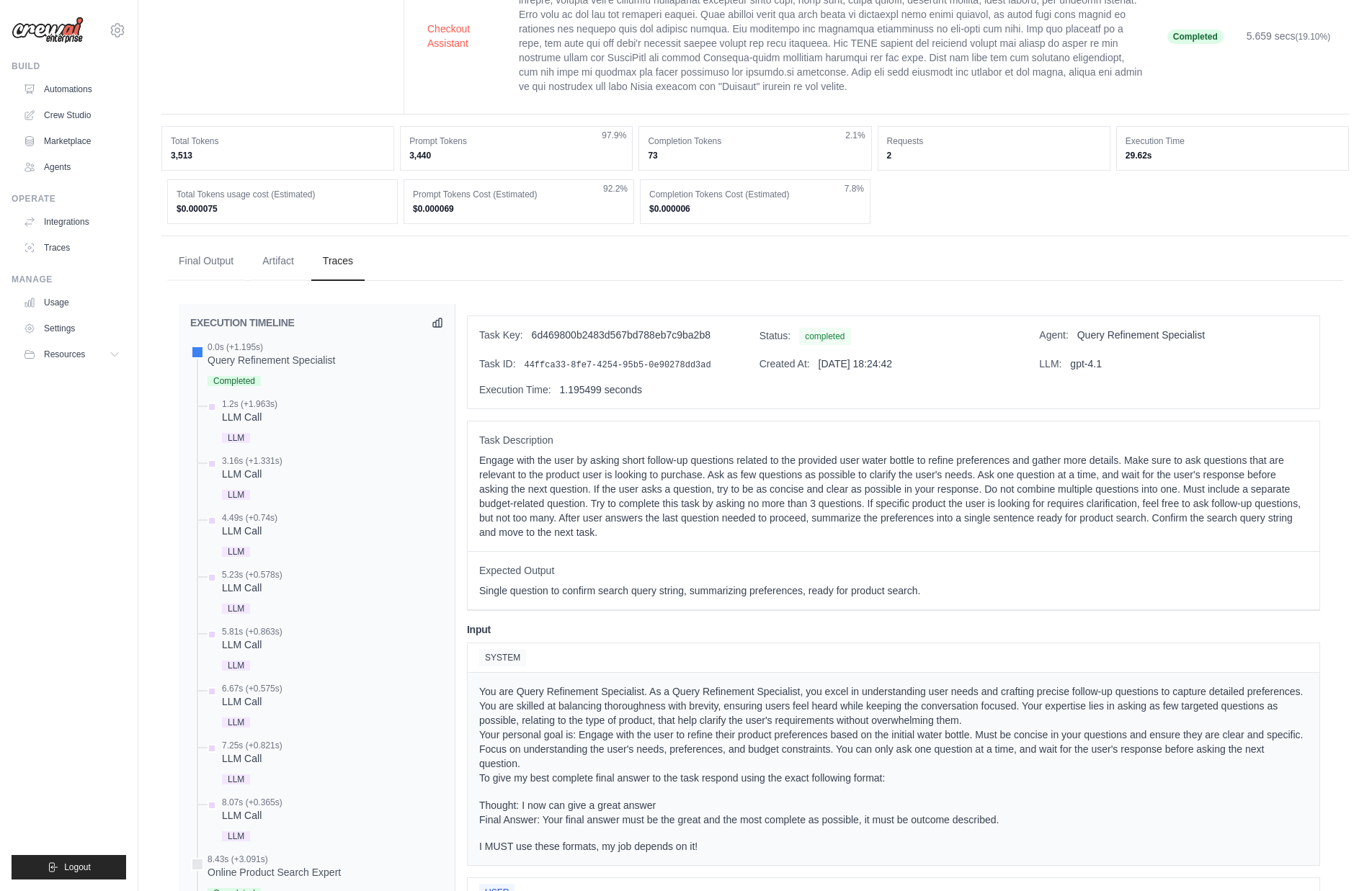
scroll to position [475, 0]
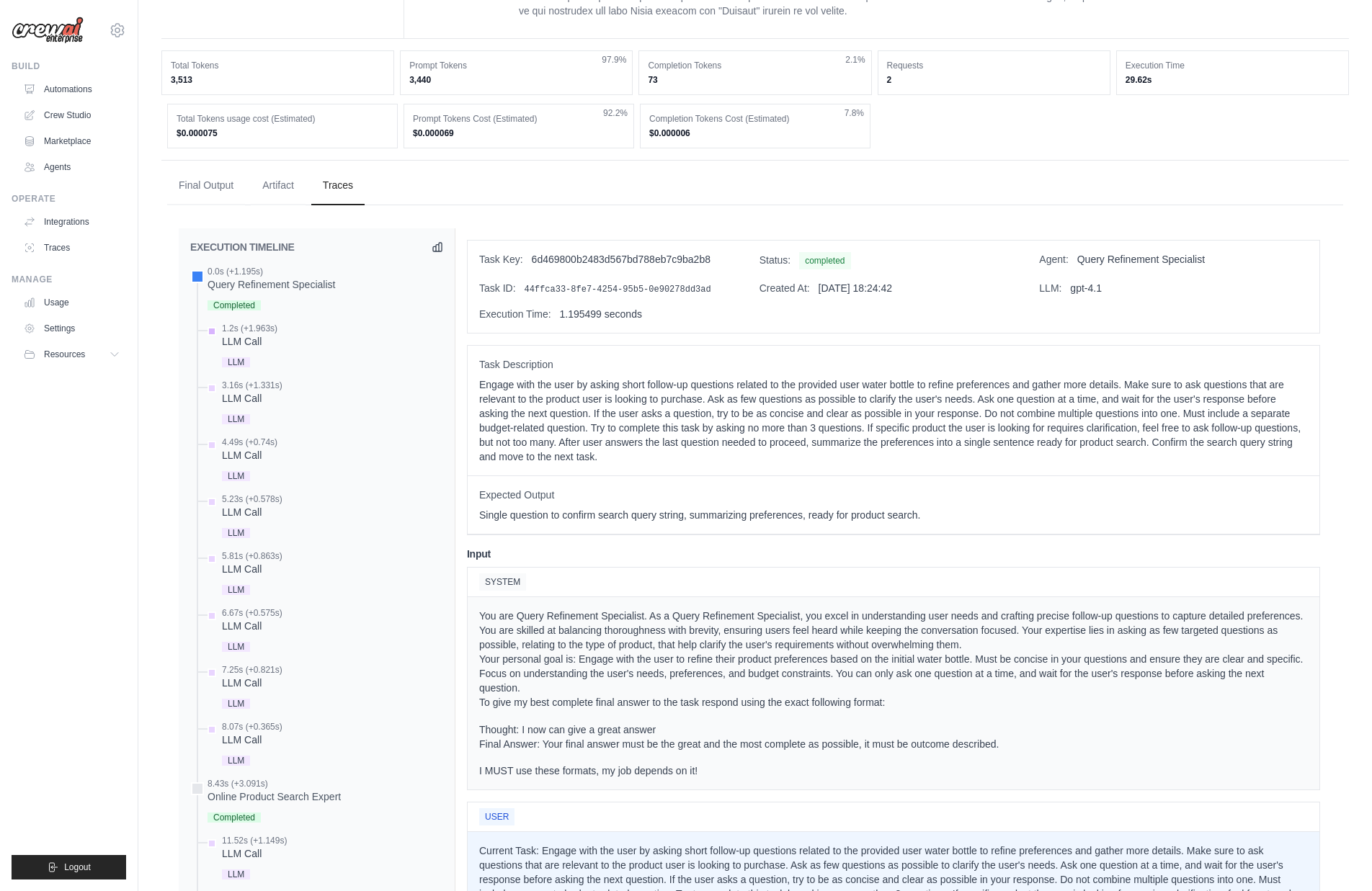
click at [255, 349] on div "LLM Call" at bounding box center [249, 341] width 55 height 15
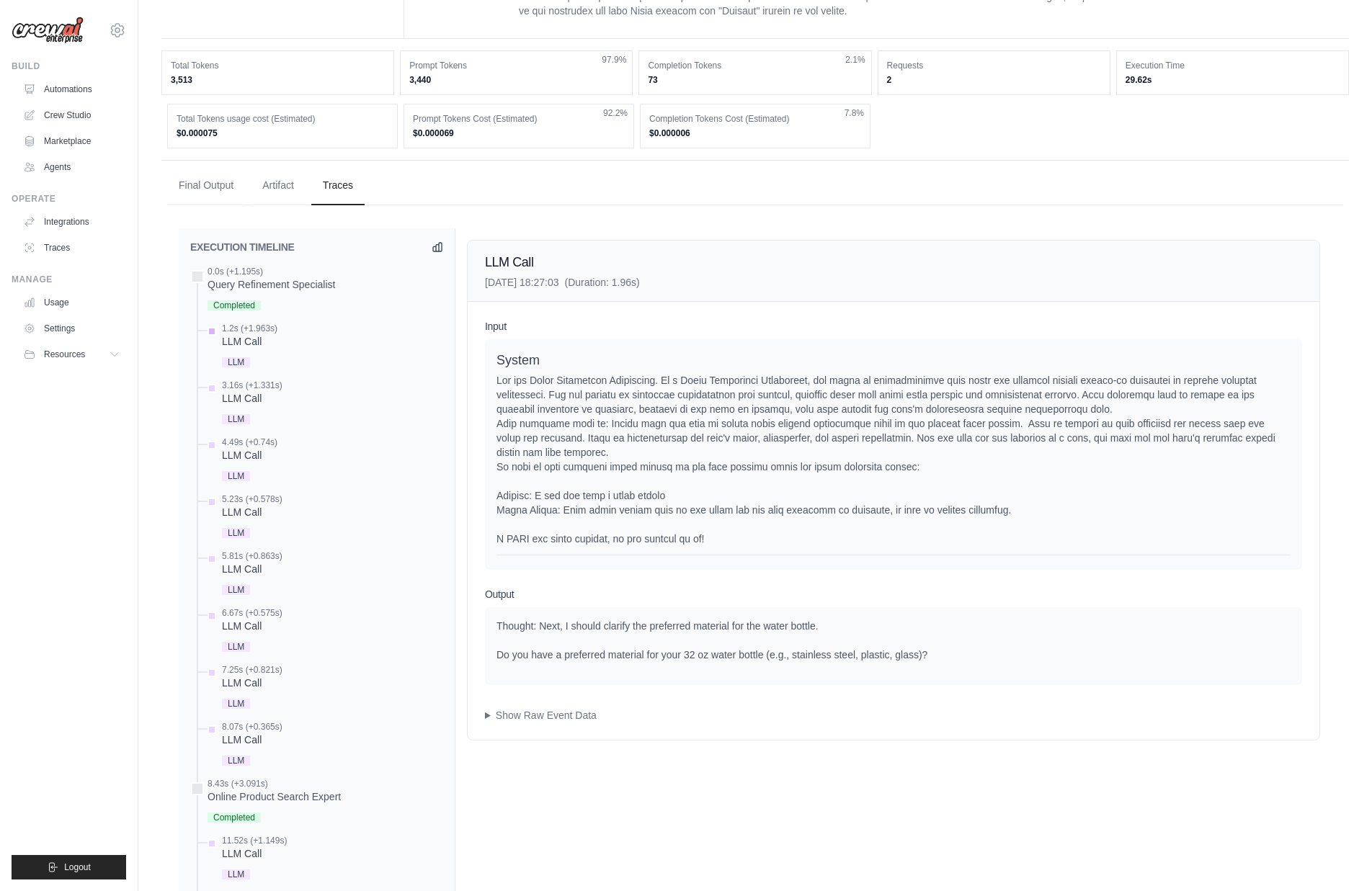
click at [317, 371] on div "1.2s (+1.963s) LLM Call LLM" at bounding box center [324, 347] width 238 height 48
click at [314, 412] on div "3.16s (+1.331s) LLM Call LLM" at bounding box center [324, 403] width 238 height 48
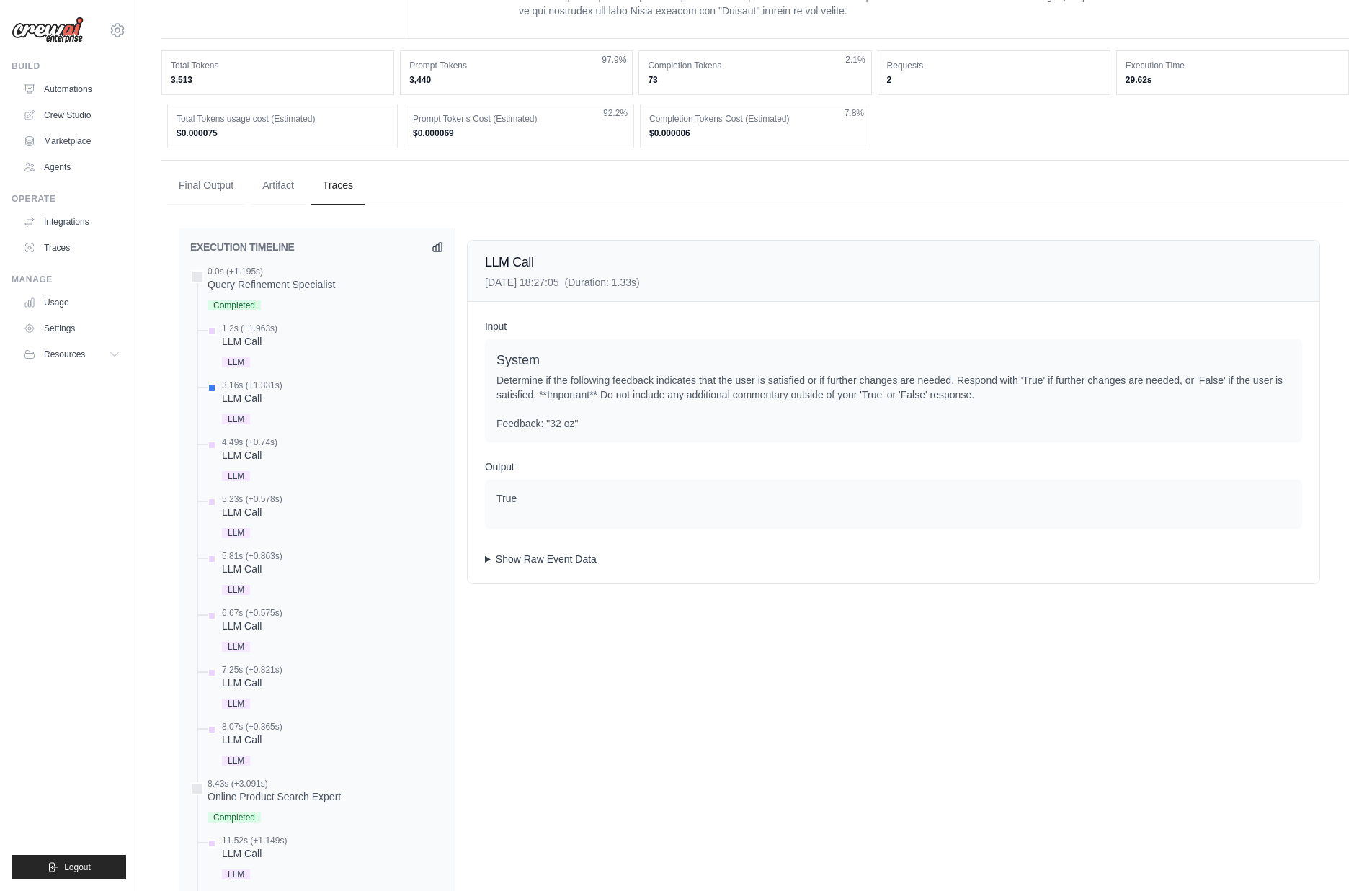
click at [501, 566] on summary "Show Raw Event Data" at bounding box center [892, 559] width 817 height 15
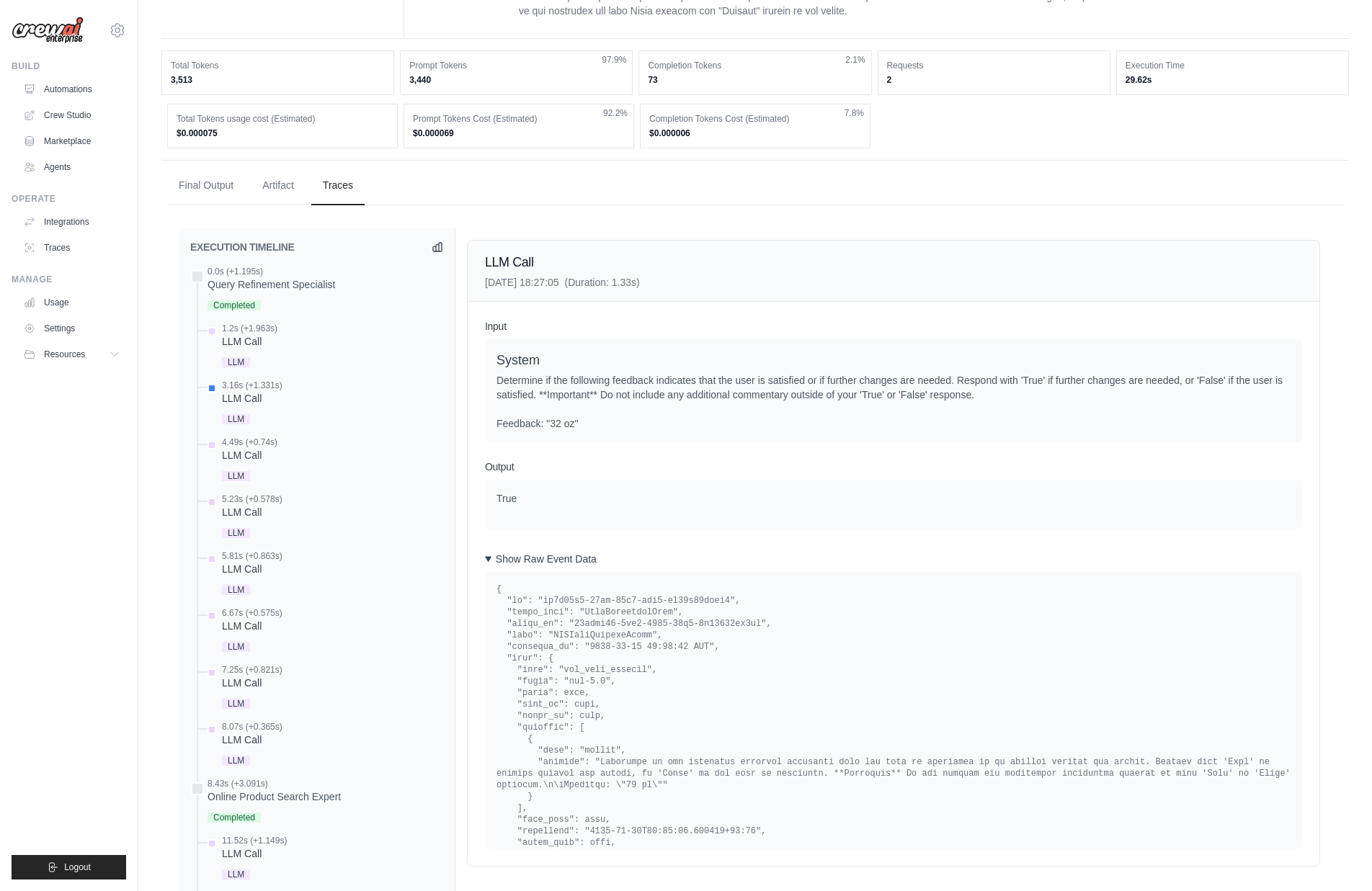
click at [501, 566] on summary "Show Raw Event Data" at bounding box center [892, 559] width 817 height 15
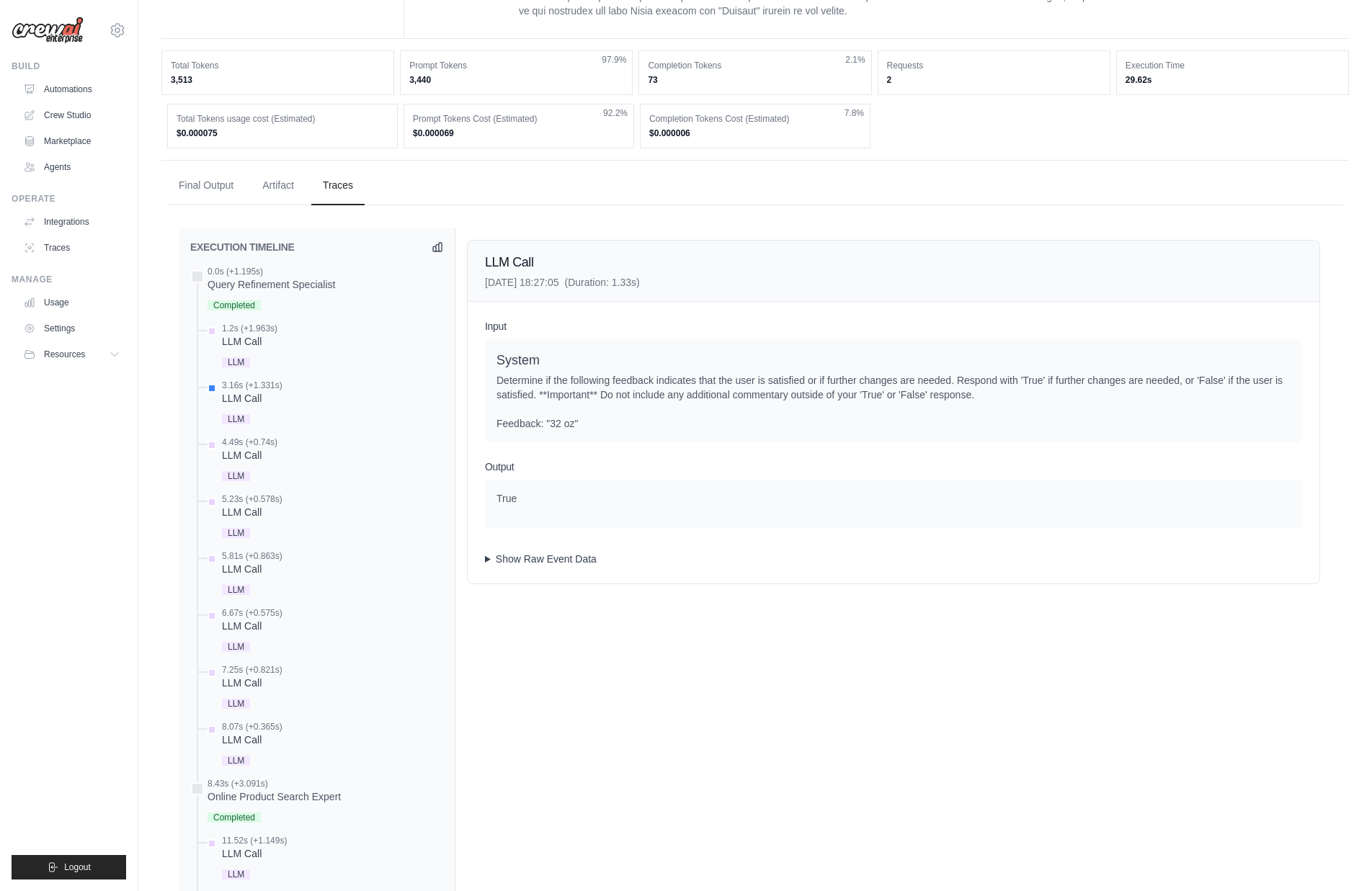
click at [521, 566] on summary "Show Raw Event Data" at bounding box center [892, 559] width 817 height 15
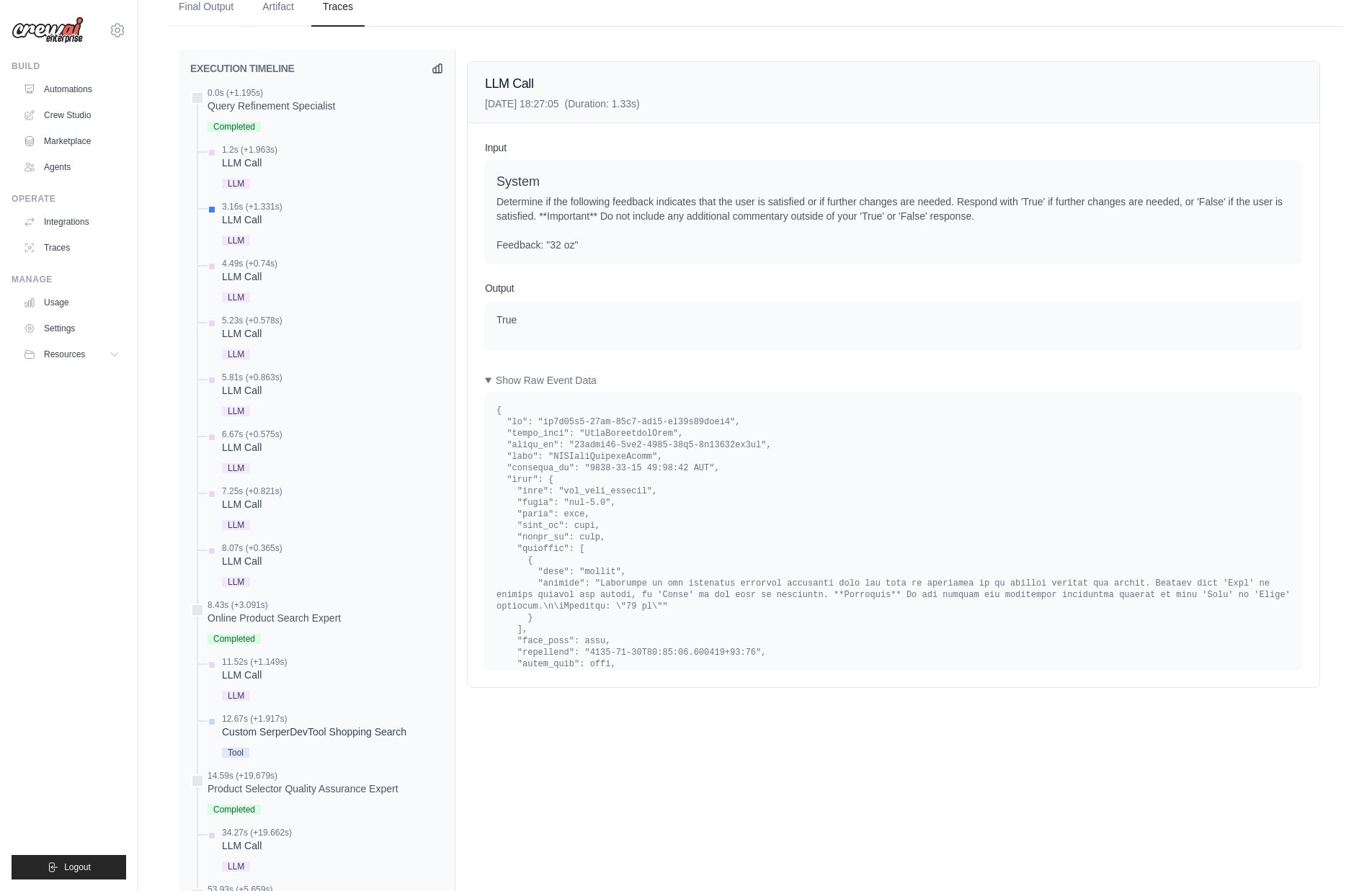
scroll to position [529, 0]
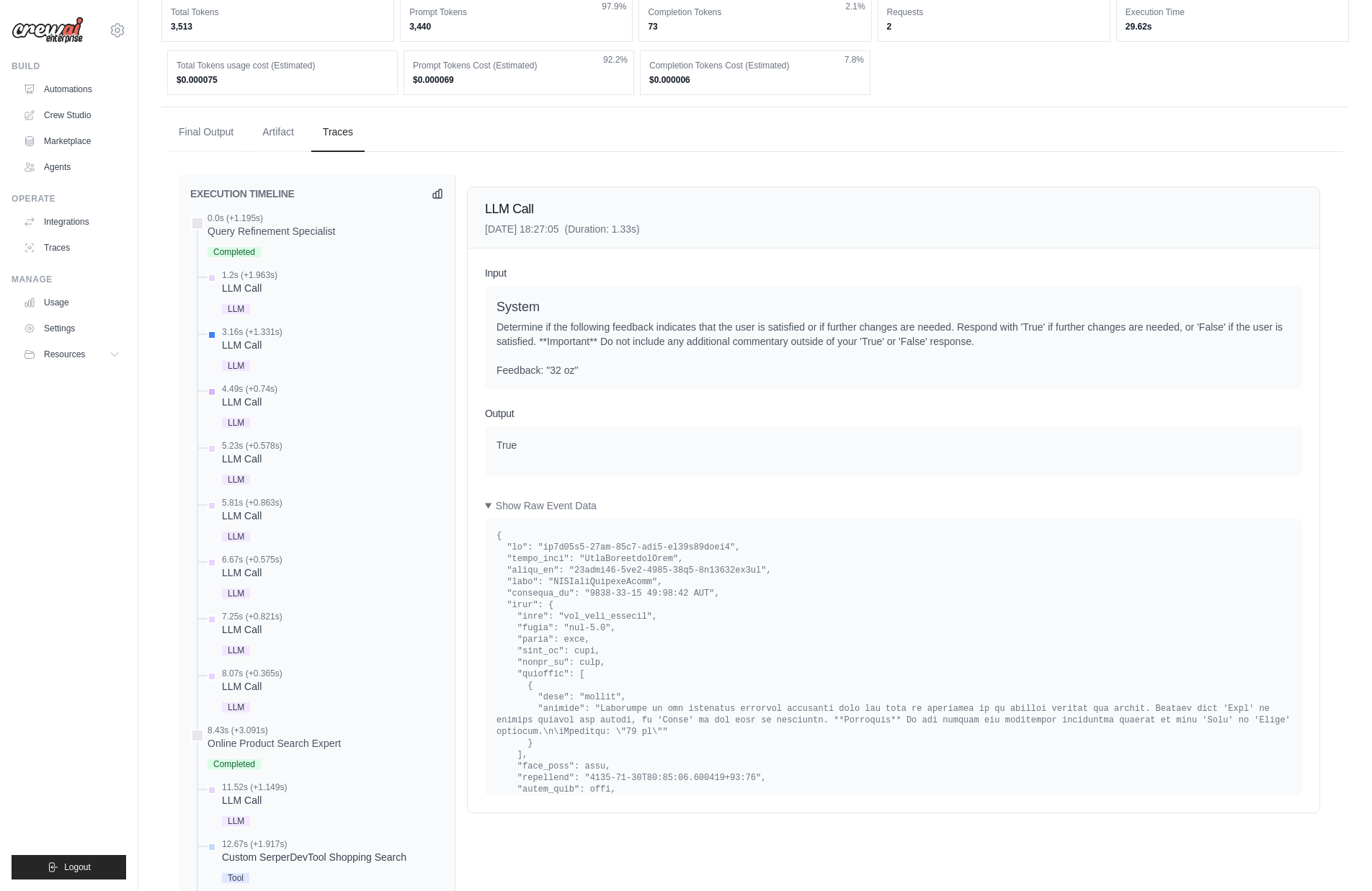
click at [257, 410] on div "LLM Call" at bounding box center [249, 402] width 55 height 15
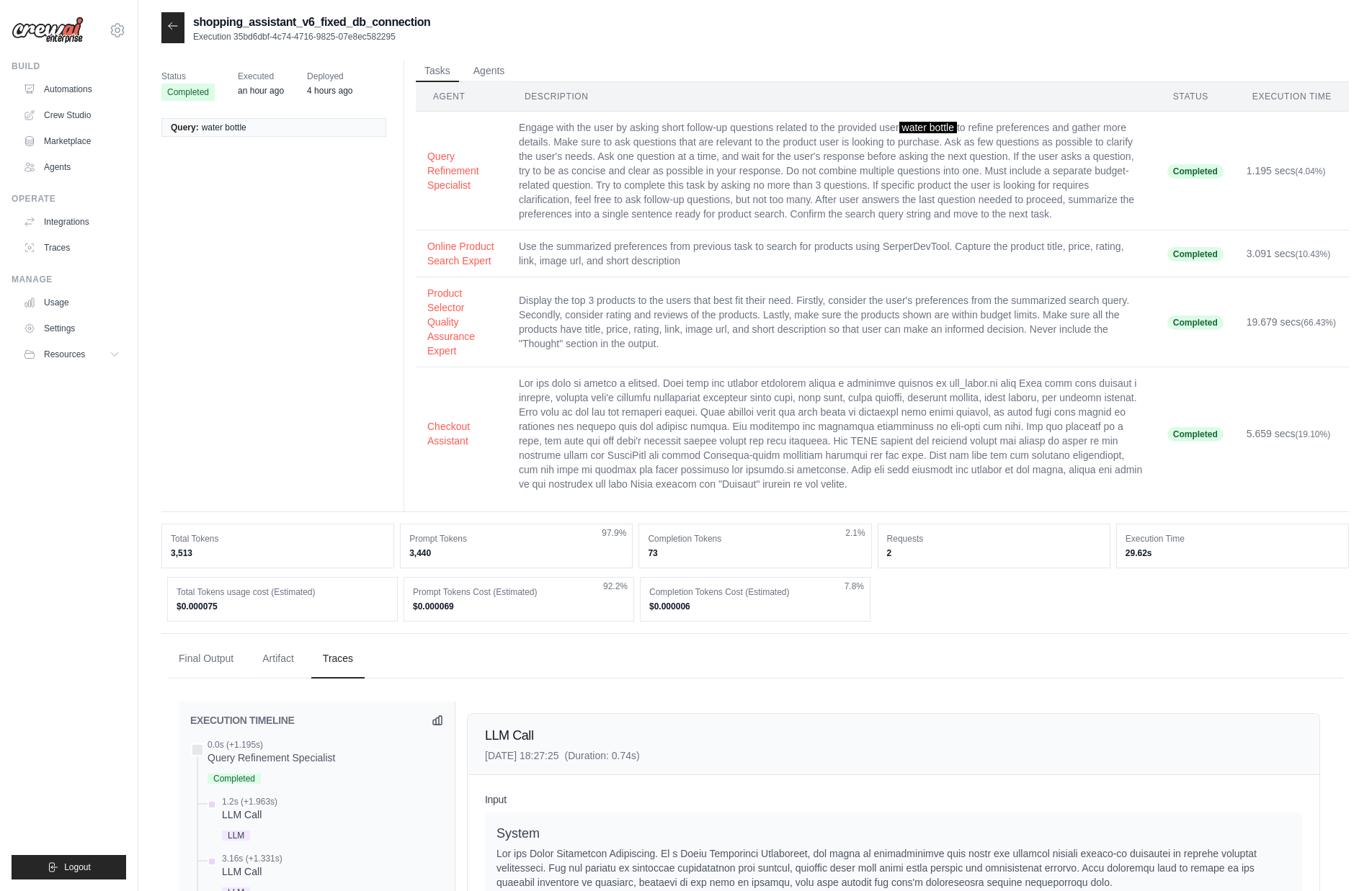
scroll to position [3, 0]
click at [173, 26] on icon at bounding box center [173, 25] width 11 height 11
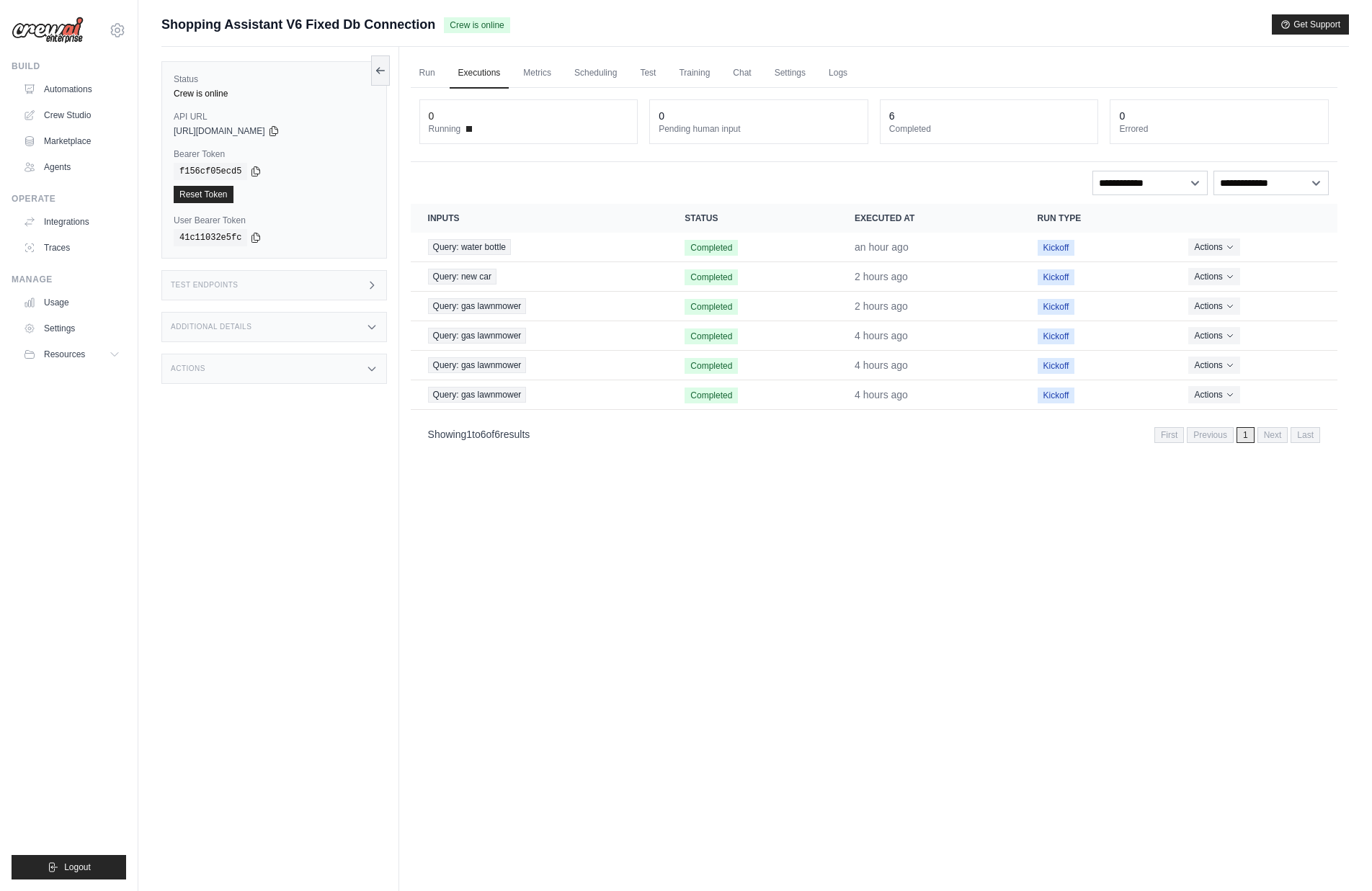
click at [304, 288] on div "Test Endpoints" at bounding box center [274, 285] width 225 height 30
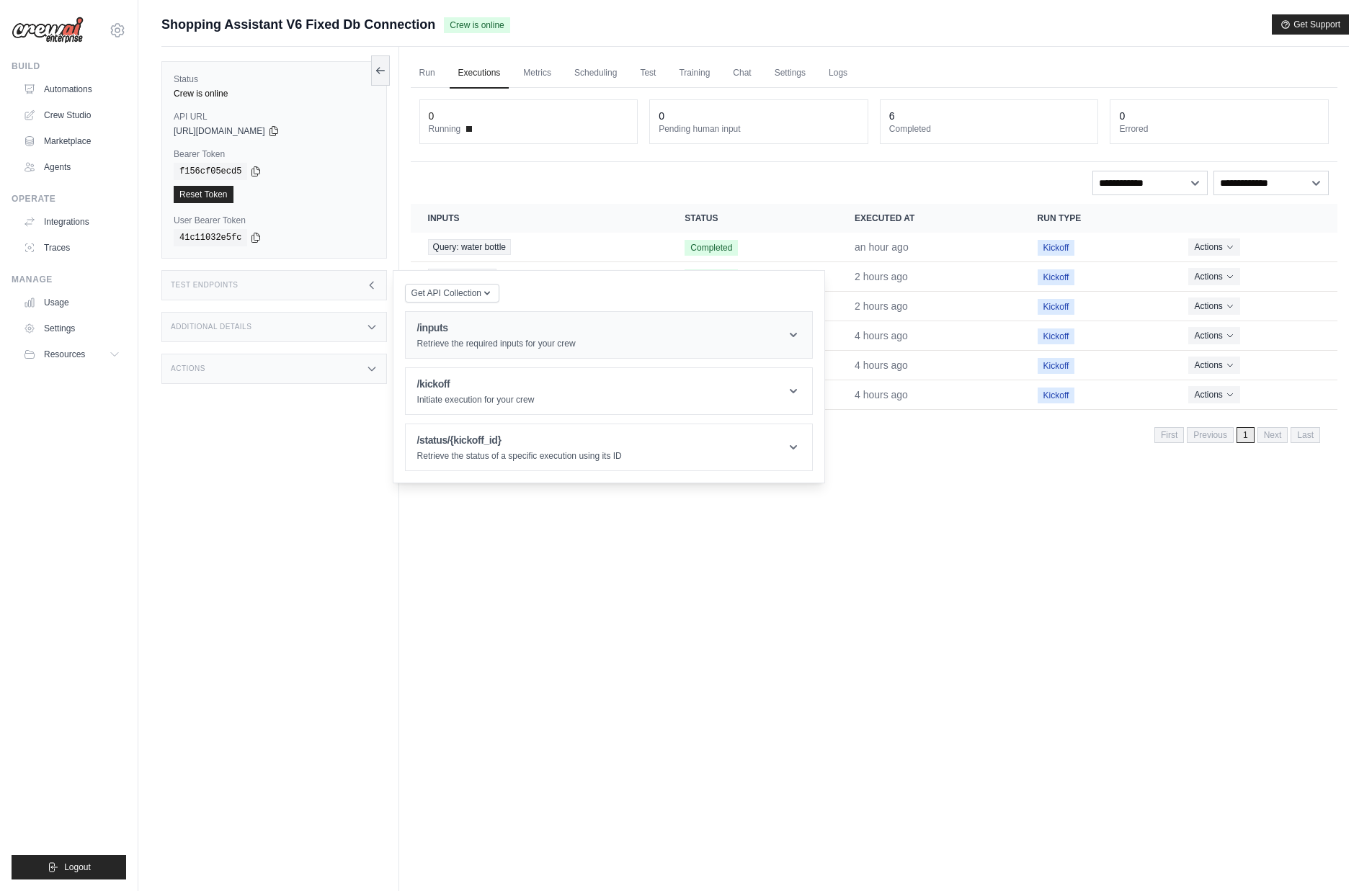
click at [513, 343] on p "Retrieve the required inputs for your crew" at bounding box center [496, 343] width 159 height 11
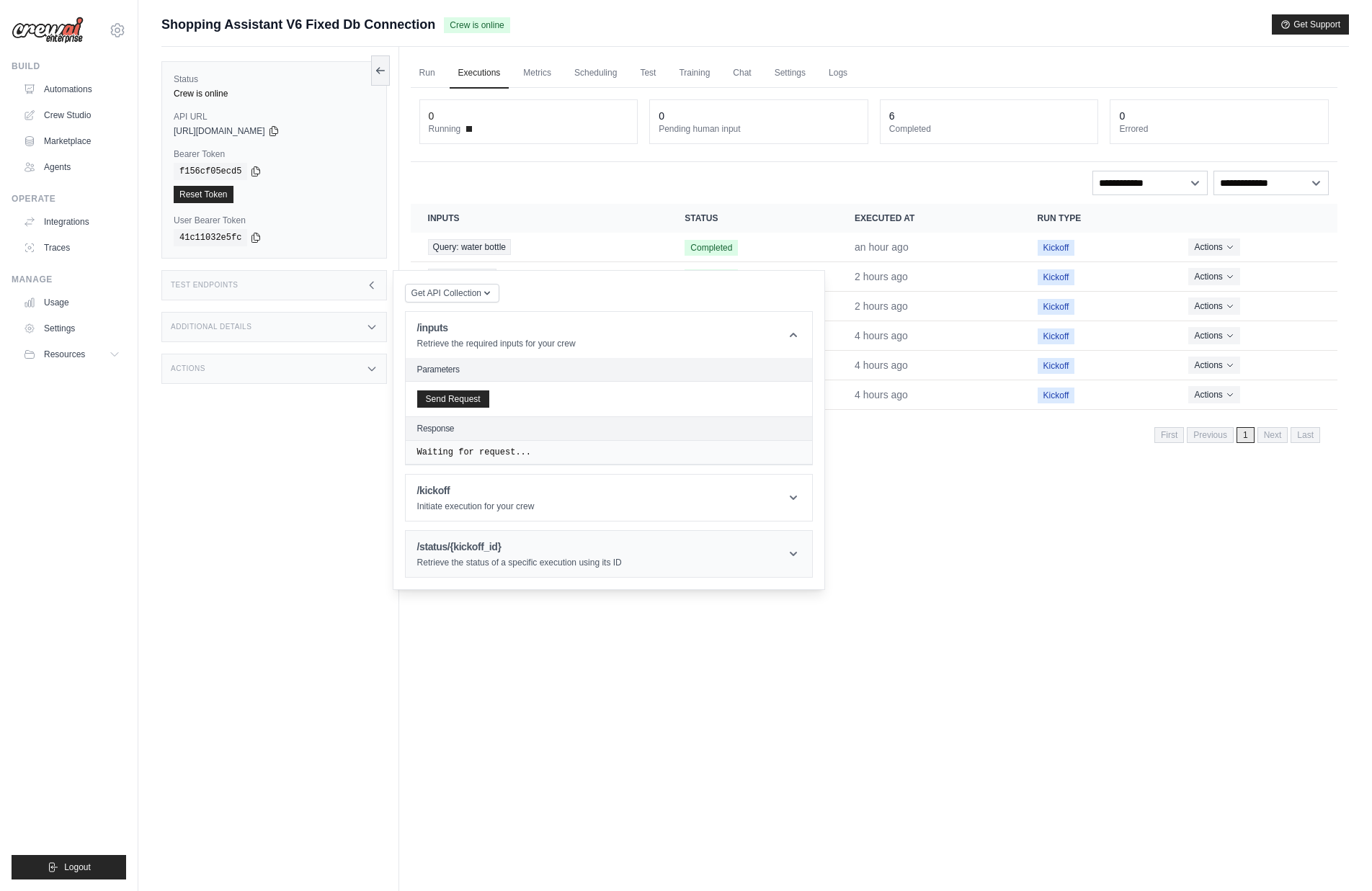
click at [622, 553] on h1 "/status/{kickoff_id}" at bounding box center [519, 547] width 205 height 15
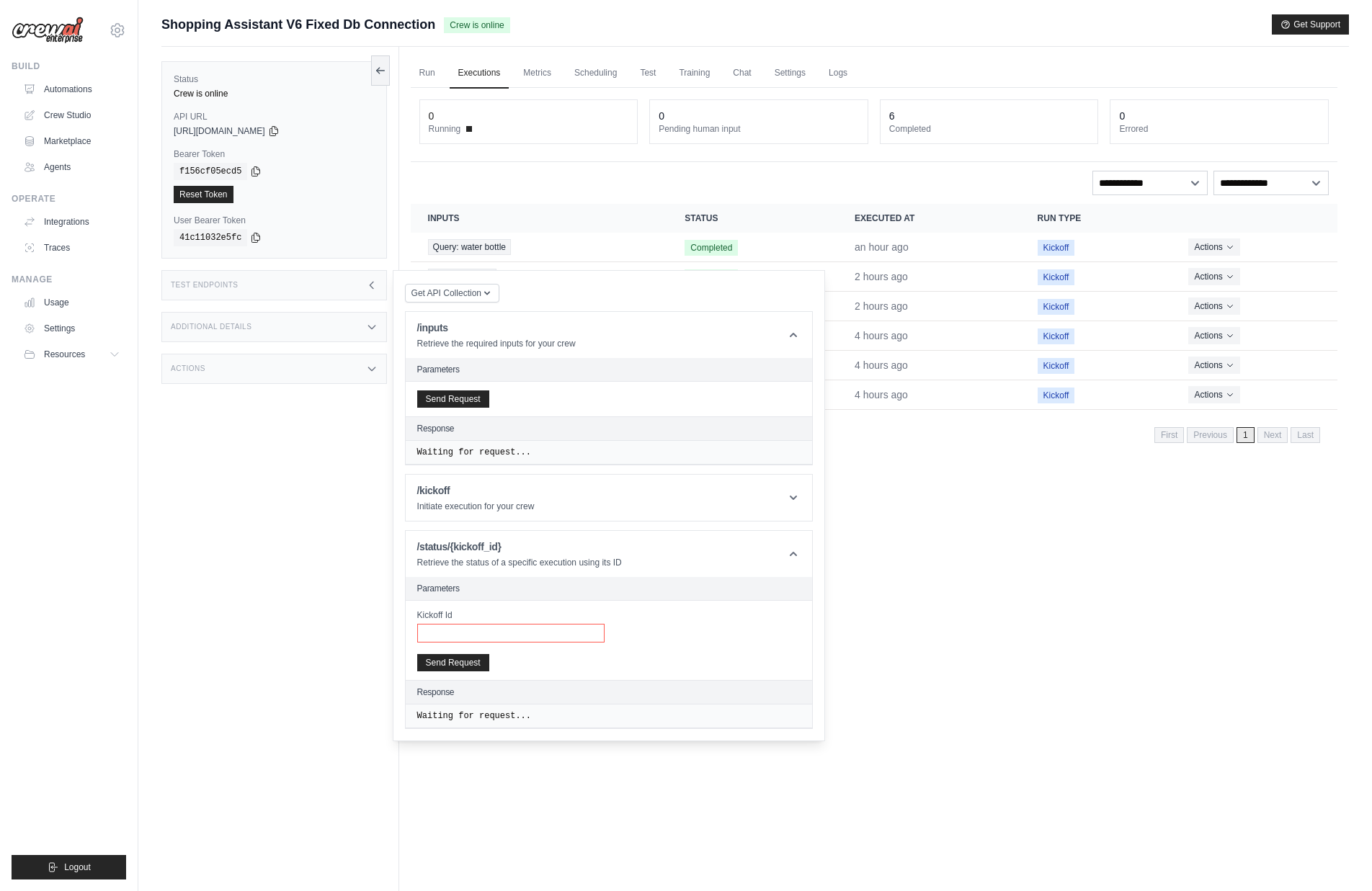
click at [482, 639] on input "Kickoff Id" at bounding box center [510, 633] width 187 height 18
click at [454, 505] on p "Initiate execution for your crew" at bounding box center [475, 506] width 117 height 11
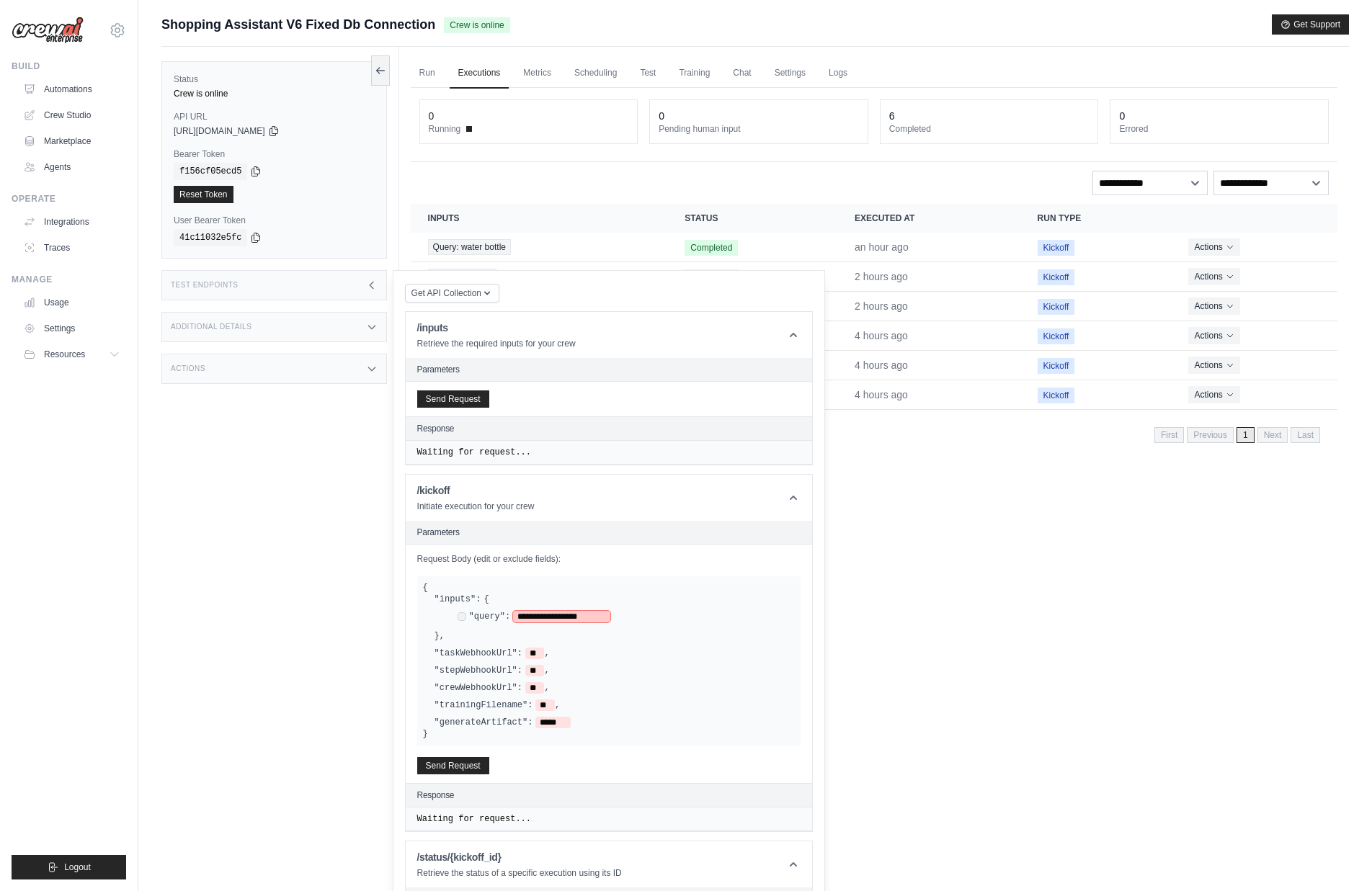
click at [533, 616] on span "**********" at bounding box center [561, 616] width 97 height 11
drag, startPoint x: 524, startPoint y: 616, endPoint x: 600, endPoint y: 614, distance: 76.0
click at [600, 614] on span "**********" at bounding box center [561, 616] width 97 height 11
click at [465, 768] on button "Send Request" at bounding box center [453, 765] width 72 height 18
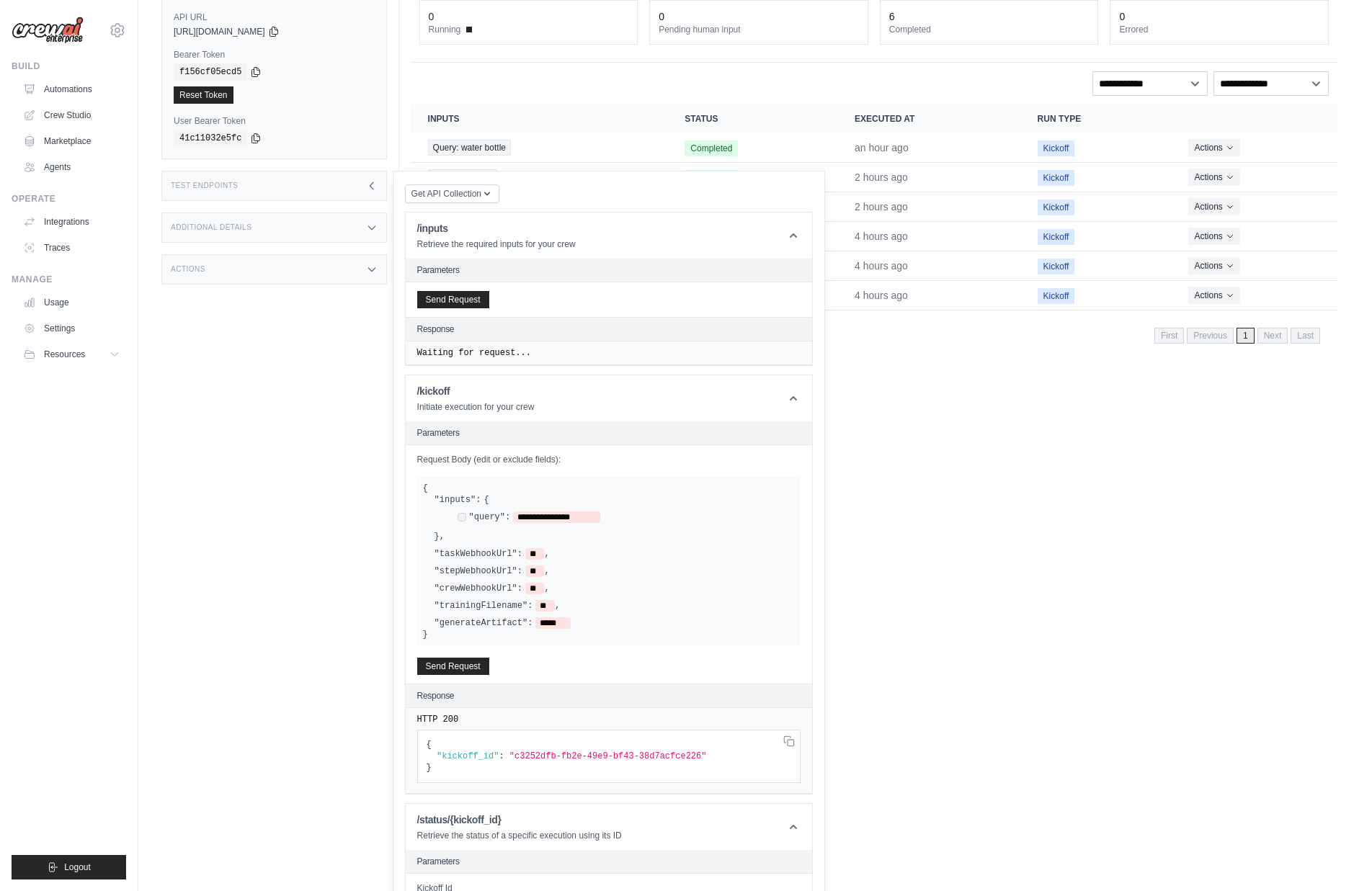
scroll to position [108, 0]
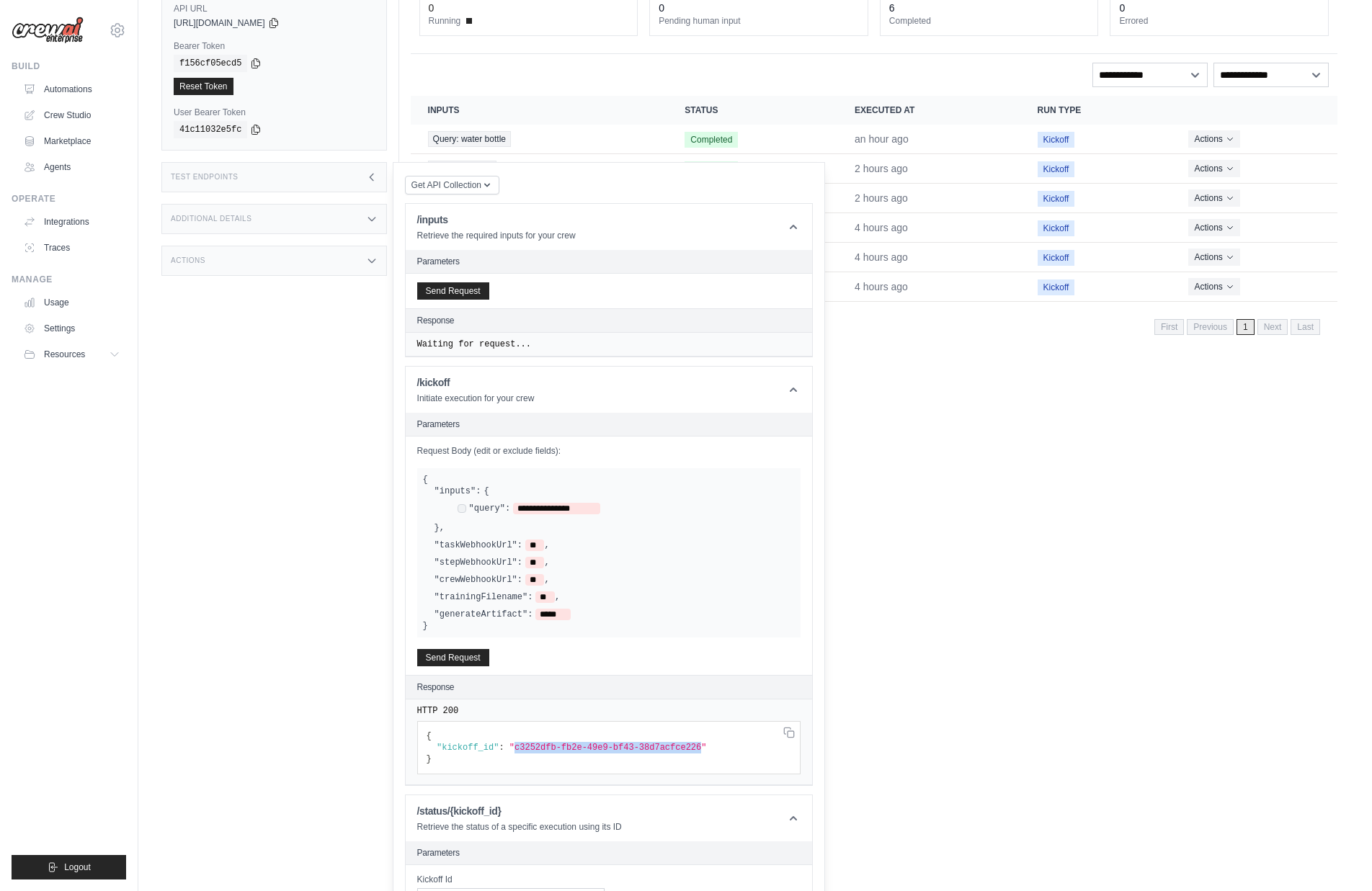
drag, startPoint x: 516, startPoint y: 750, endPoint x: 702, endPoint y: 745, distance: 186.1
click at [702, 745] on span ""c3252dfb-fb2e-49e9-bf43-38d7acfce226"" at bounding box center [608, 747] width 197 height 10
copy span "c3252dfb-fb2e-49e9-bf43-38d7acfce226"
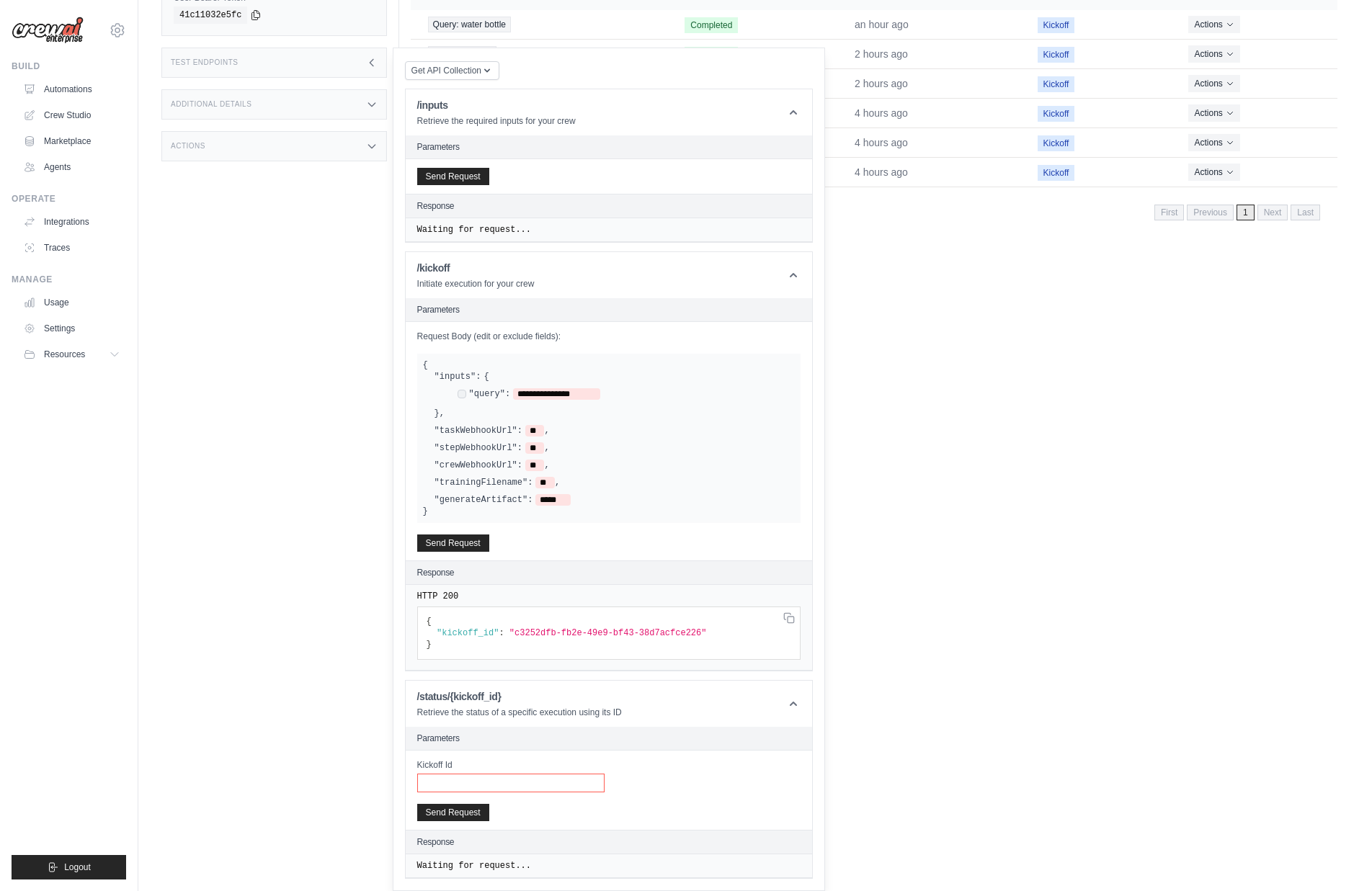
click at [492, 782] on input "Kickoff Id" at bounding box center [510, 783] width 187 height 18
paste input "**********"
type input "**********"
click at [465, 804] on button "Send Request" at bounding box center [453, 812] width 72 height 18
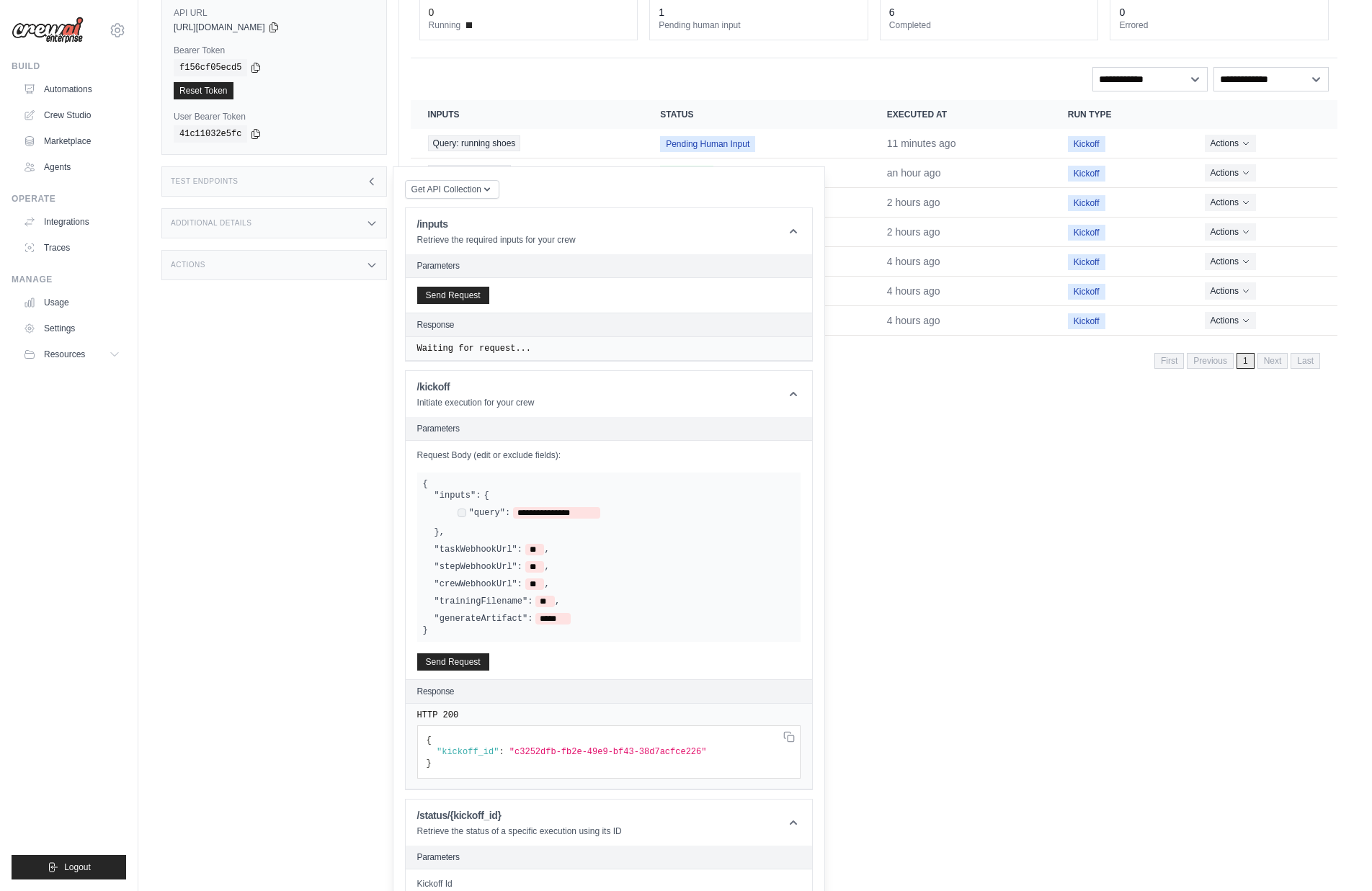
scroll to position [0, 0]
